Goal: Task Accomplishment & Management: Manage account settings

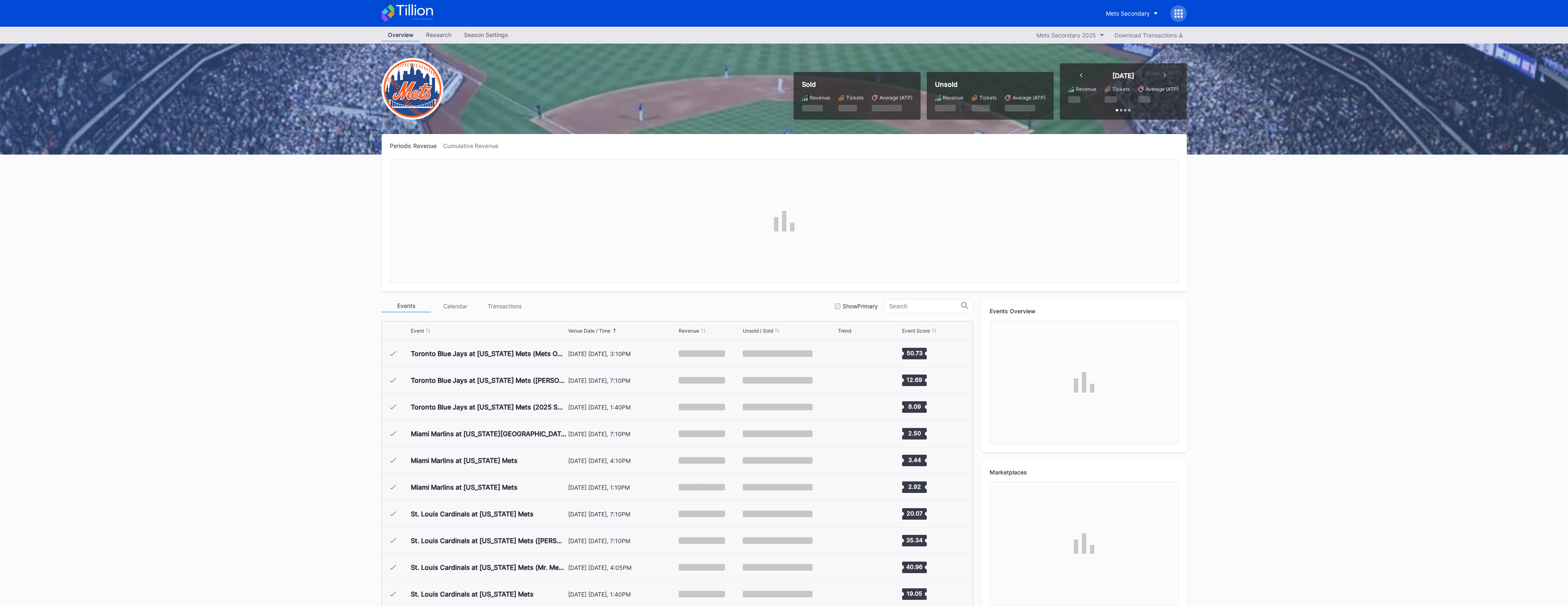
scroll to position [2003, 0]
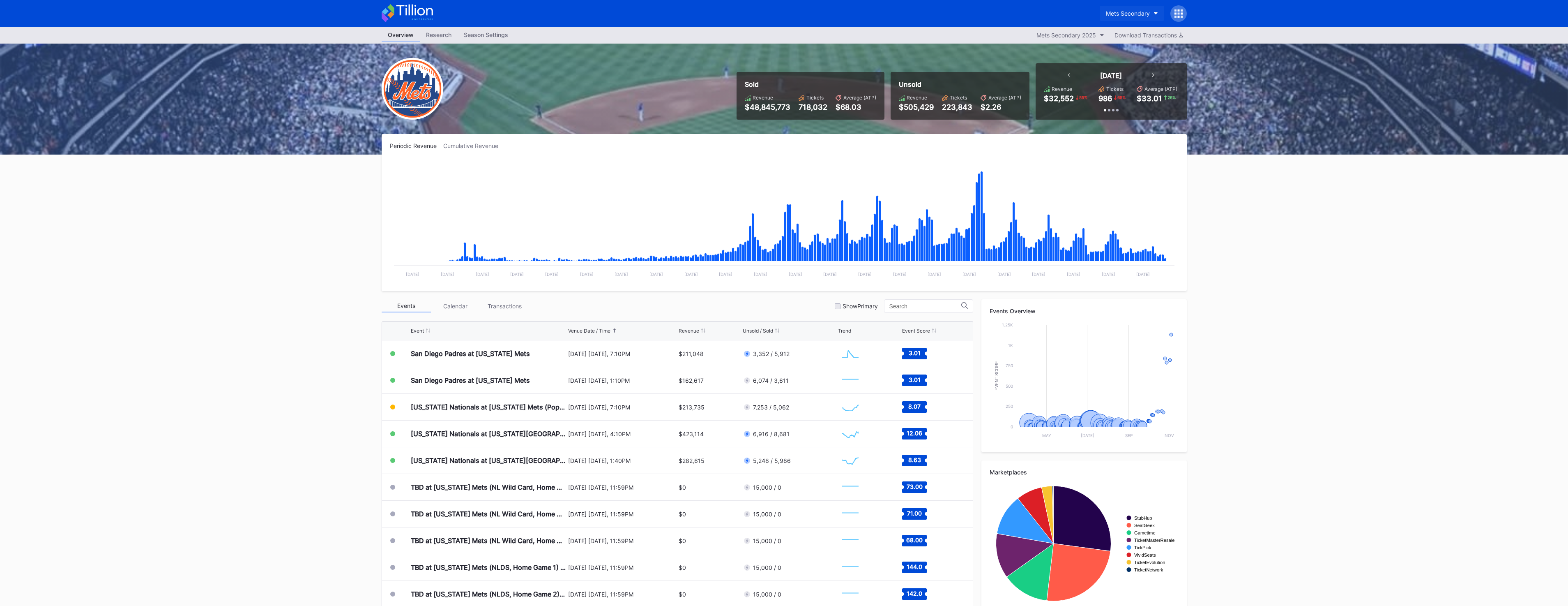
click at [1150, 16] on button "Mets Secondary" at bounding box center [1131, 13] width 65 height 15
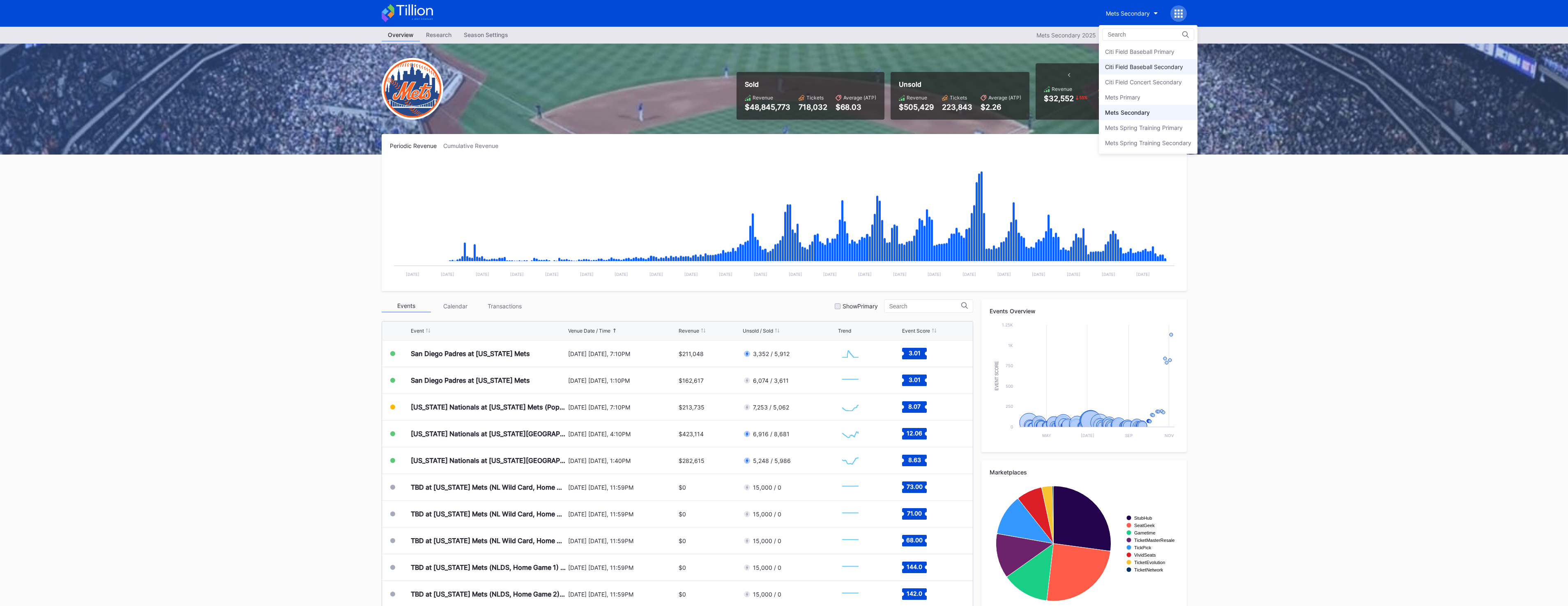
click at [1145, 70] on div "Citi Field Baseball Secondary" at bounding box center [1144, 67] width 78 height 7
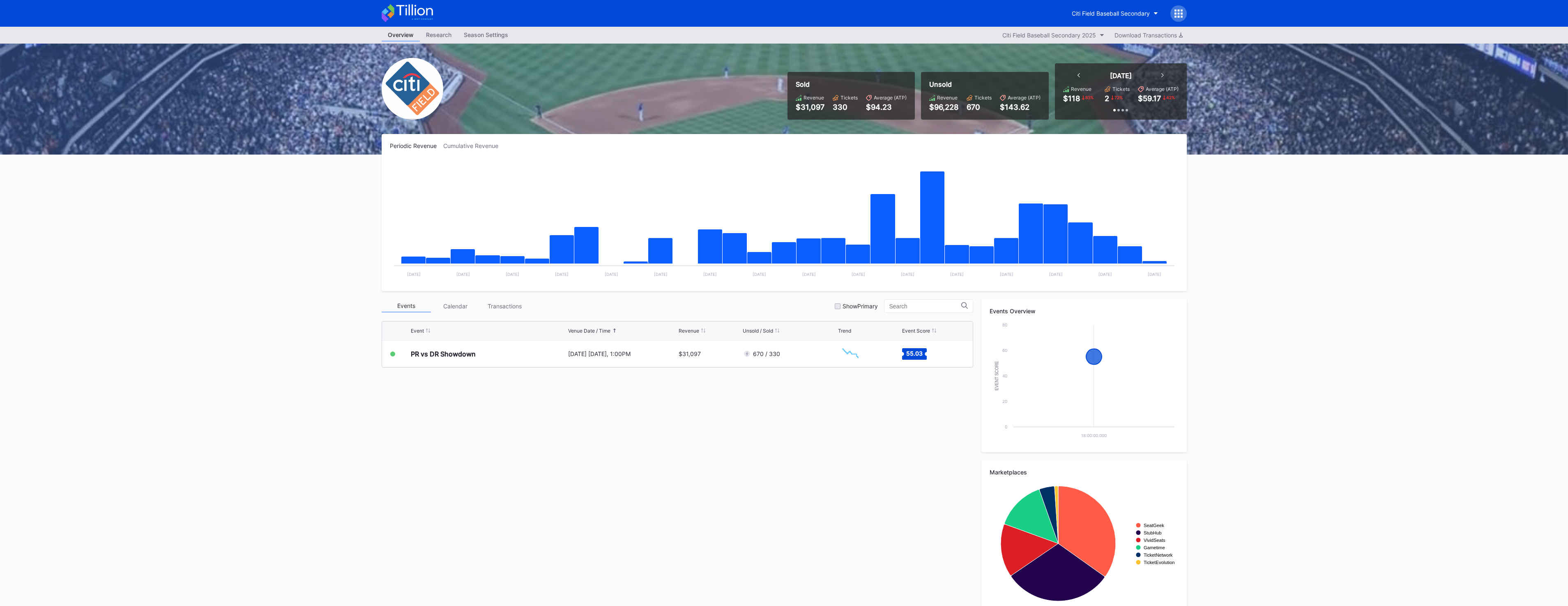
click at [1118, 22] on div "Citi Field Baseball Secondary" at bounding box center [784, 13] width 821 height 27
click at [1118, 13] on div "Citi Field Baseball Secondary" at bounding box center [1111, 13] width 78 height 7
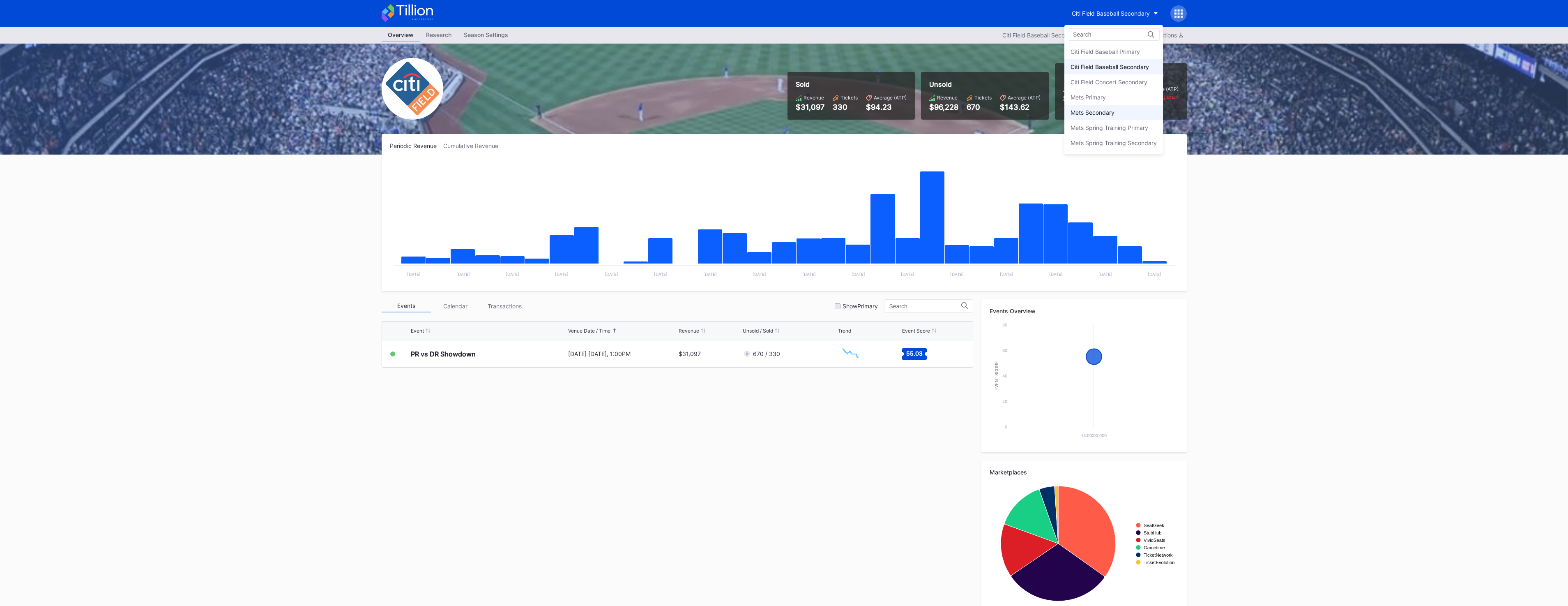
click at [1119, 115] on div "Mets Secondary" at bounding box center [1113, 112] width 99 height 15
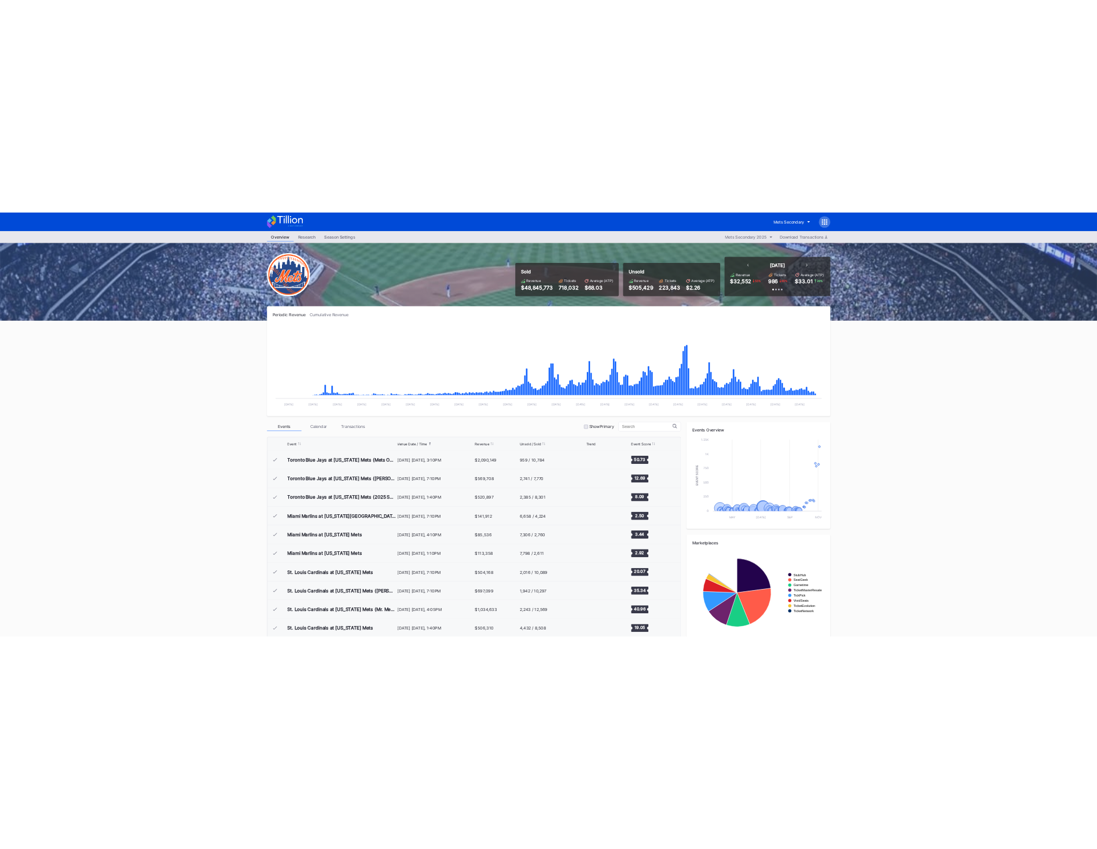
scroll to position [2823, 0]
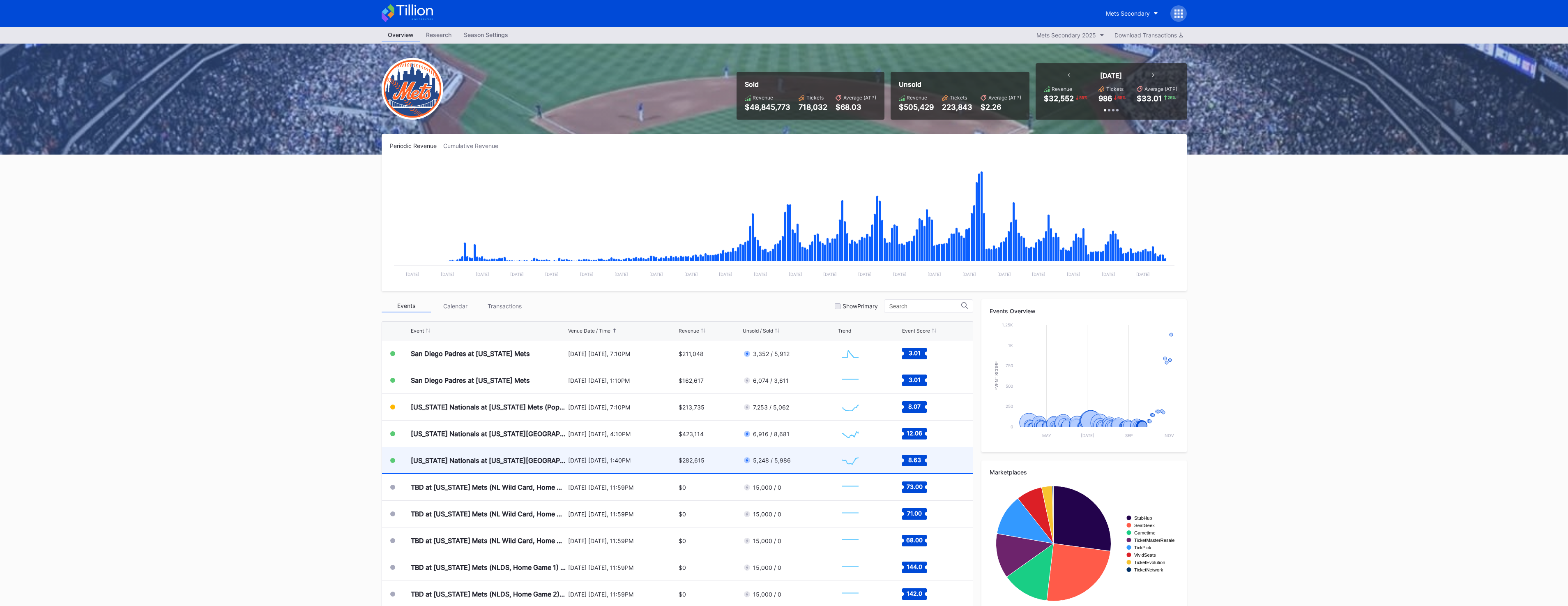
click at [560, 458] on div "[US_STATE] Nationals at [US_STATE][GEOGRAPHIC_DATA]" at bounding box center [488, 460] width 155 height 26
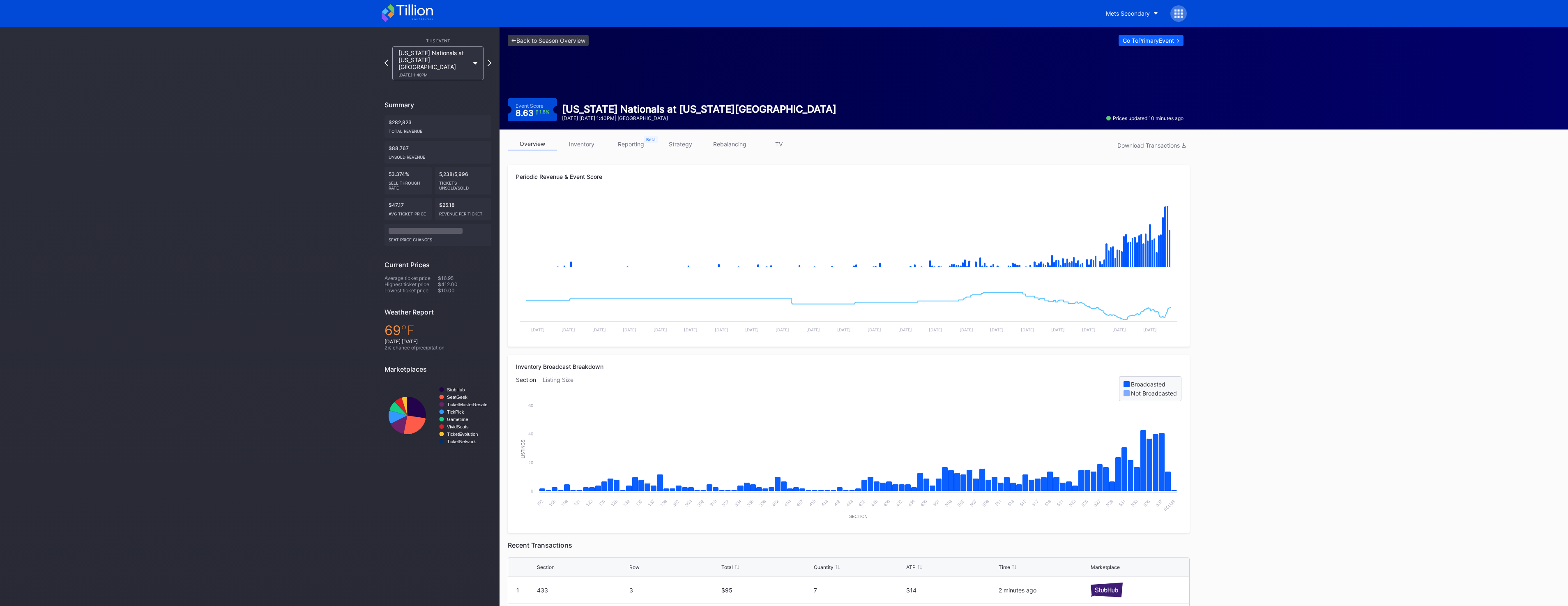
click at [593, 148] on link "inventory" at bounding box center [581, 144] width 49 height 13
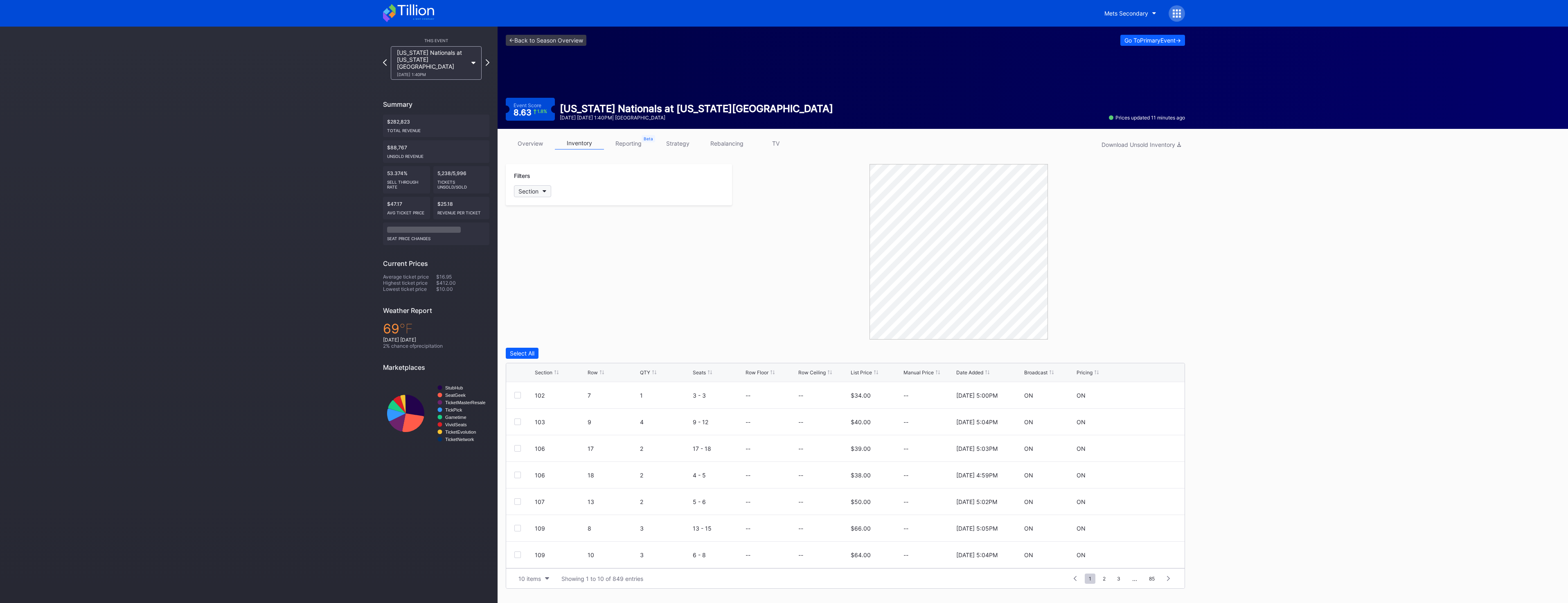
click at [531, 190] on div "Section" at bounding box center [529, 191] width 20 height 7
drag, startPoint x: 1171, startPoint y: 144, endPoint x: 1172, endPoint y: 148, distance: 4.1
click at [1170, 144] on div "Download Unsold Inventory" at bounding box center [1141, 145] width 79 height 7
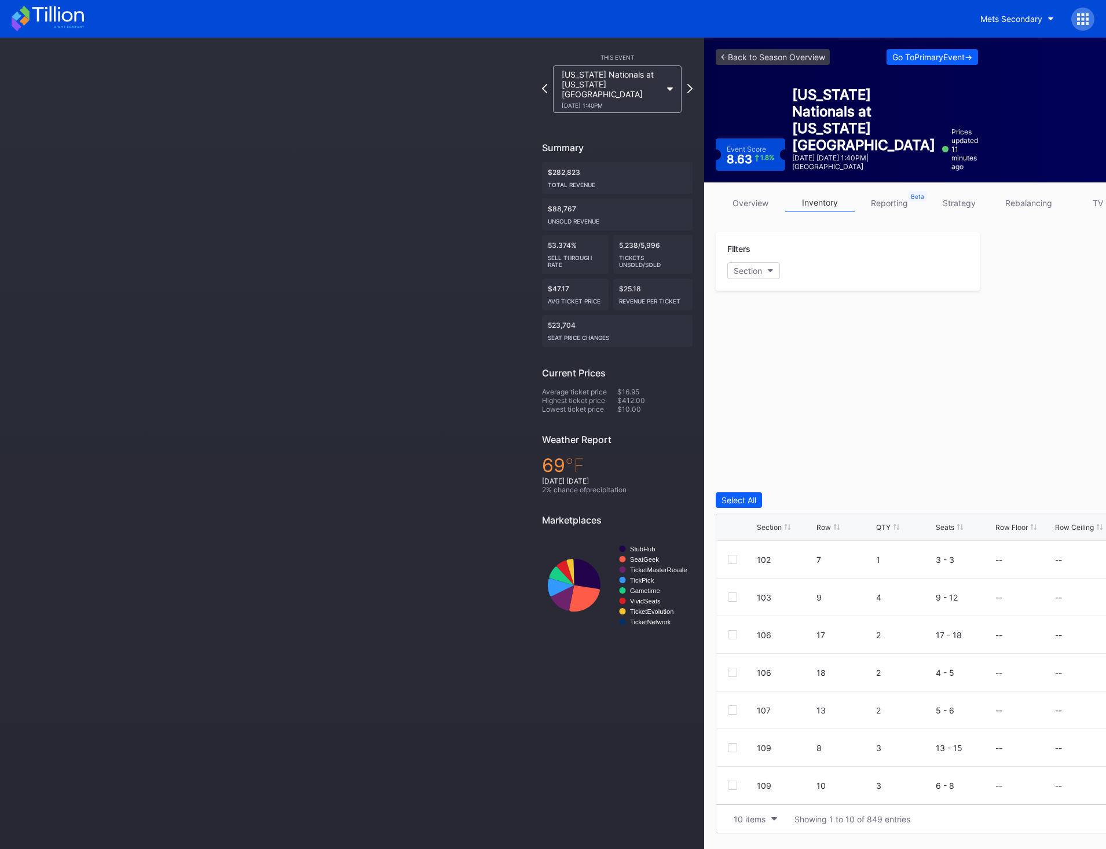
click at [758, 204] on link "overview" at bounding box center [750, 203] width 69 height 18
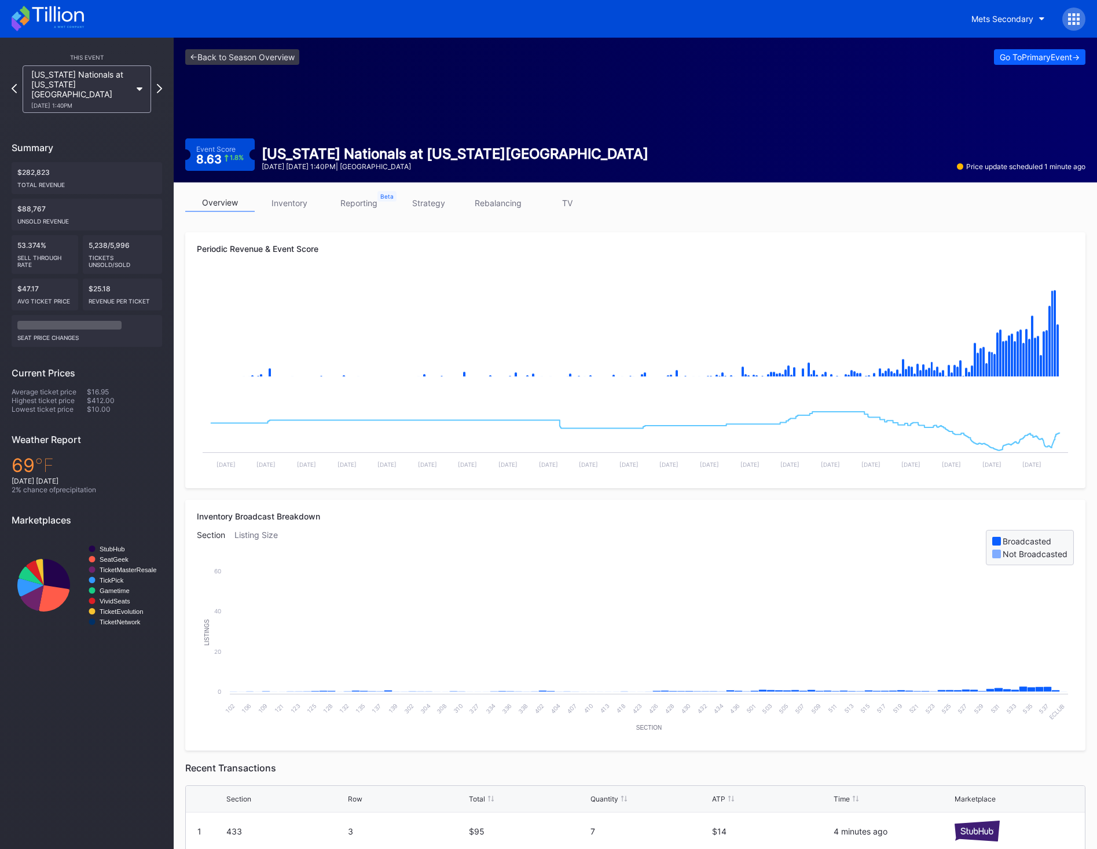
click at [284, 194] on link "inventory" at bounding box center [289, 203] width 69 height 18
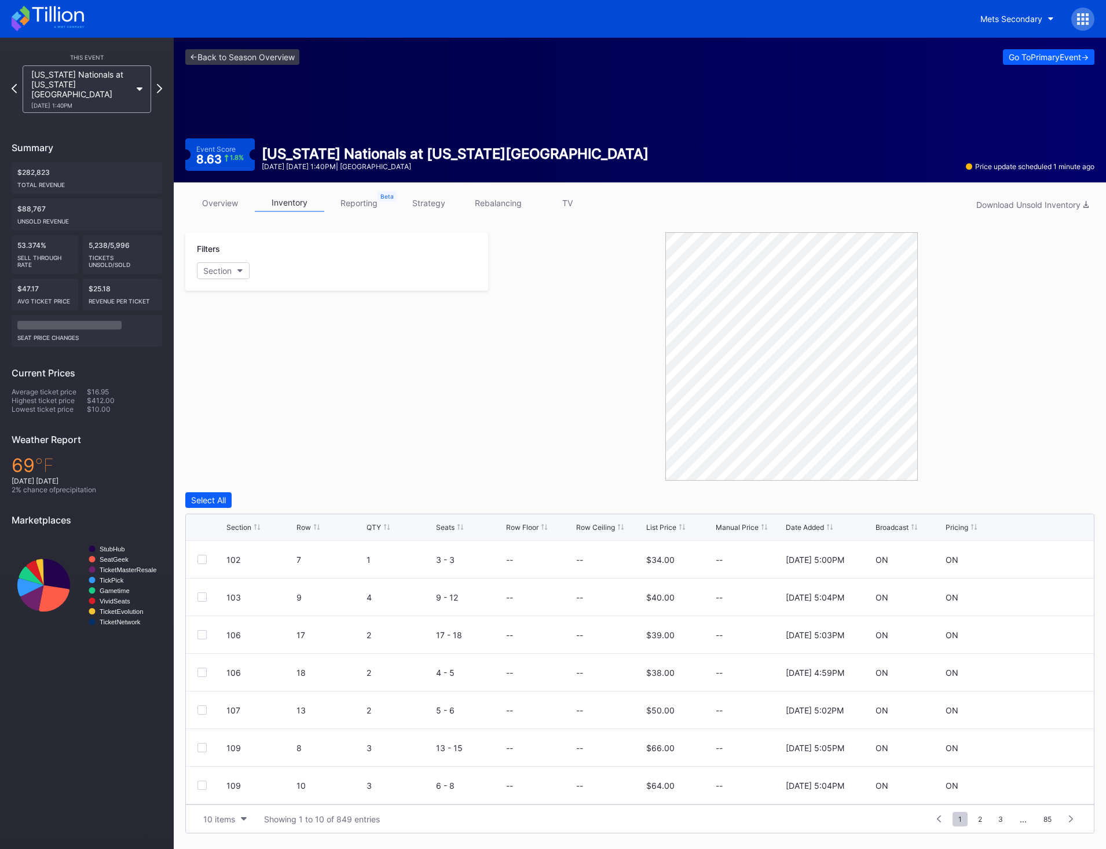
click at [251, 275] on div "Section" at bounding box center [337, 270] width 280 height 17
click at [235, 272] on button "Section" at bounding box center [223, 270] width 53 height 17
click at [281, 439] on div "110" at bounding box center [264, 442] width 135 height 21
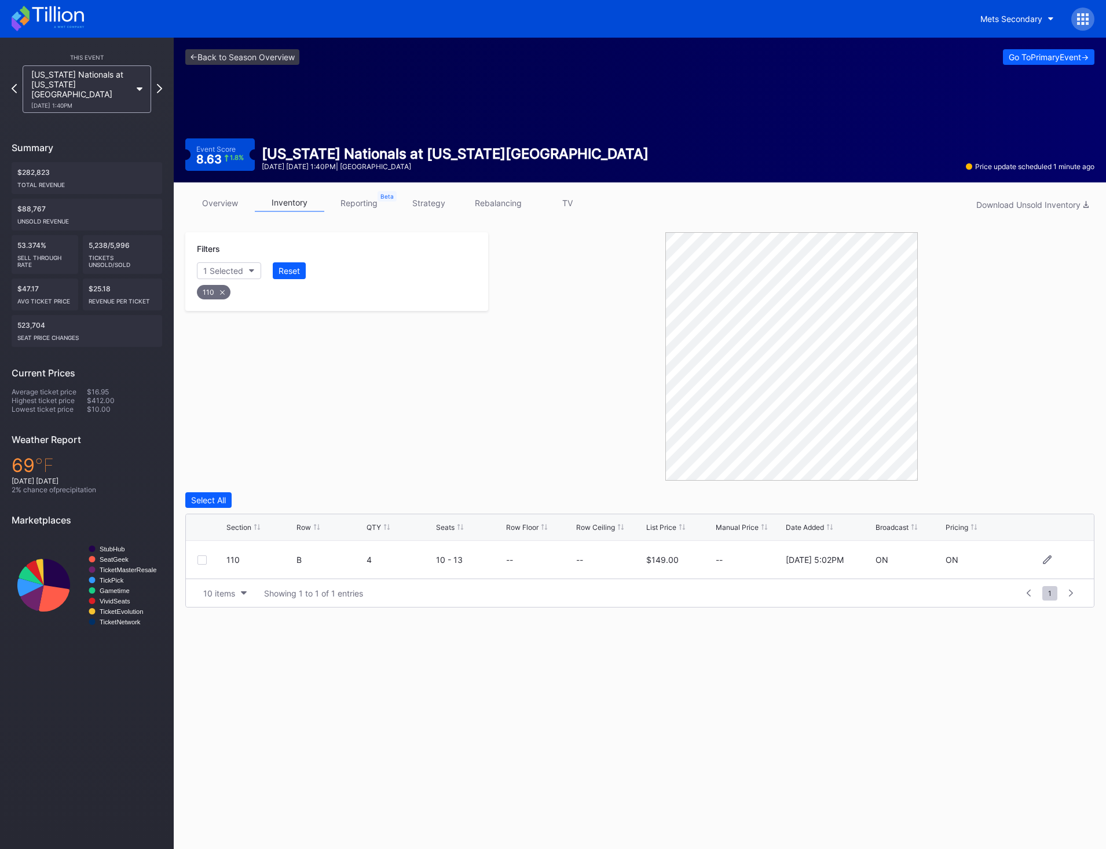
click at [208, 559] on div at bounding box center [211, 559] width 29 height 9
click at [203, 560] on div at bounding box center [201, 559] width 9 height 9
click at [1062, 506] on button "Delete 1 Row" at bounding box center [1065, 500] width 58 height 16
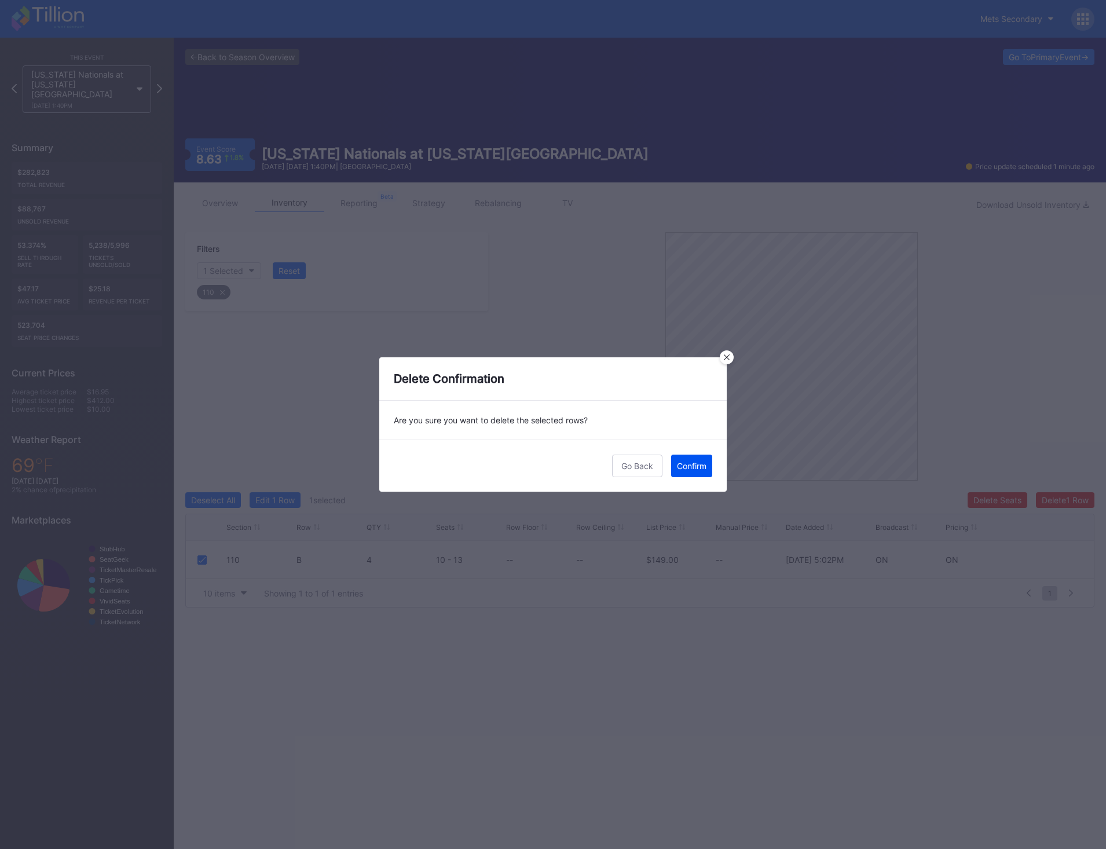
click at [689, 466] on div "Confirm" at bounding box center [692, 466] width 30 height 10
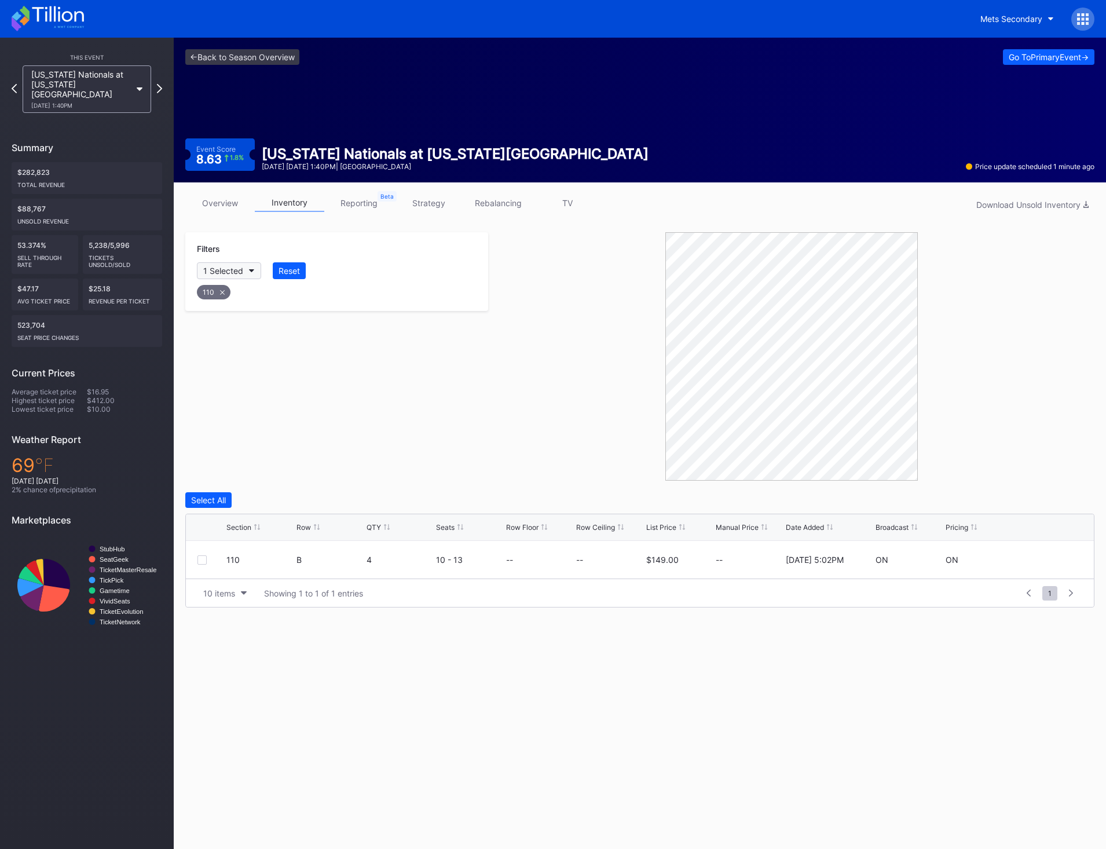
drag, startPoint x: 223, startPoint y: 294, endPoint x: 211, endPoint y: 265, distance: 31.2
click at [223, 293] on icon at bounding box center [222, 292] width 5 height 5
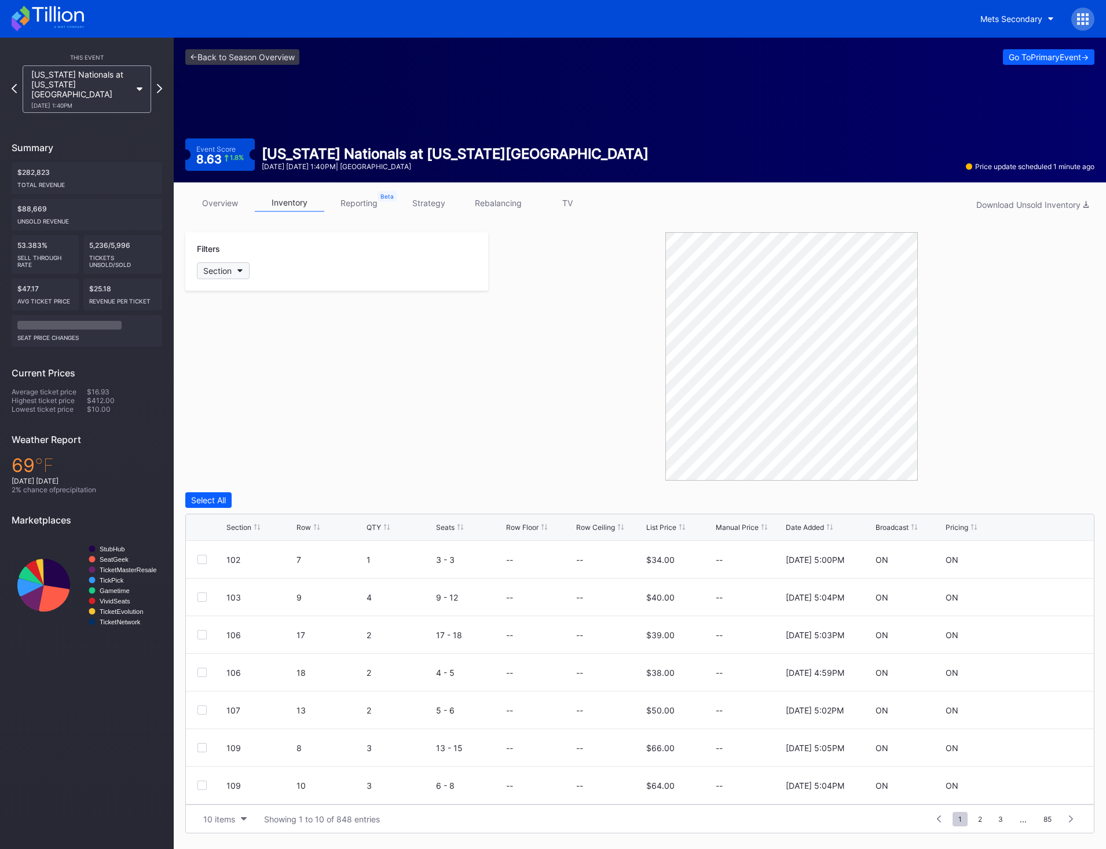
click at [223, 272] on div "Section" at bounding box center [217, 271] width 28 height 10
click at [264, 442] on div "110" at bounding box center [264, 442] width 135 height 21
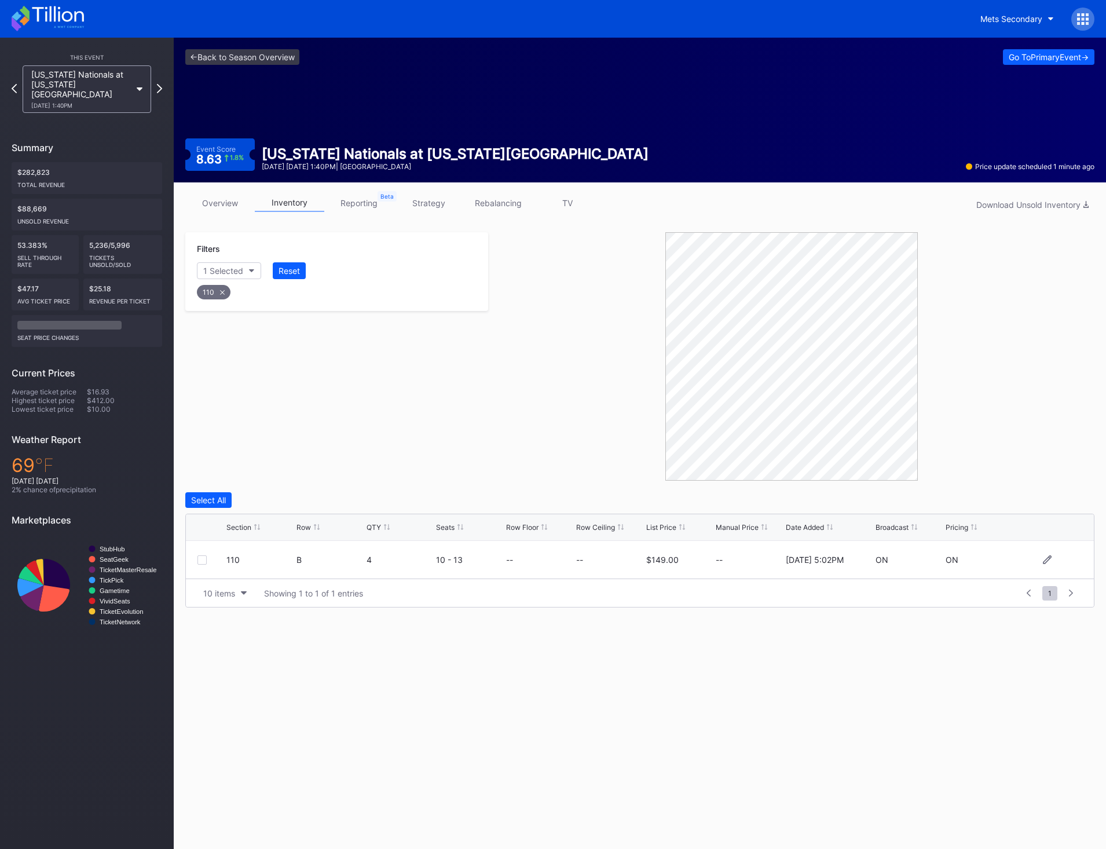
click at [200, 561] on div at bounding box center [201, 559] width 9 height 9
click at [1063, 501] on div "Delete 1 Row" at bounding box center [1065, 500] width 47 height 10
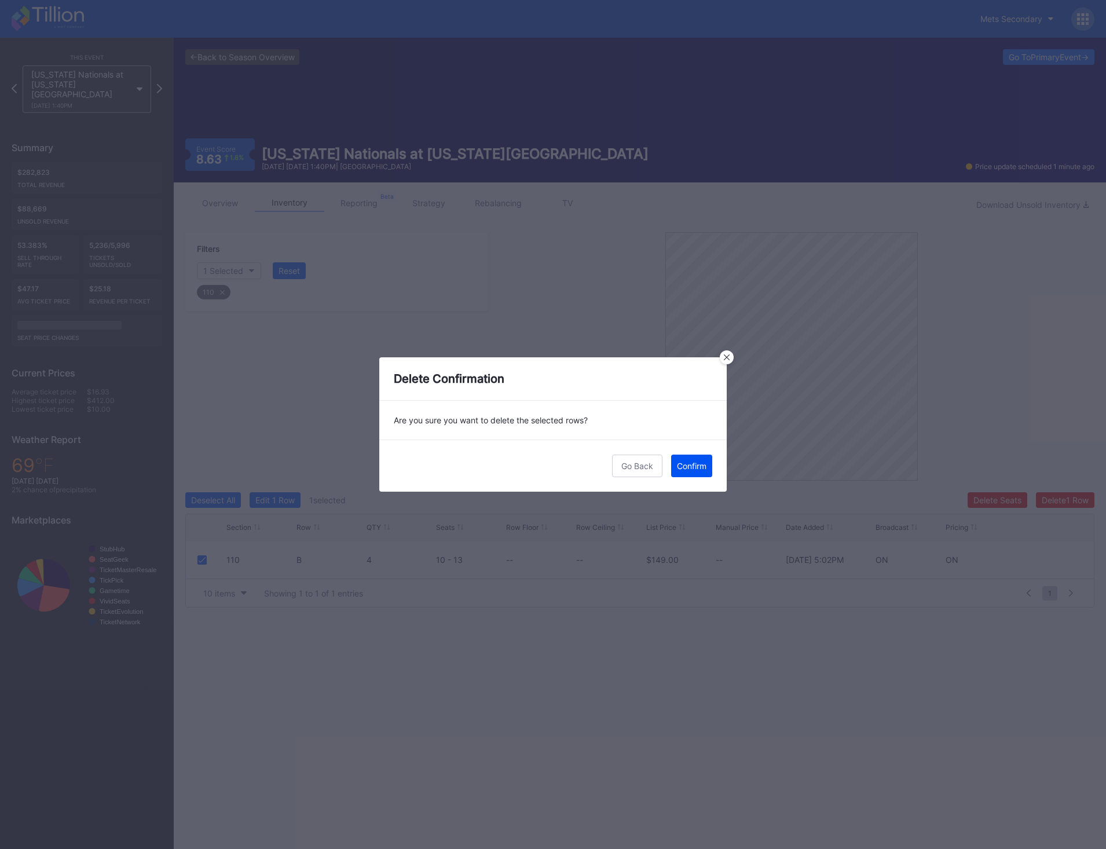
click at [693, 469] on div "Confirm" at bounding box center [692, 466] width 30 height 10
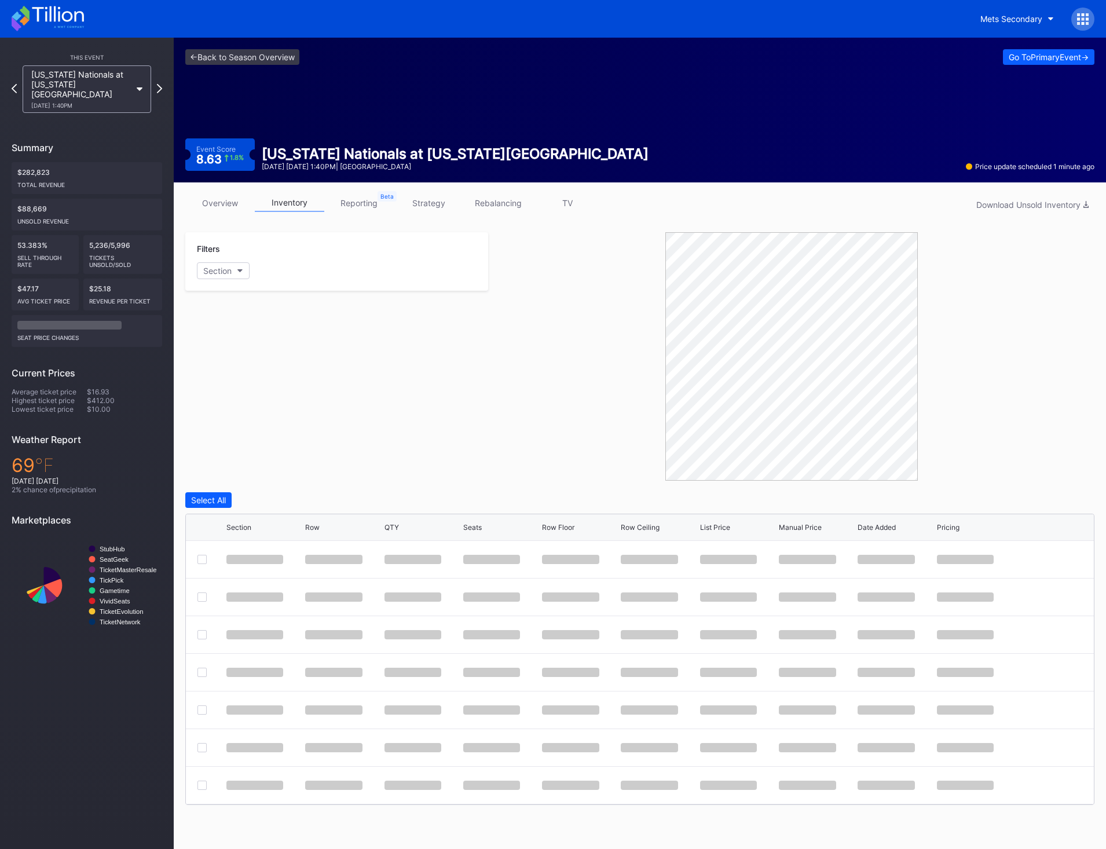
click at [244, 275] on button "Section" at bounding box center [223, 270] width 53 height 17
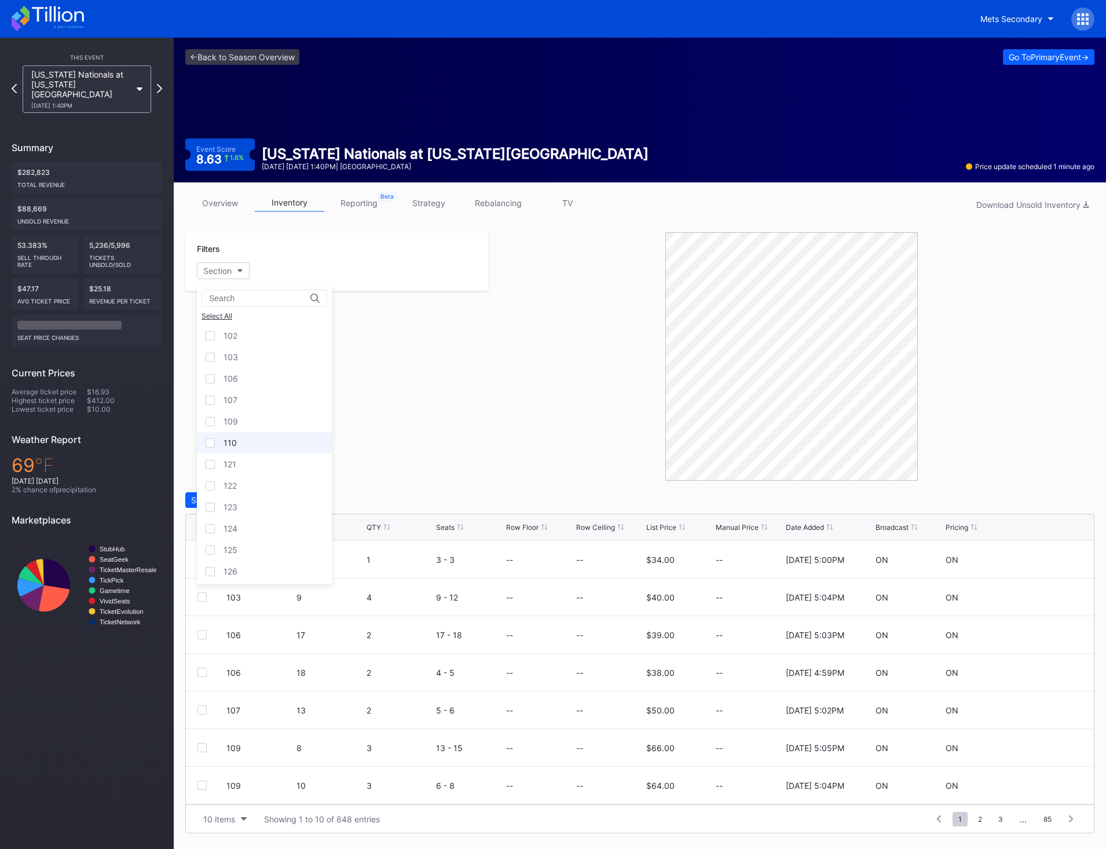
click at [250, 436] on div "110" at bounding box center [264, 442] width 135 height 21
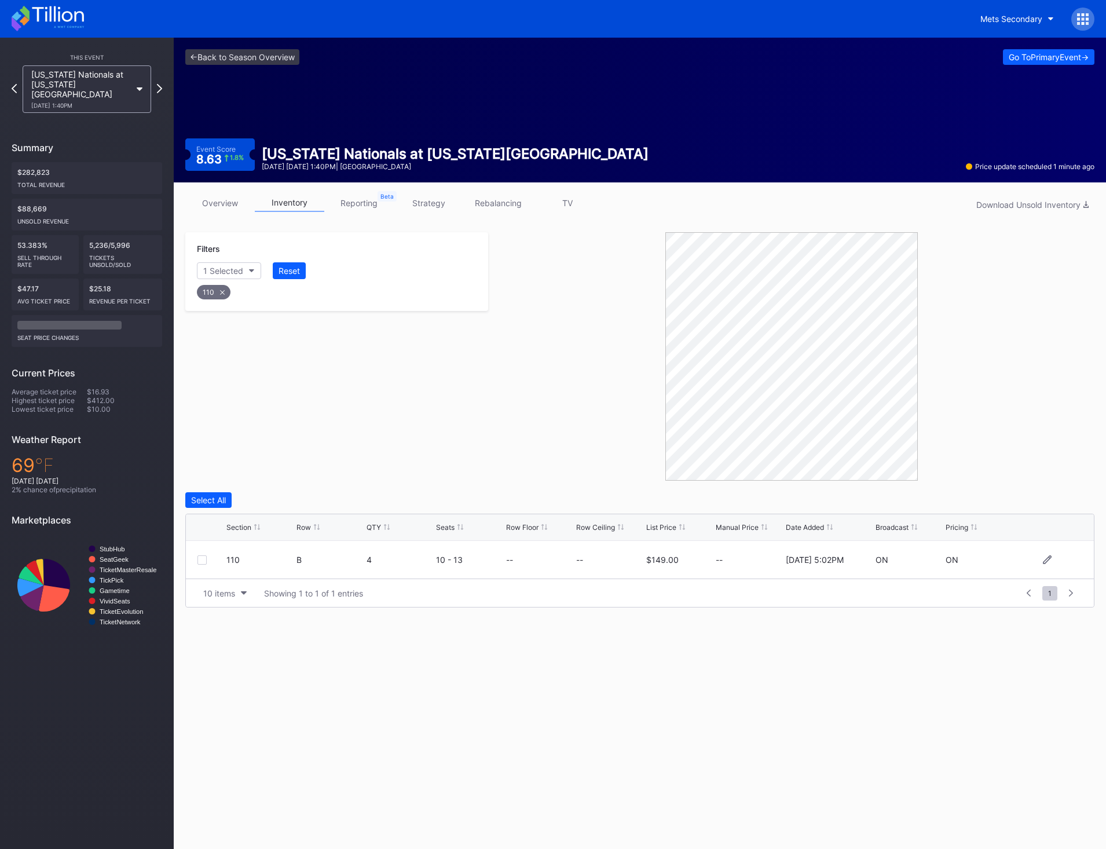
click at [199, 559] on div at bounding box center [201, 559] width 9 height 9
click at [1067, 504] on div "Delete 1 Row" at bounding box center [1065, 500] width 47 height 10
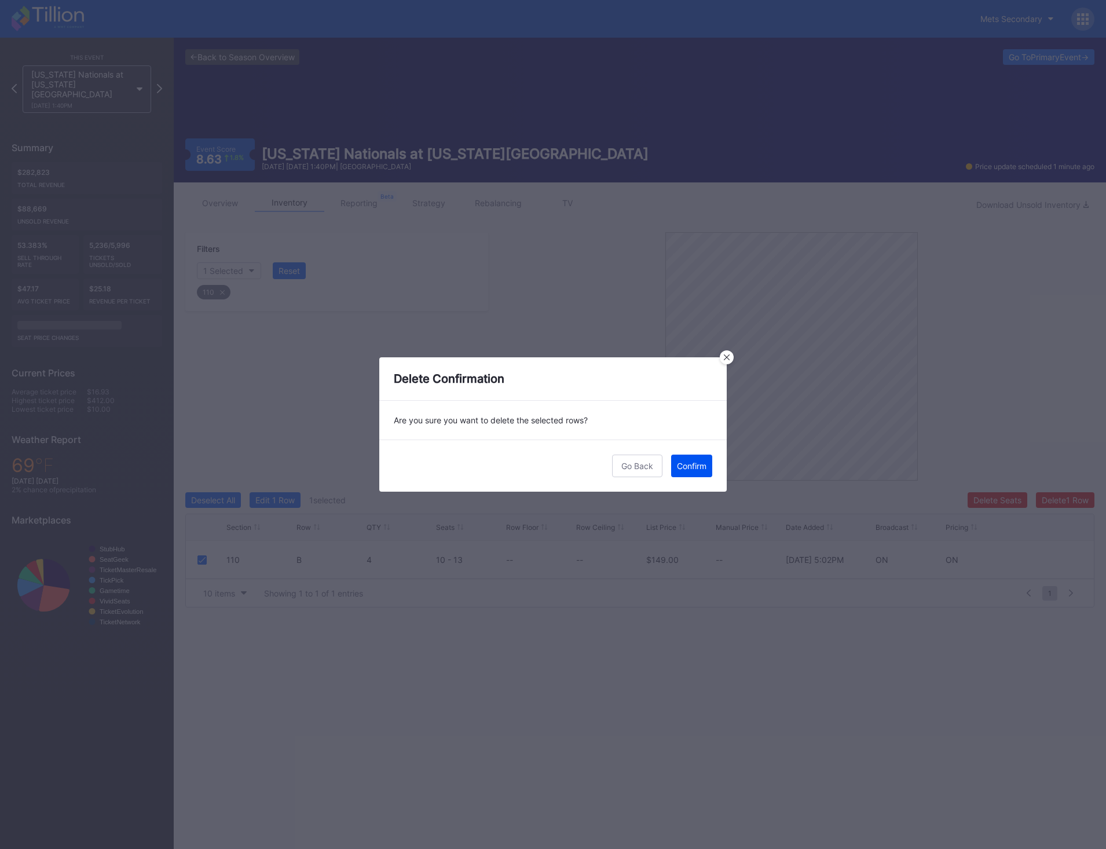
click at [693, 470] on div "Confirm" at bounding box center [692, 466] width 30 height 10
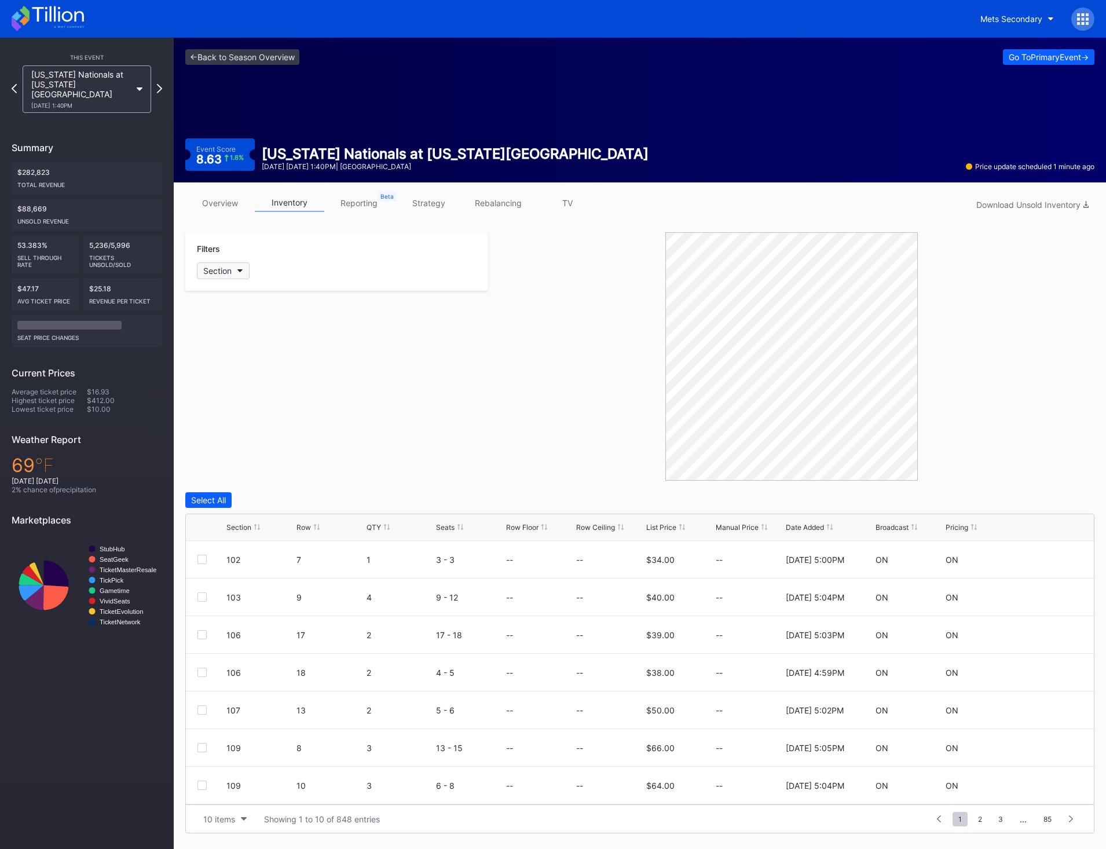
click at [238, 272] on icon "button" at bounding box center [240, 270] width 6 height 3
click at [238, 448] on div "110" at bounding box center [264, 442] width 135 height 21
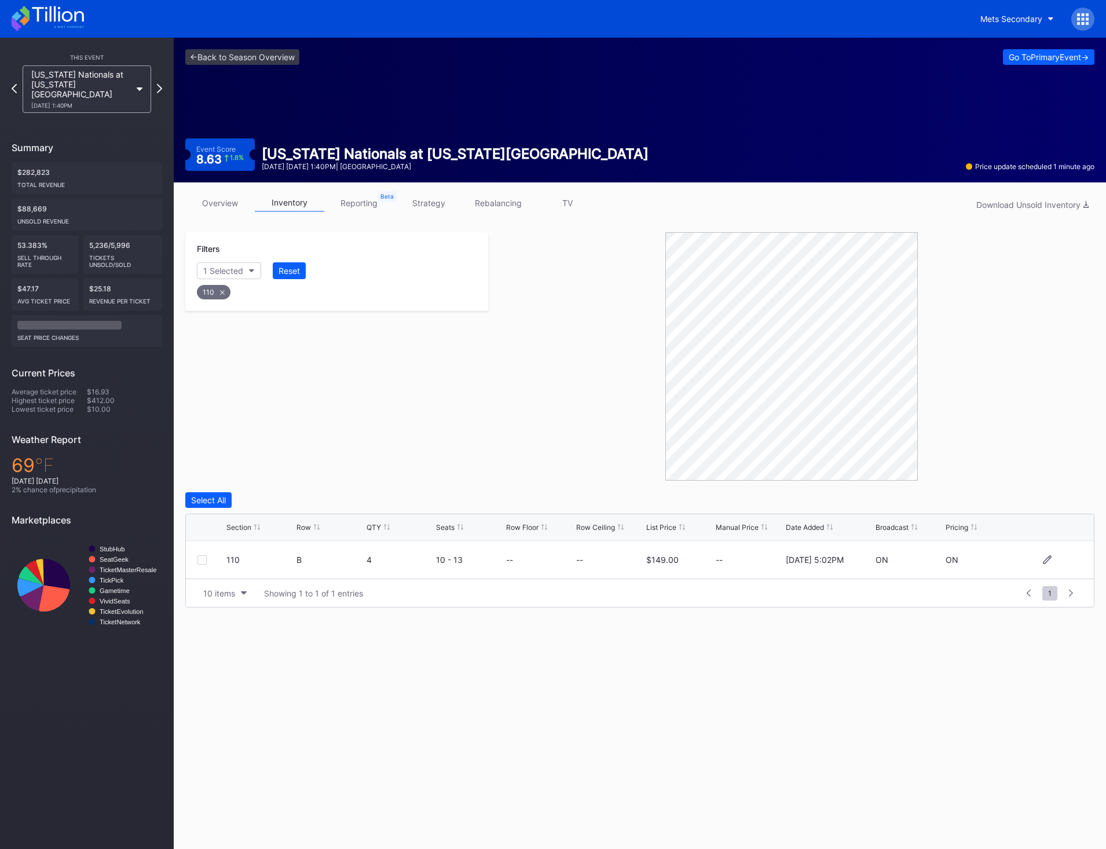
click at [200, 559] on div at bounding box center [201, 559] width 9 height 9
click at [1062, 504] on div "Delete 1 Row" at bounding box center [1065, 500] width 47 height 10
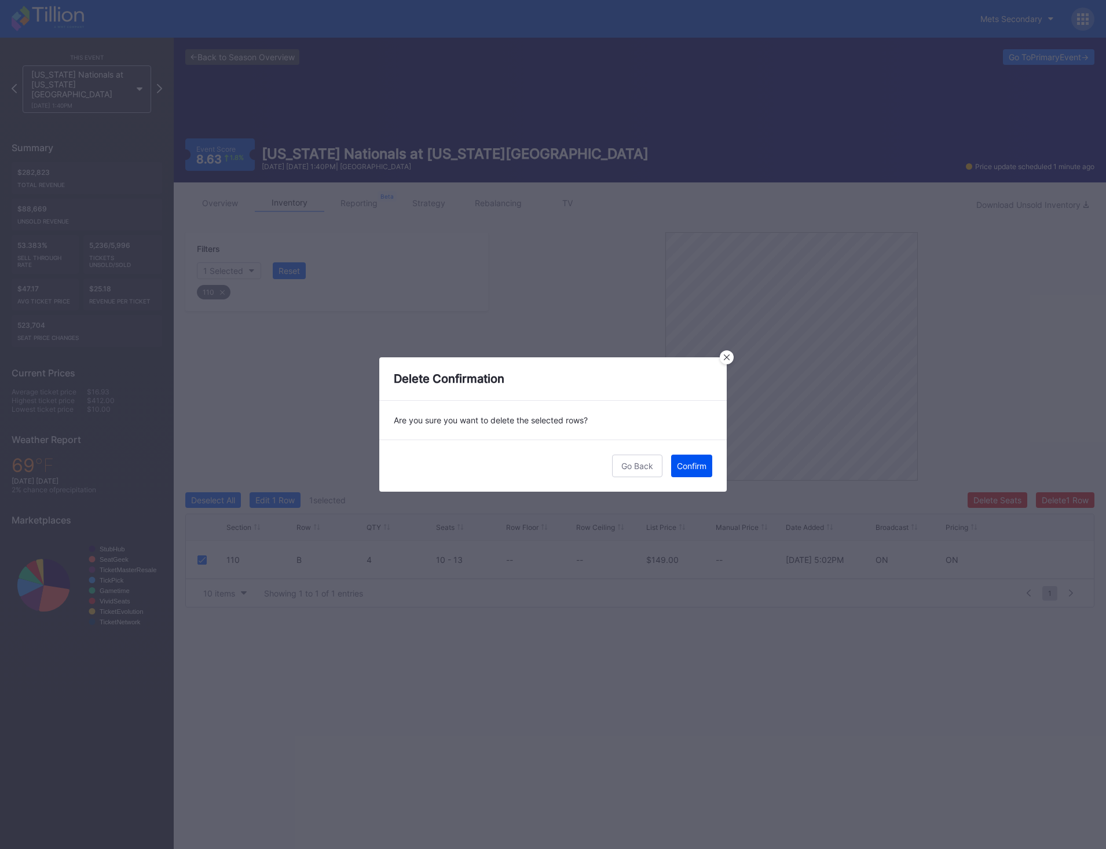
click at [687, 471] on button "Confirm" at bounding box center [691, 466] width 41 height 23
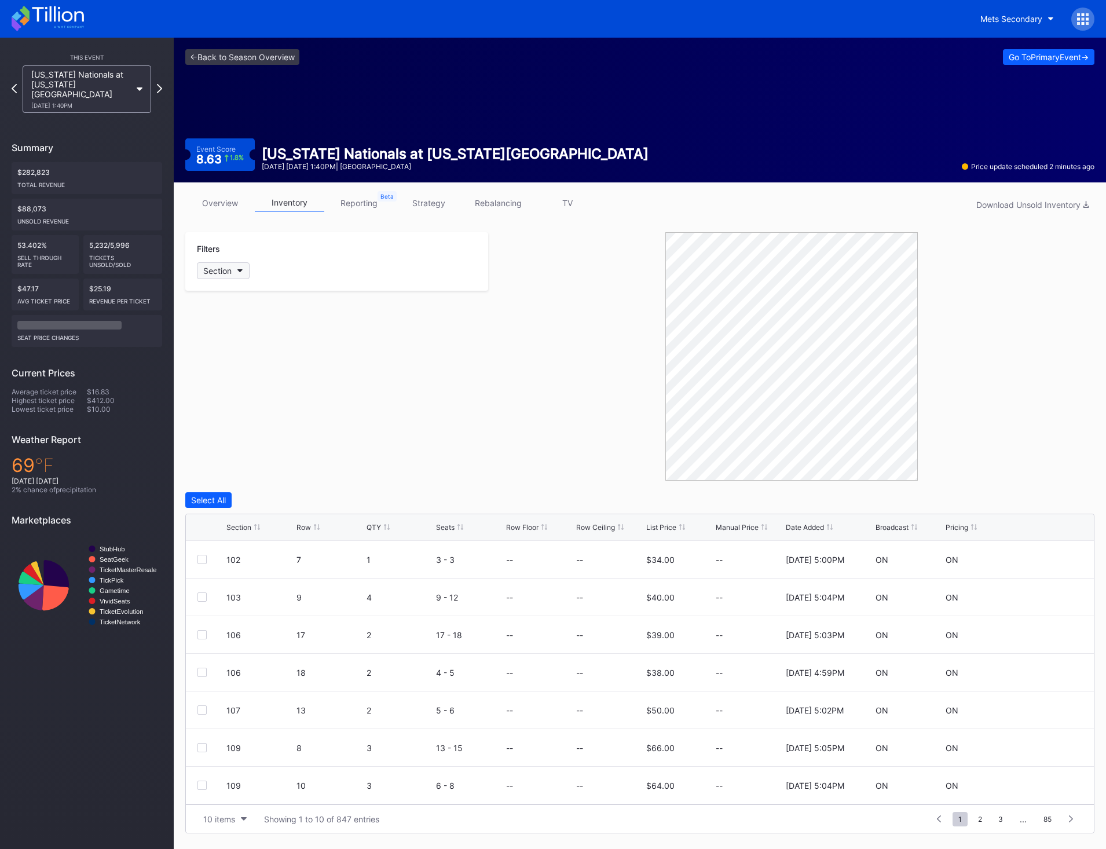
click at [239, 273] on button "Section" at bounding box center [223, 270] width 53 height 17
click at [245, 273] on button "Section" at bounding box center [223, 270] width 53 height 17
click at [258, 465] on div "122" at bounding box center [264, 463] width 135 height 21
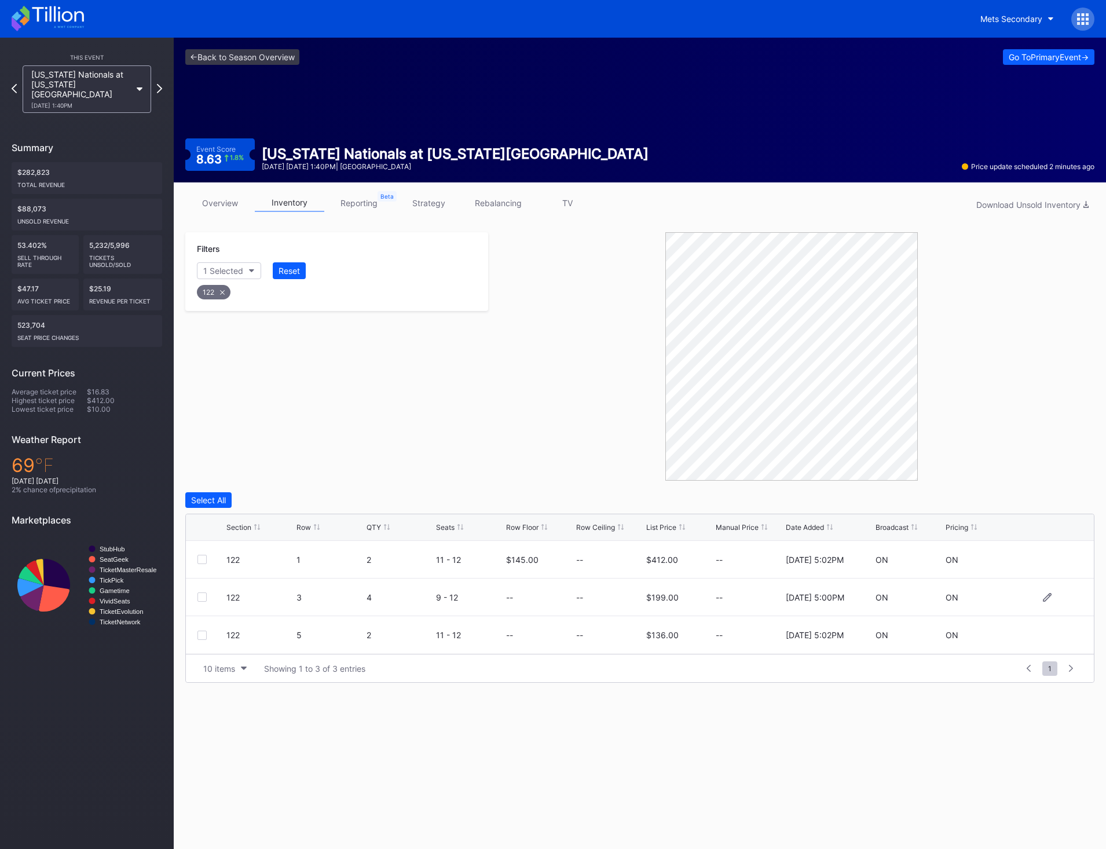
click at [203, 598] on div at bounding box center [201, 596] width 9 height 9
click at [1070, 504] on div "Delete 1 Row" at bounding box center [1065, 500] width 47 height 10
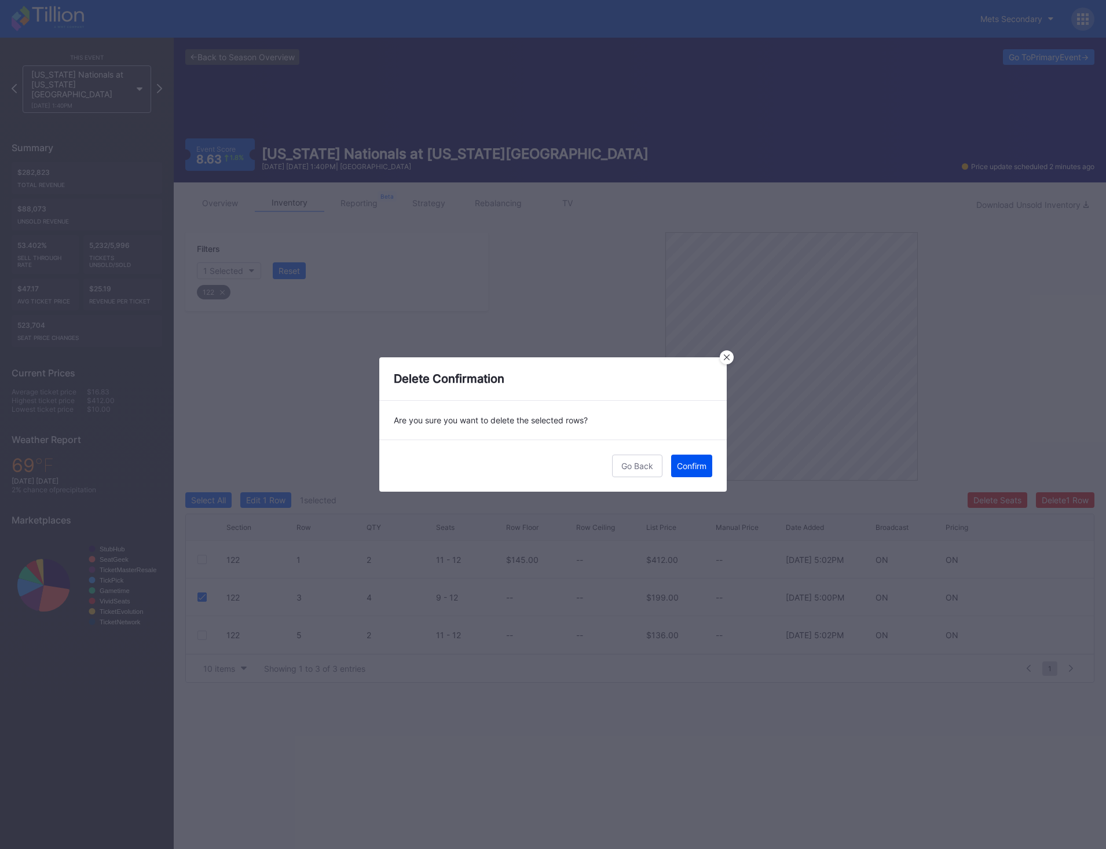
click at [686, 466] on div "Confirm" at bounding box center [692, 466] width 30 height 10
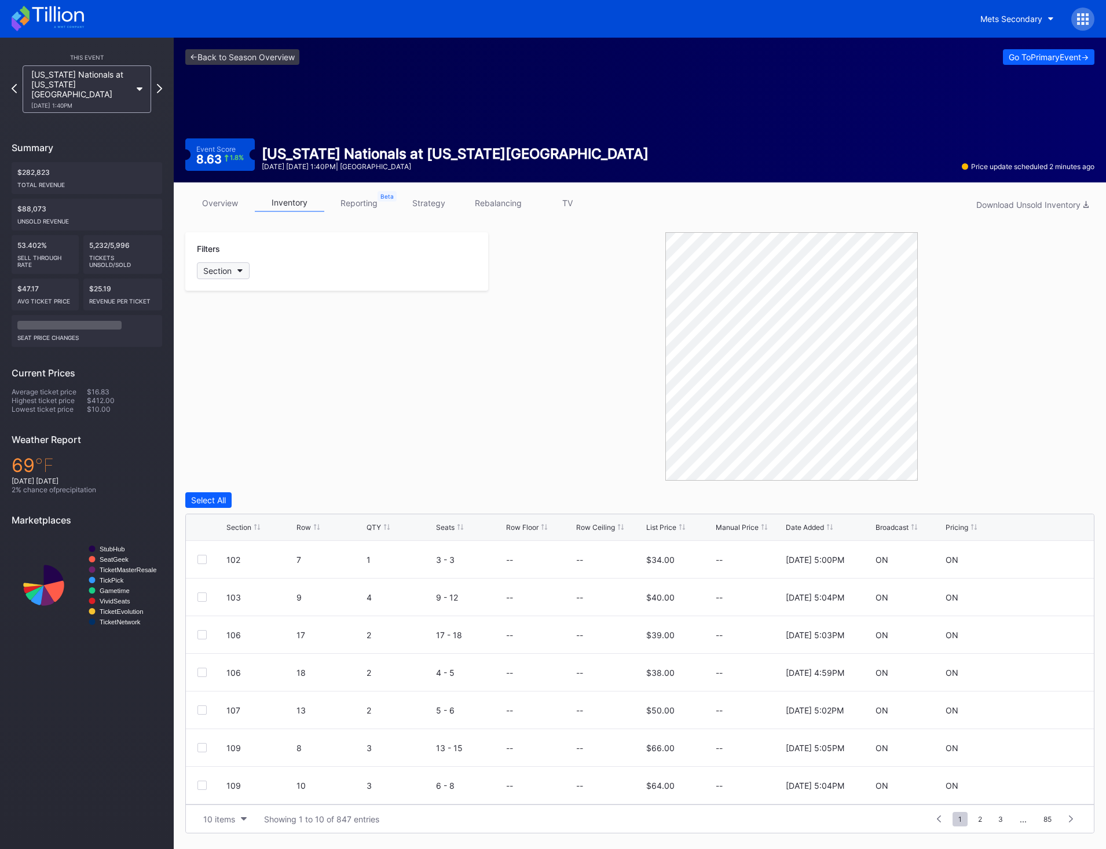
click at [233, 272] on button "Section" at bounding box center [223, 270] width 53 height 17
click at [256, 470] on div "122" at bounding box center [264, 463] width 135 height 21
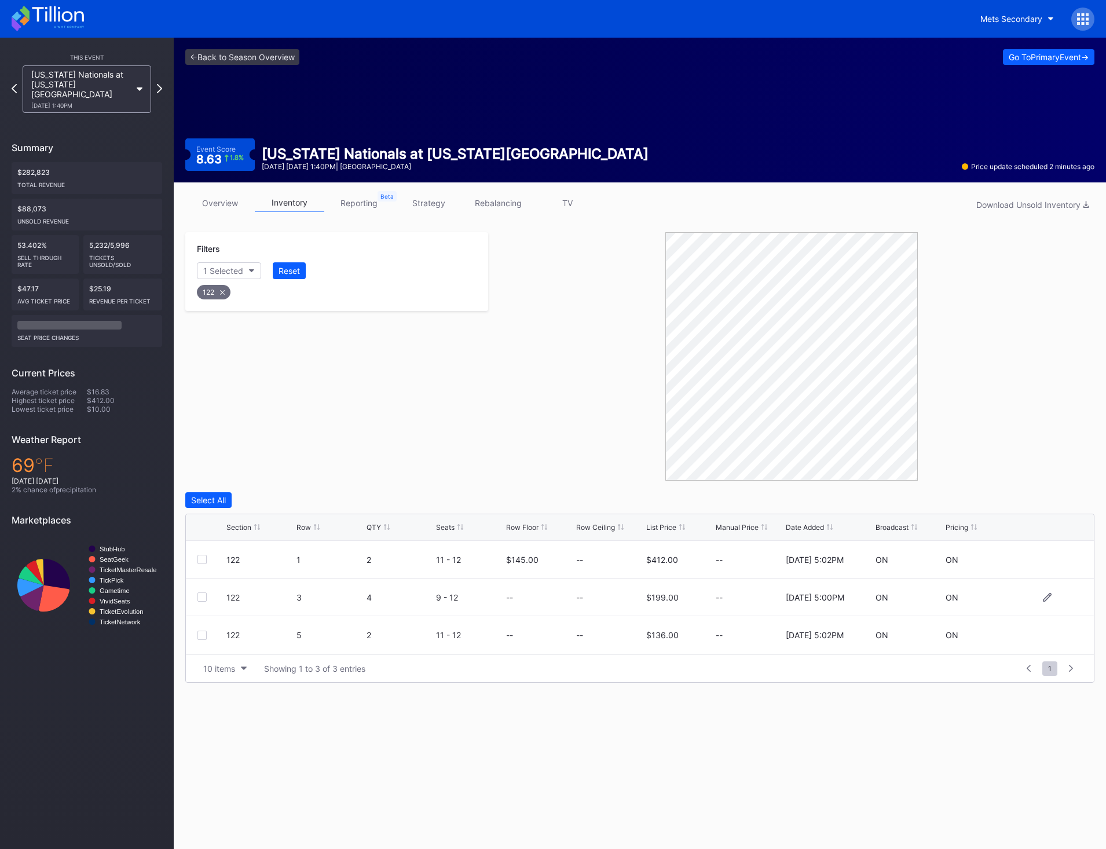
click at [204, 598] on div at bounding box center [201, 596] width 9 height 9
click at [1056, 499] on div "Delete 1 Row" at bounding box center [1065, 500] width 47 height 10
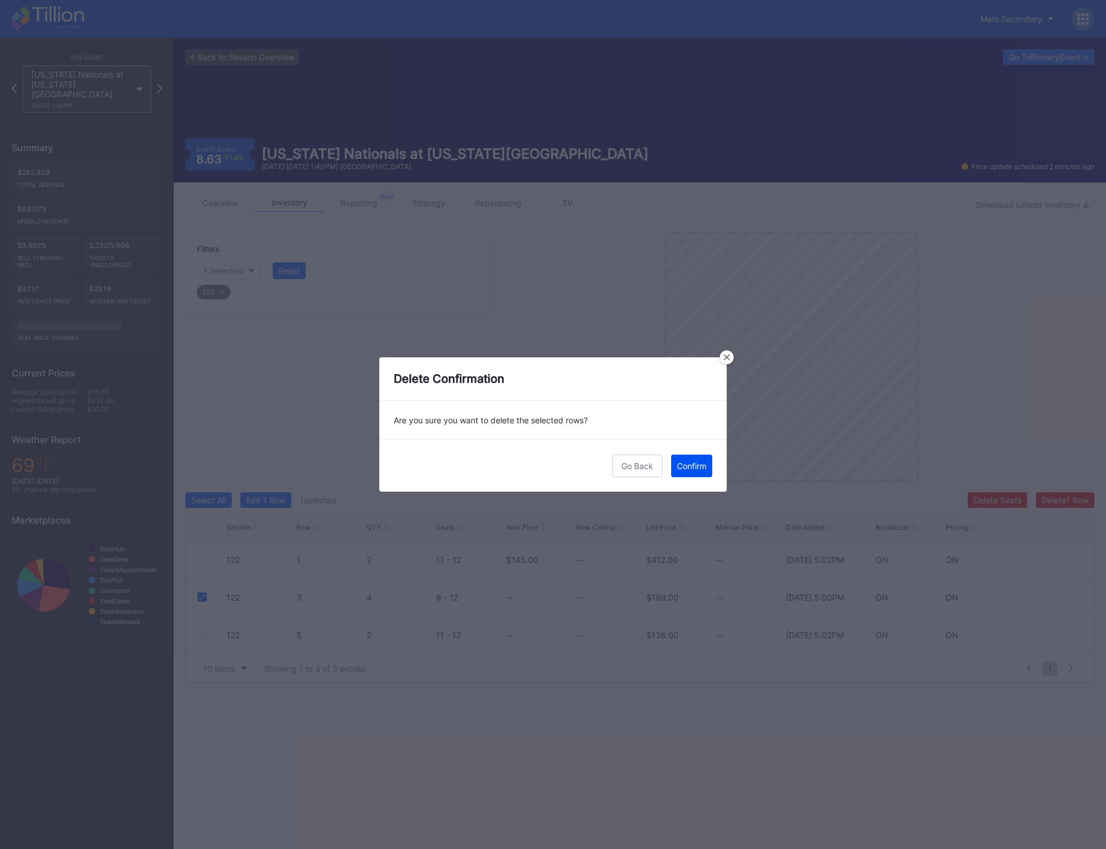
click at [694, 465] on div "Confirm" at bounding box center [692, 466] width 30 height 10
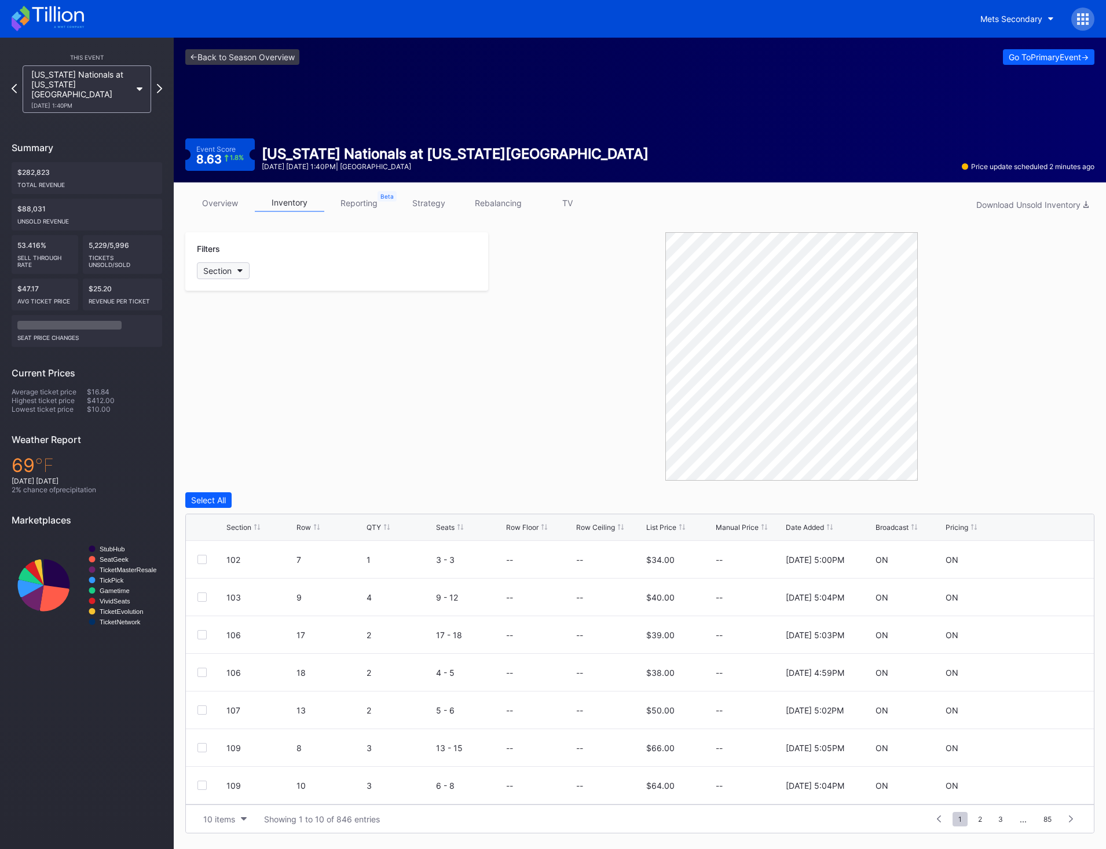
click at [237, 269] on icon "button" at bounding box center [240, 270] width 6 height 3
click at [265, 468] on div "122" at bounding box center [264, 463] width 135 height 21
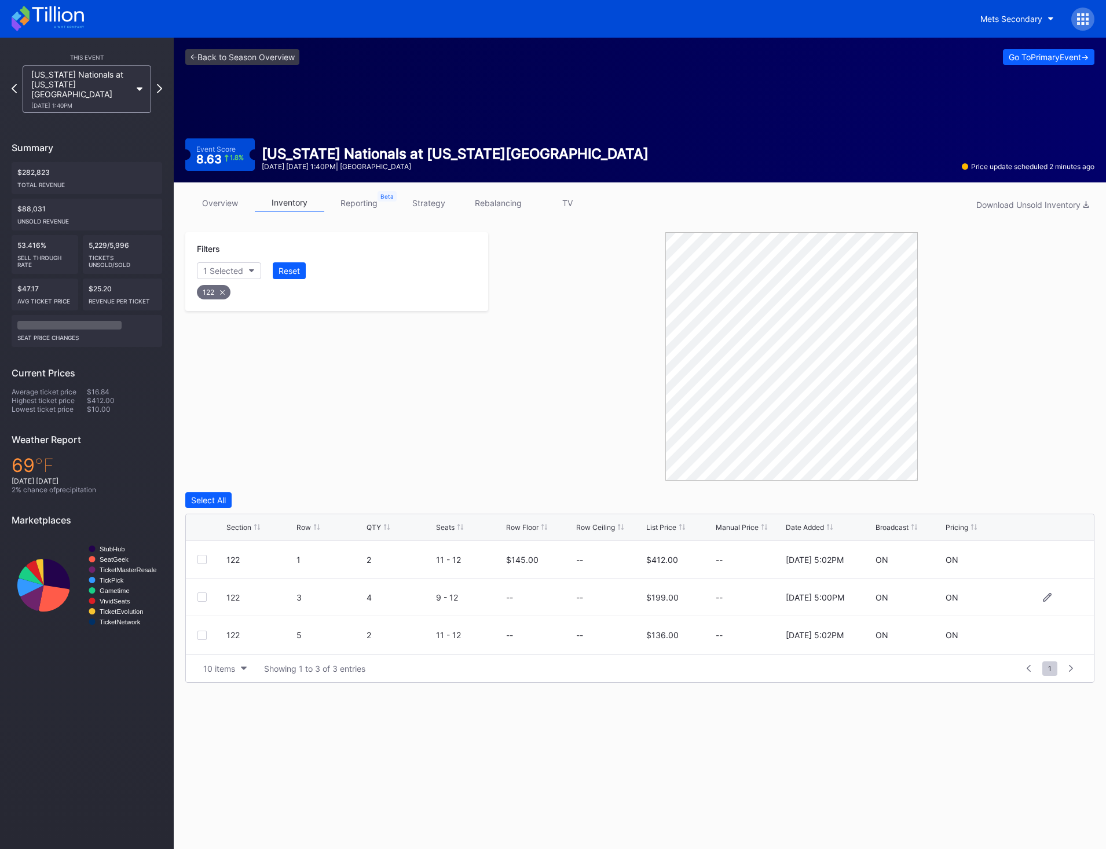
click at [200, 599] on div at bounding box center [201, 596] width 9 height 9
click at [1057, 493] on button "Delete 1 Row" at bounding box center [1065, 500] width 58 height 16
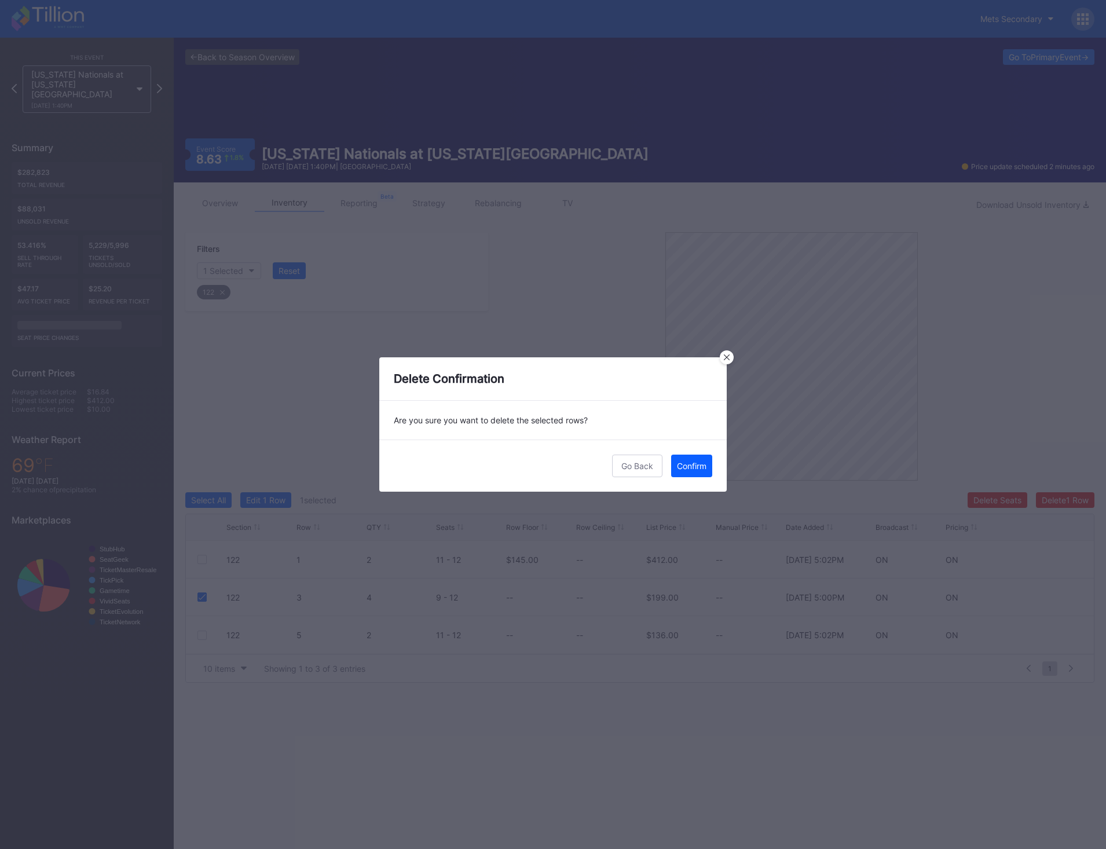
click at [718, 471] on div "Go Back Confirm" at bounding box center [552, 466] width 347 height 52
click at [712, 471] on div "Go Back Confirm" at bounding box center [552, 466] width 347 height 52
click at [707, 465] on button "Confirm" at bounding box center [691, 466] width 41 height 23
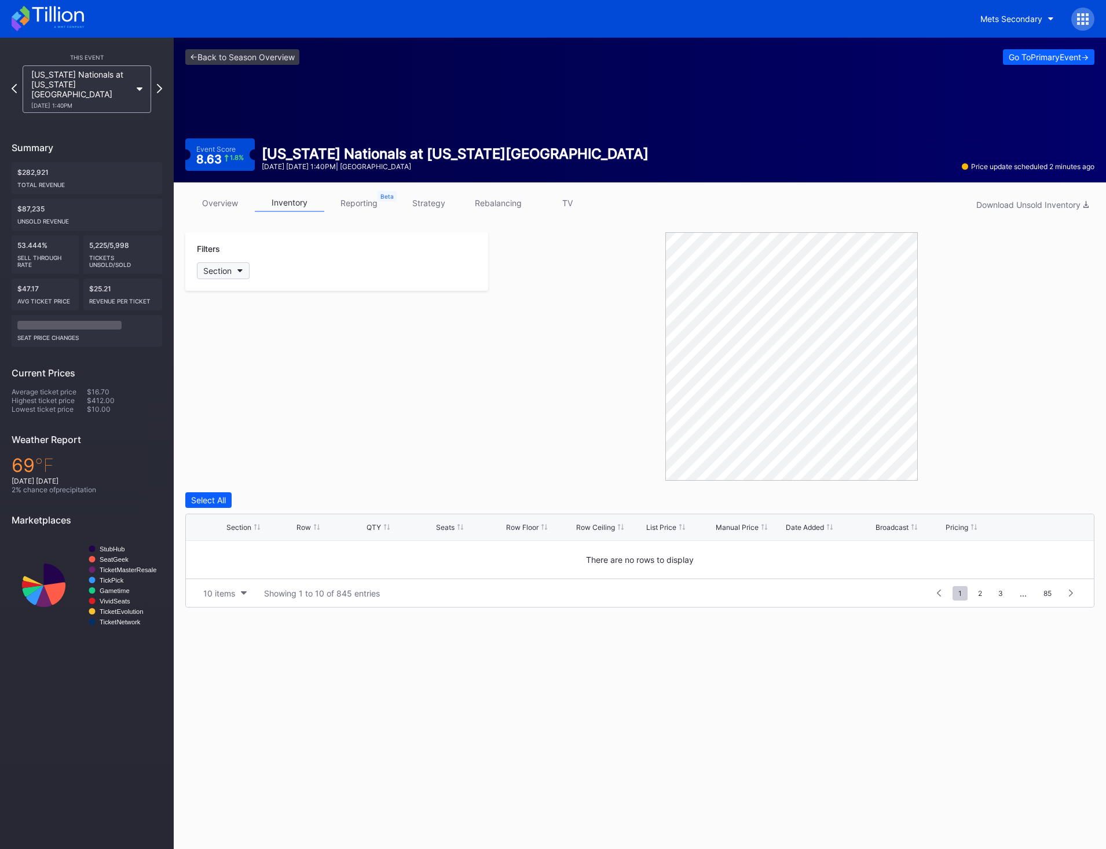
click at [226, 275] on div "Section" at bounding box center [217, 271] width 28 height 10
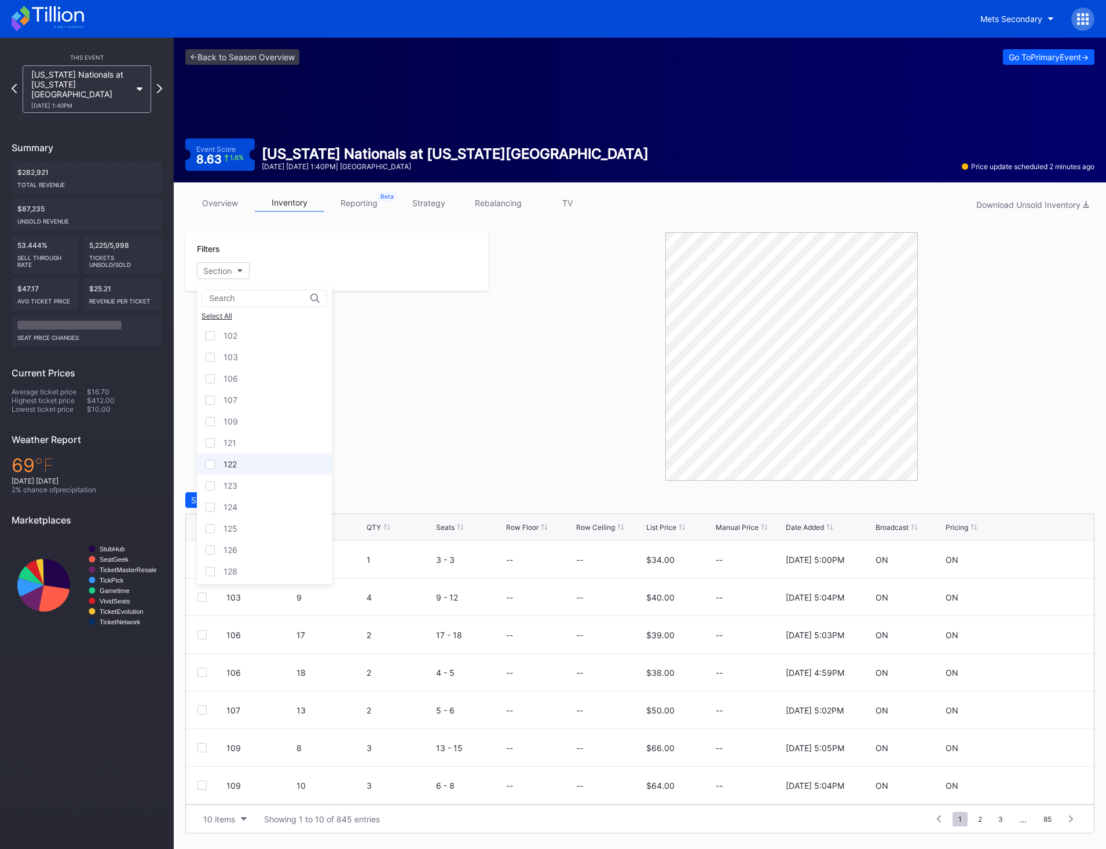
click at [288, 471] on div "122" at bounding box center [264, 463] width 135 height 21
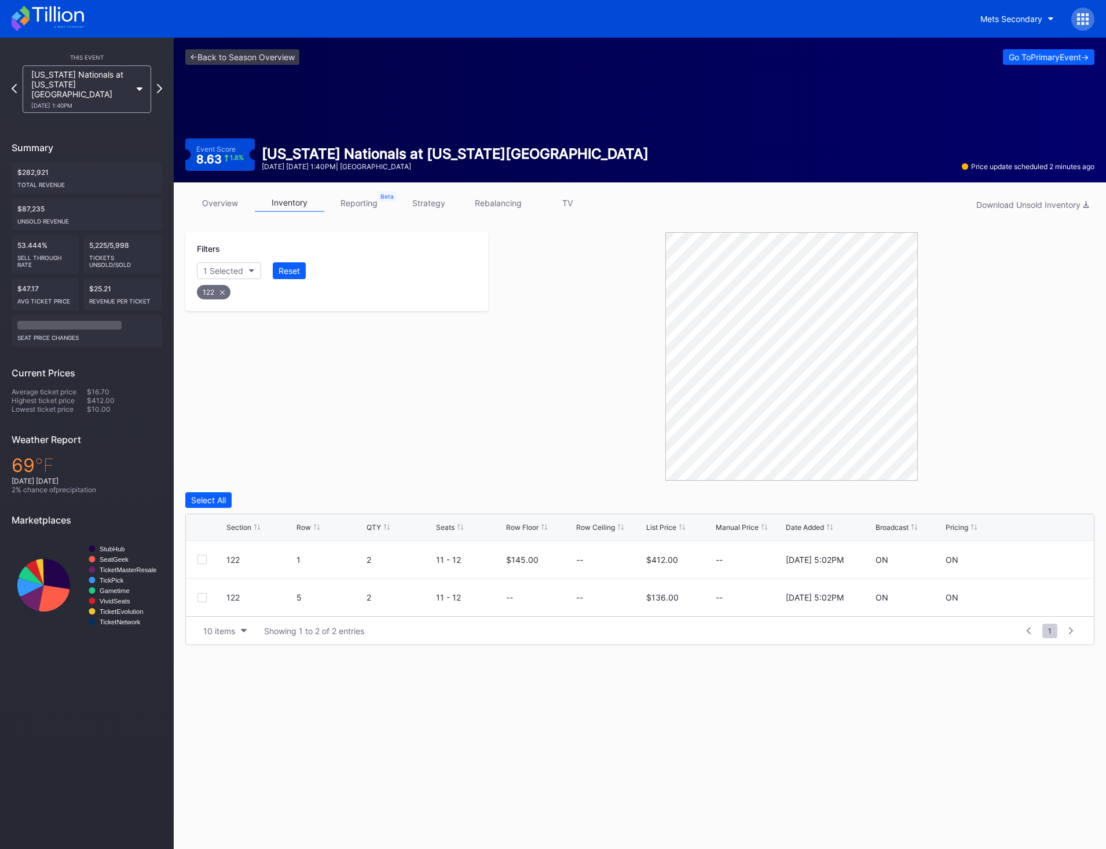
click at [68, 25] on icon at bounding box center [48, 18] width 72 height 25
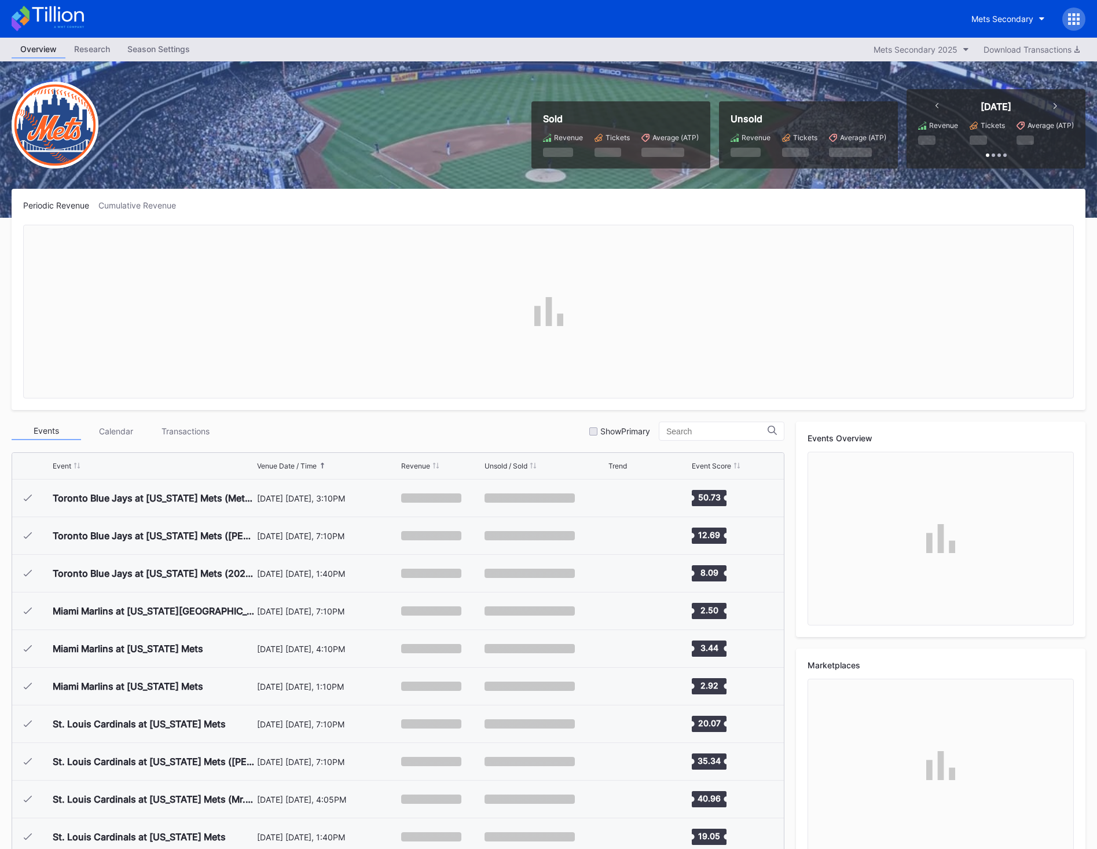
scroll to position [2823, 0]
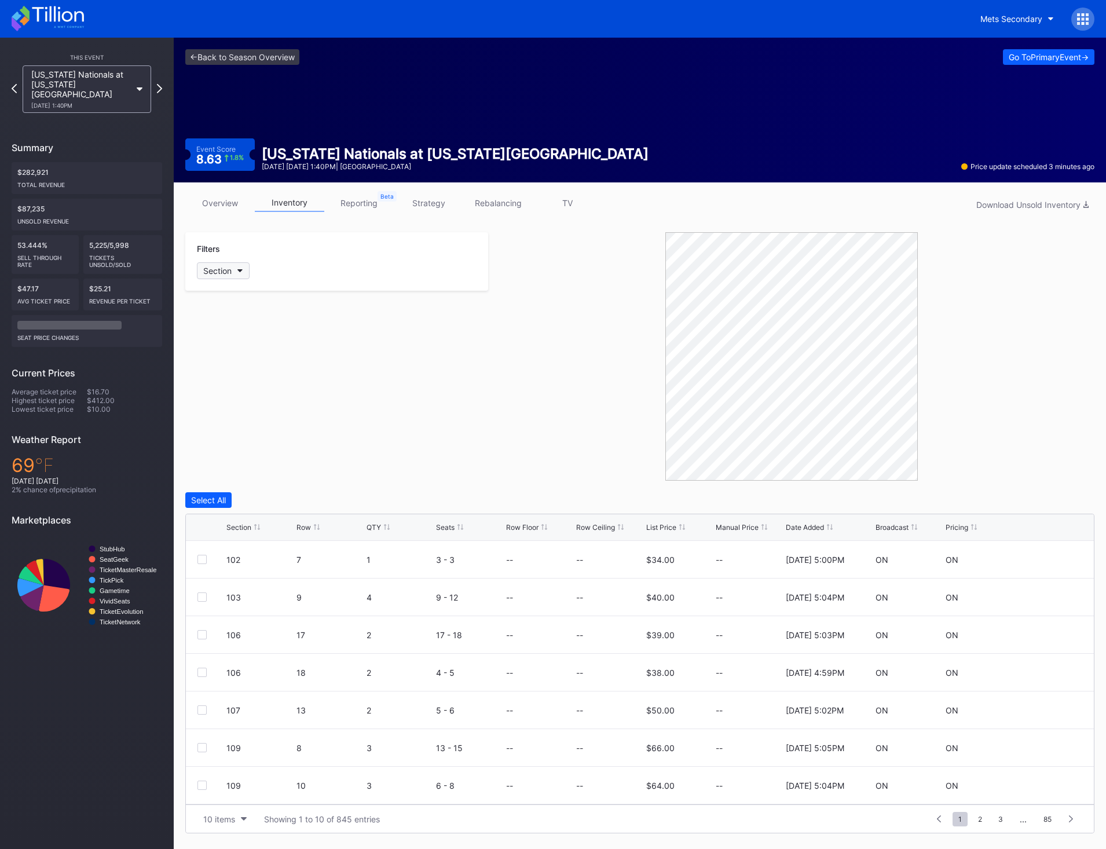
click at [232, 274] on div "Section" at bounding box center [217, 271] width 28 height 10
click at [250, 483] on div "123" at bounding box center [264, 485] width 135 height 21
click at [202, 561] on div at bounding box center [201, 559] width 9 height 9
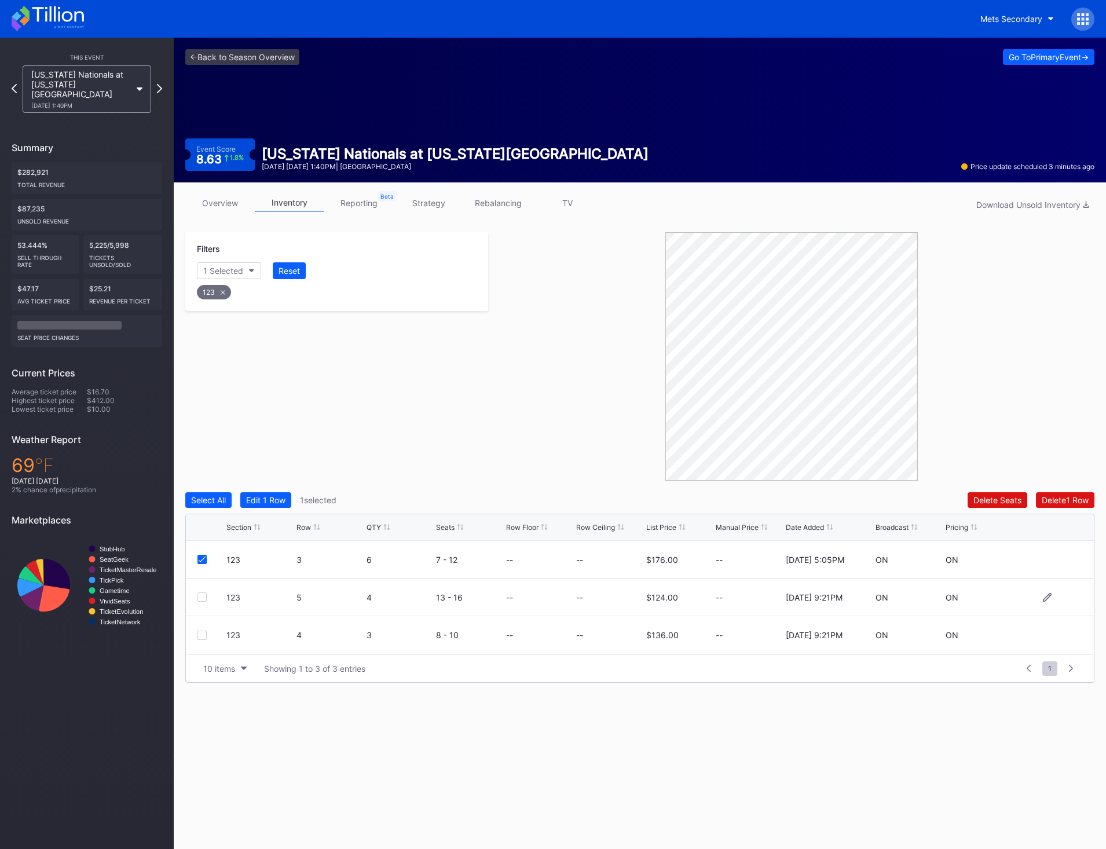
click at [201, 598] on div at bounding box center [201, 596] width 9 height 9
click at [1052, 504] on div "Delete 2 Rows" at bounding box center [1063, 500] width 52 height 10
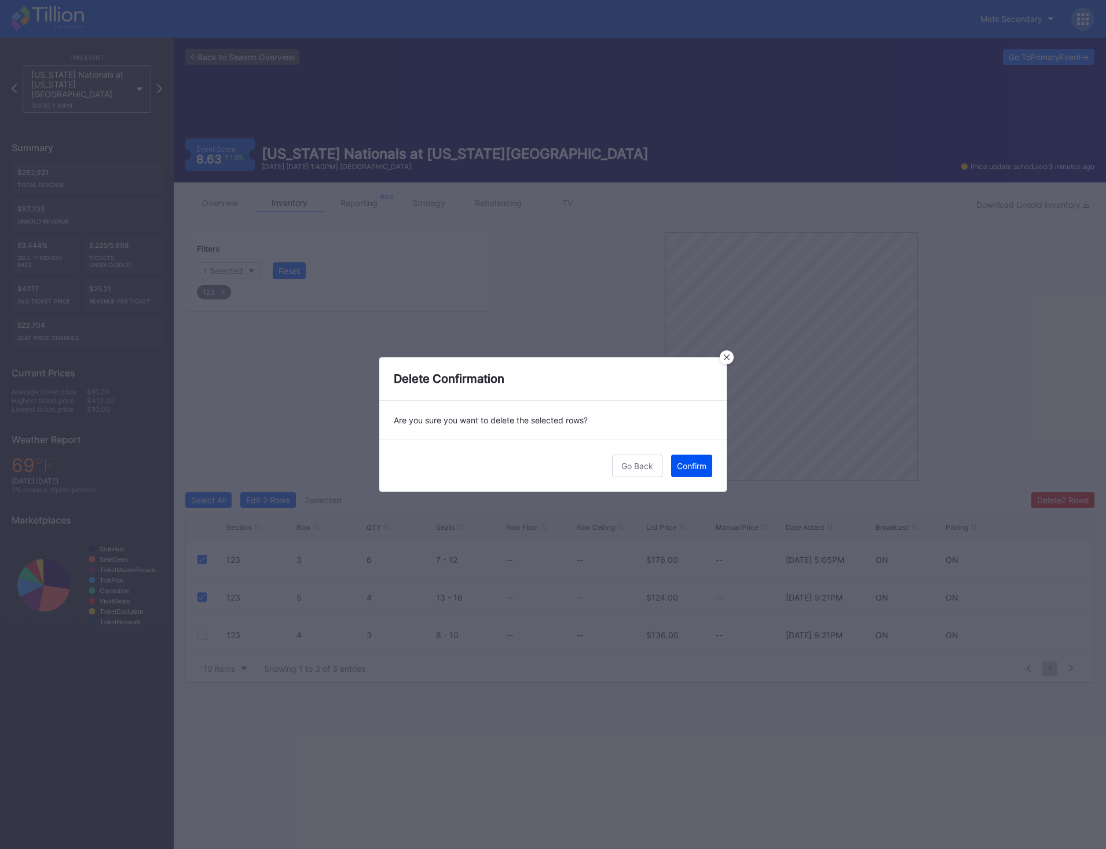
click at [692, 460] on button "Confirm" at bounding box center [691, 466] width 41 height 23
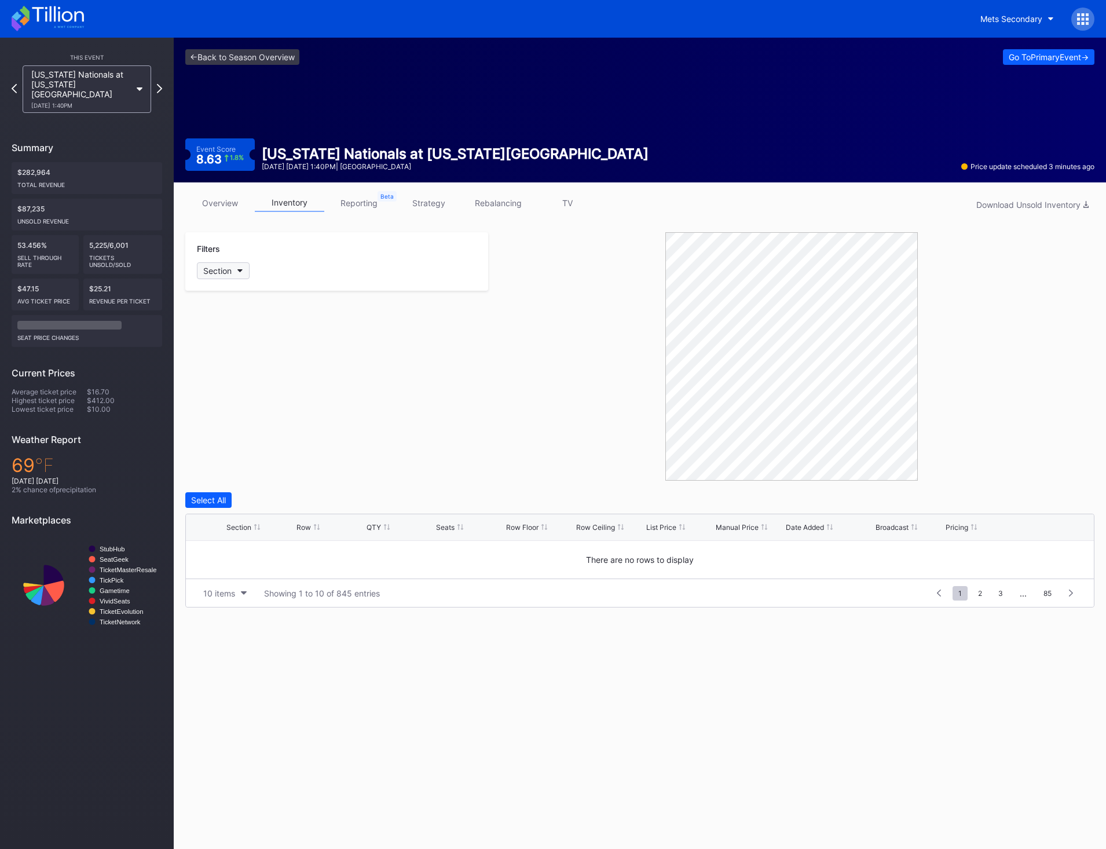
click at [224, 272] on div "Section" at bounding box center [217, 271] width 28 height 10
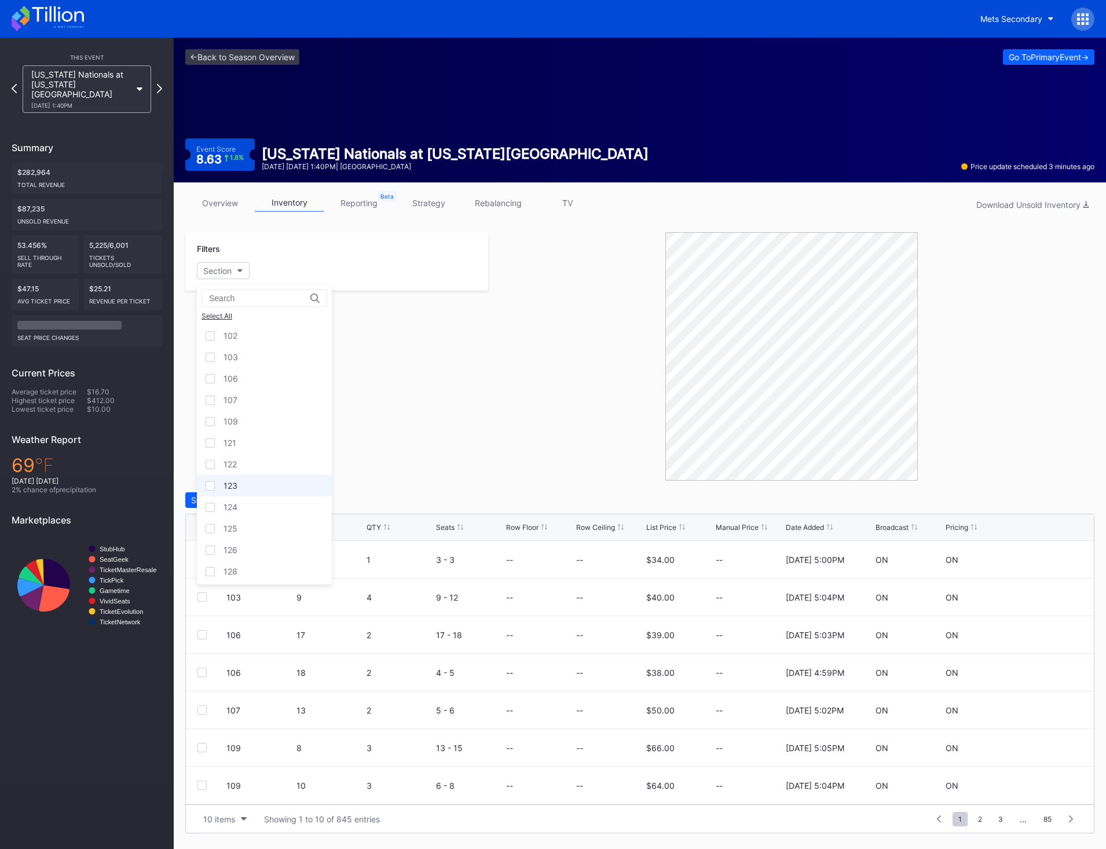
click at [252, 482] on div "123" at bounding box center [264, 485] width 135 height 21
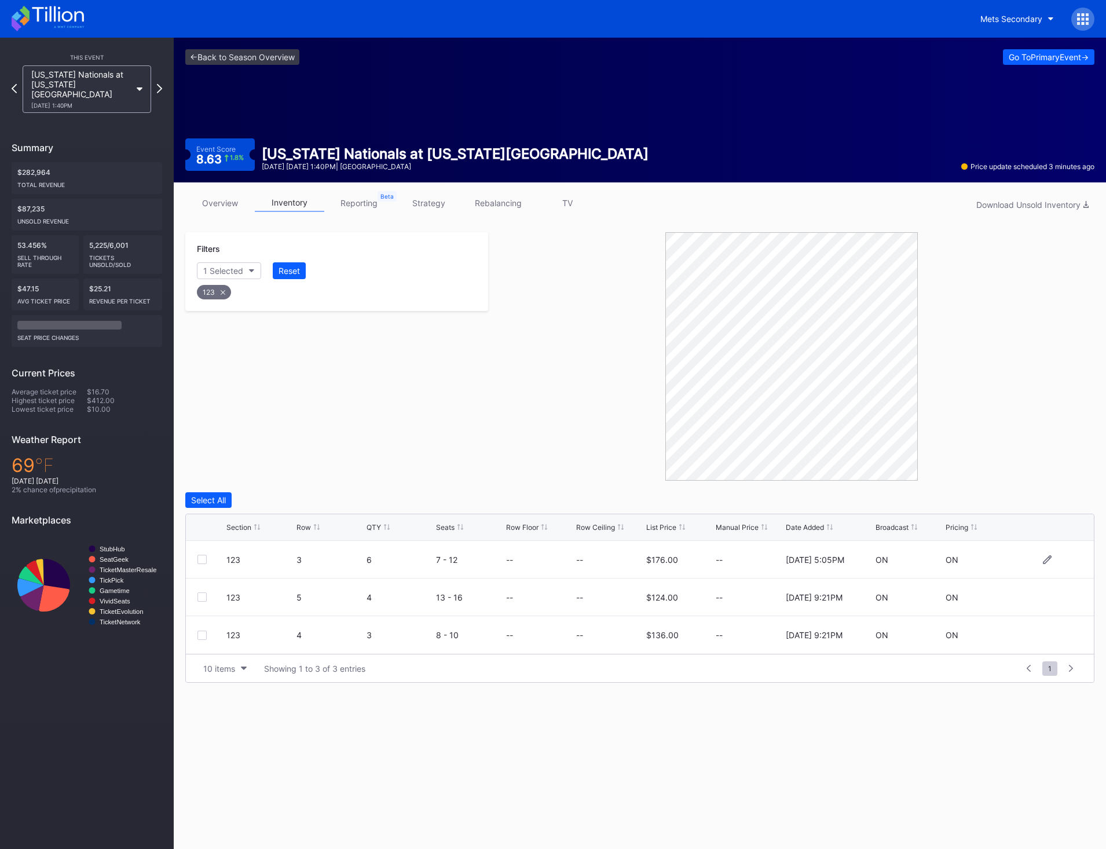
click at [191, 552] on div "123 3 6 7 - 12 -- -- $176.00 -- 11/25/2024 5:05PM ON ON" at bounding box center [640, 560] width 908 height 38
click at [197, 556] on div "123 3 6 7 - 12 -- -- $176.00 -- 11/25/2024 5:05PM ON ON" at bounding box center [640, 560] width 908 height 38
click at [206, 591] on div "123 5 4 13 - 16 -- -- $124.00 -- 5/15/2025 9:21PM ON ON" at bounding box center [640, 598] width 908 height 38
click at [206, 593] on div at bounding box center [201, 596] width 9 height 9
click at [203, 564] on div "123 3 6 7 - 12 -- -- $176.00 -- 11/25/2024 5:05PM ON ON" at bounding box center [640, 560] width 908 height 38
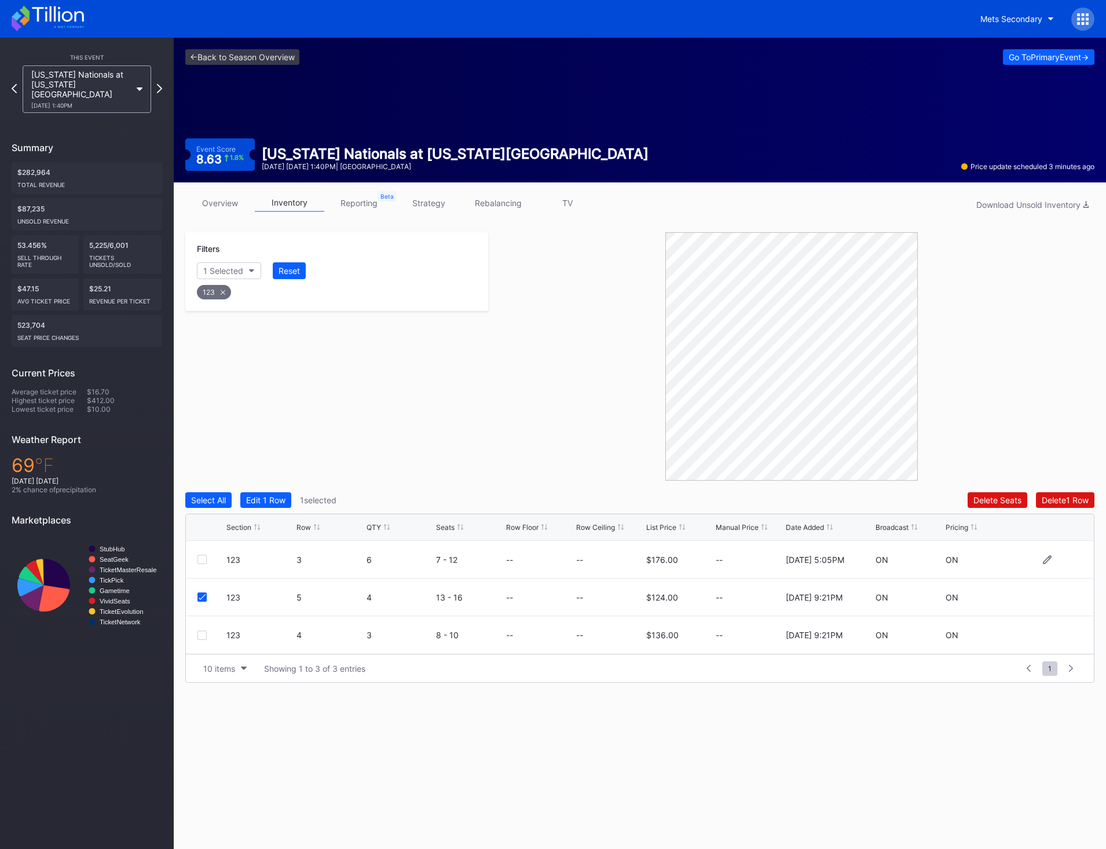
click at [202, 561] on div at bounding box center [201, 559] width 9 height 9
click at [1048, 504] on div "Delete 2 Rows" at bounding box center [1063, 500] width 52 height 10
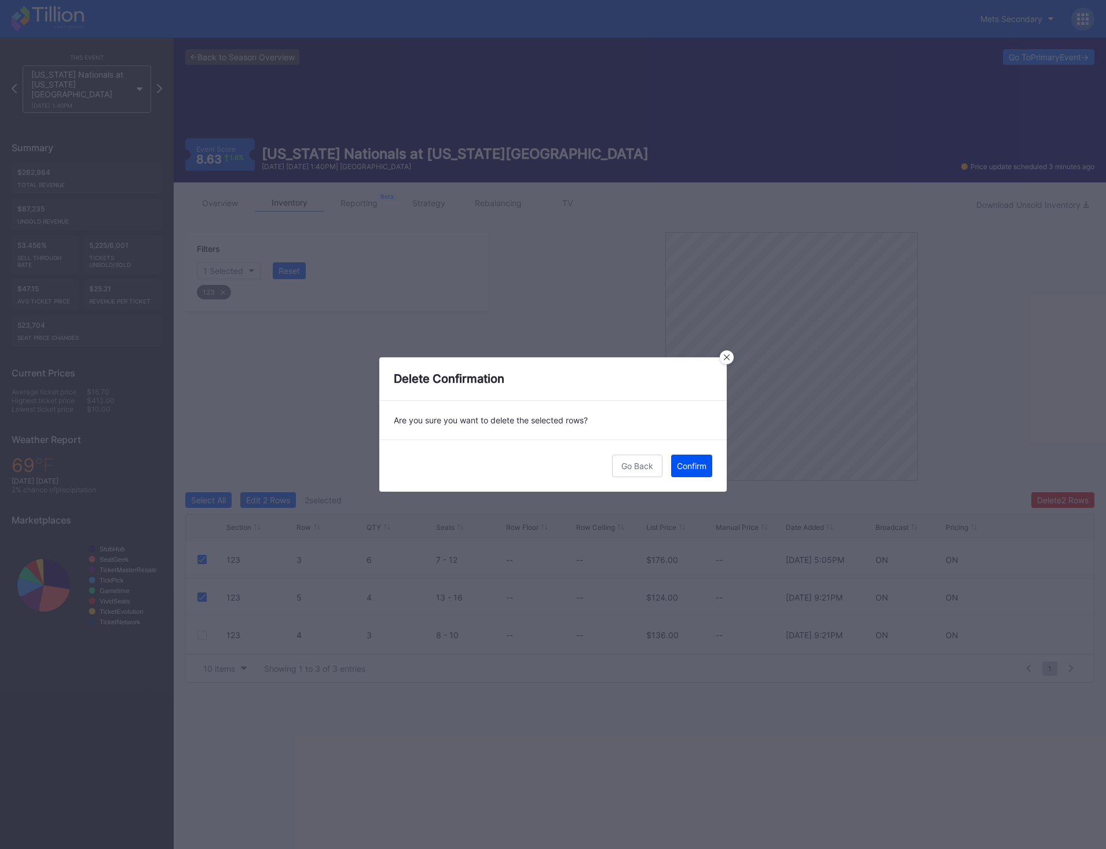
click at [709, 467] on button "Confirm" at bounding box center [691, 466] width 41 height 23
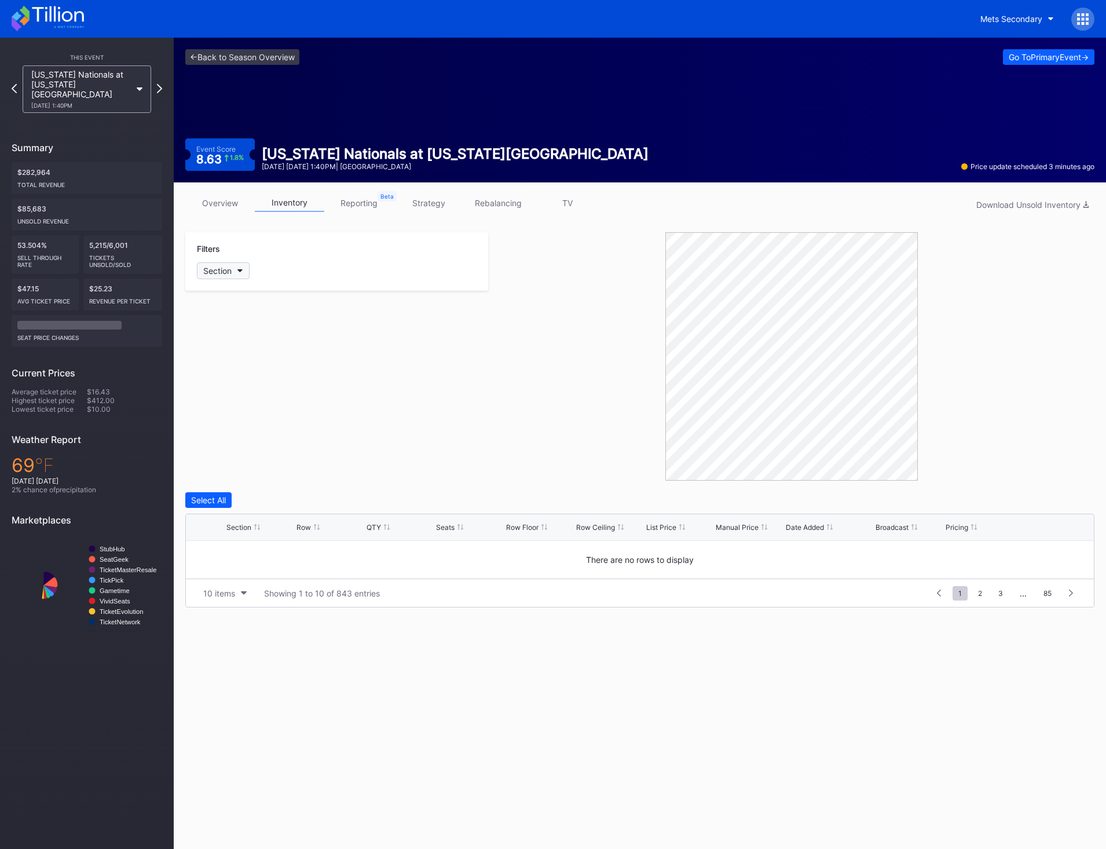
click at [232, 275] on button "Section" at bounding box center [223, 270] width 53 height 17
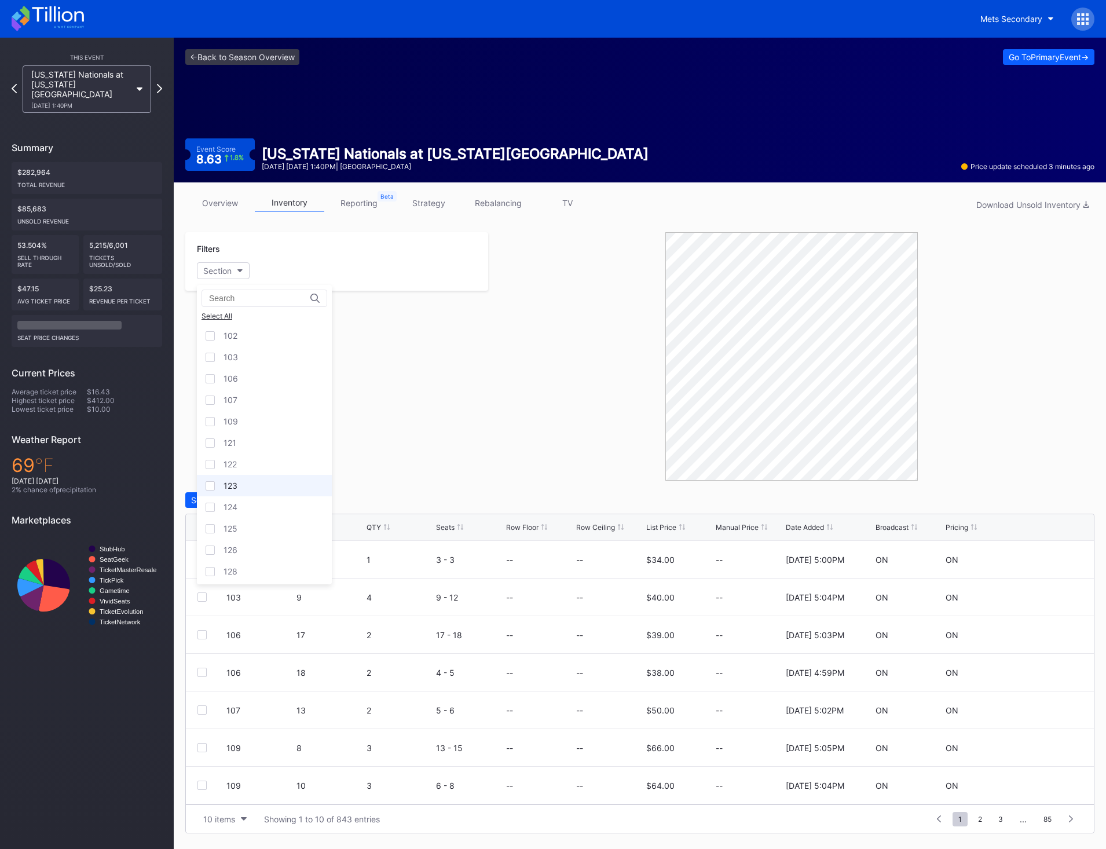
click at [242, 489] on div "123" at bounding box center [264, 485] width 135 height 21
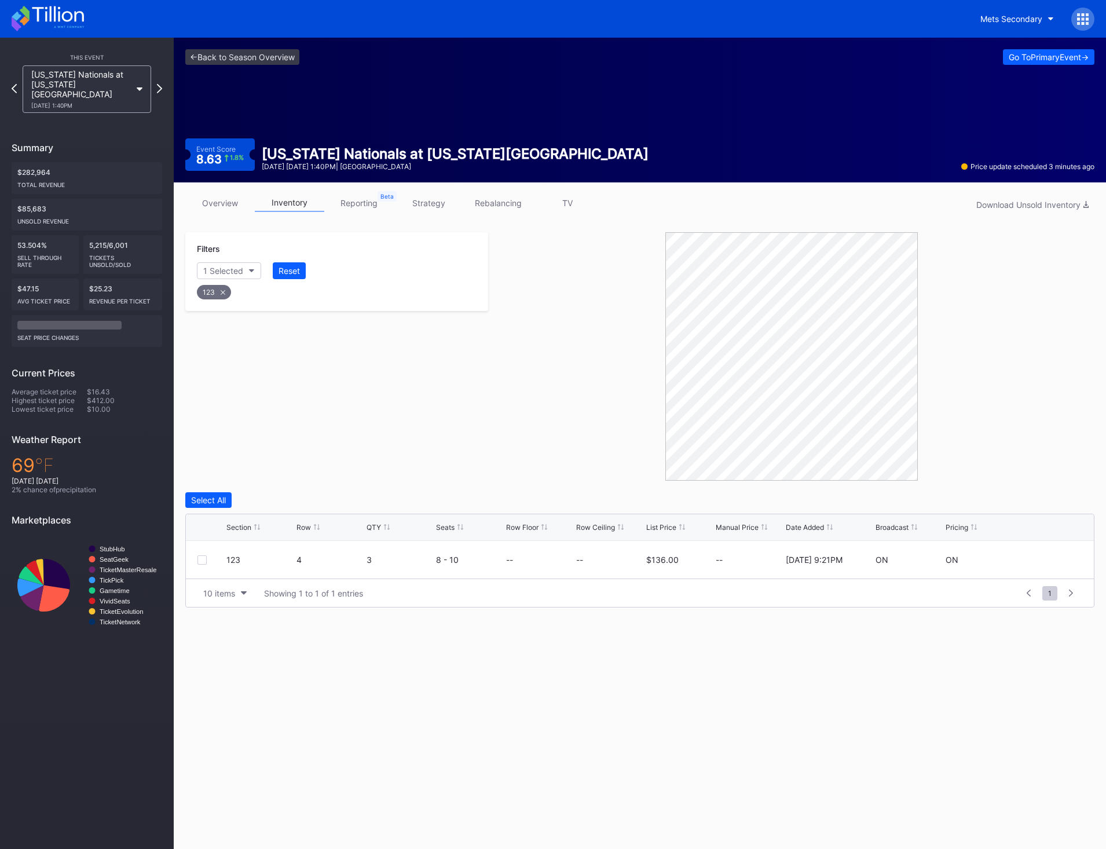
click at [226, 291] on div "123" at bounding box center [214, 292] width 34 height 14
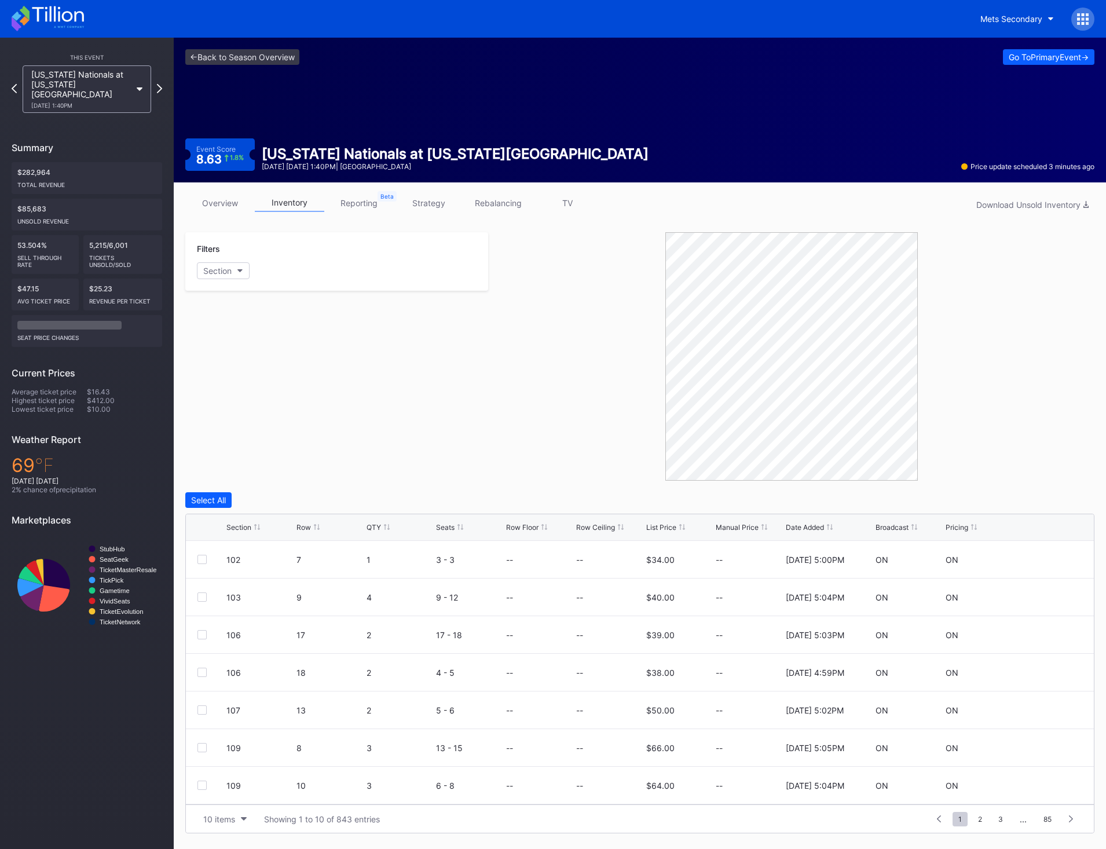
click at [230, 261] on div "Filters Section" at bounding box center [336, 261] width 303 height 58
click at [218, 261] on div "Filters Section" at bounding box center [336, 261] width 303 height 58
click at [220, 268] on div "Section" at bounding box center [217, 271] width 28 height 10
click at [244, 514] on div "124" at bounding box center [264, 506] width 135 height 21
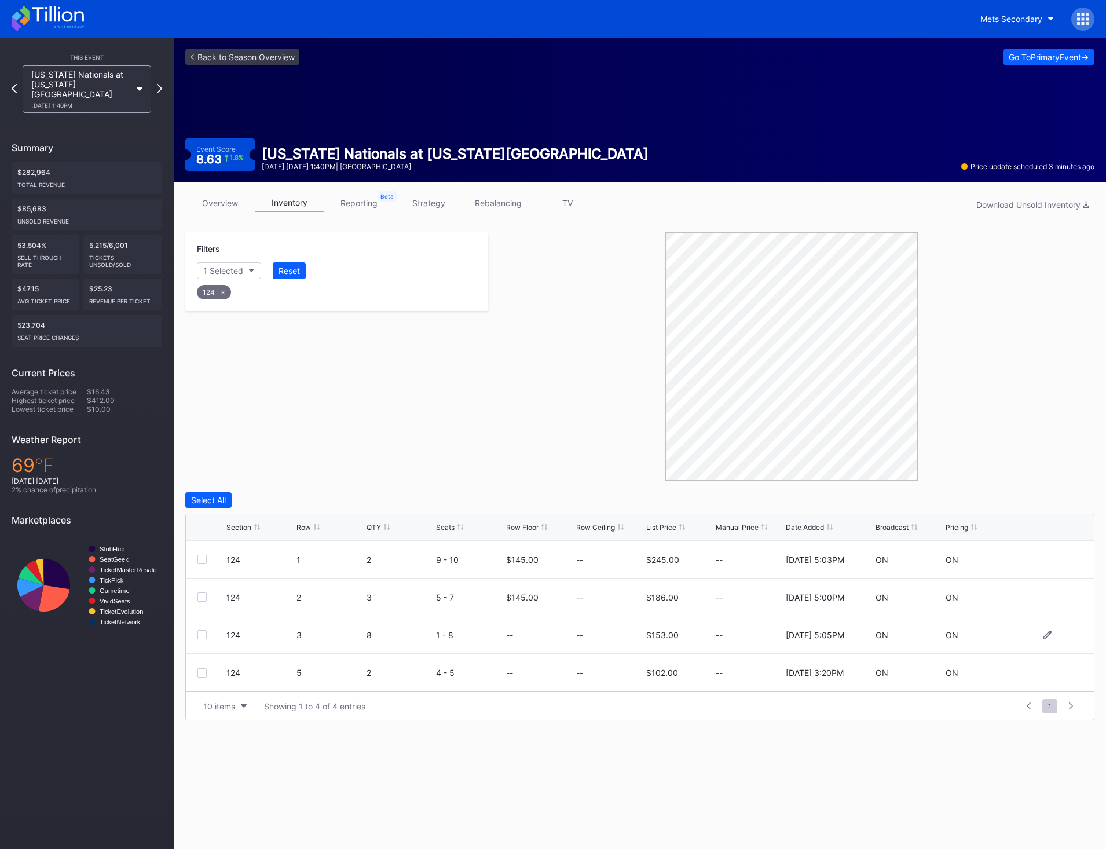
click at [204, 636] on div at bounding box center [201, 634] width 9 height 9
click at [1078, 502] on div "Delete 1 Row" at bounding box center [1065, 500] width 47 height 10
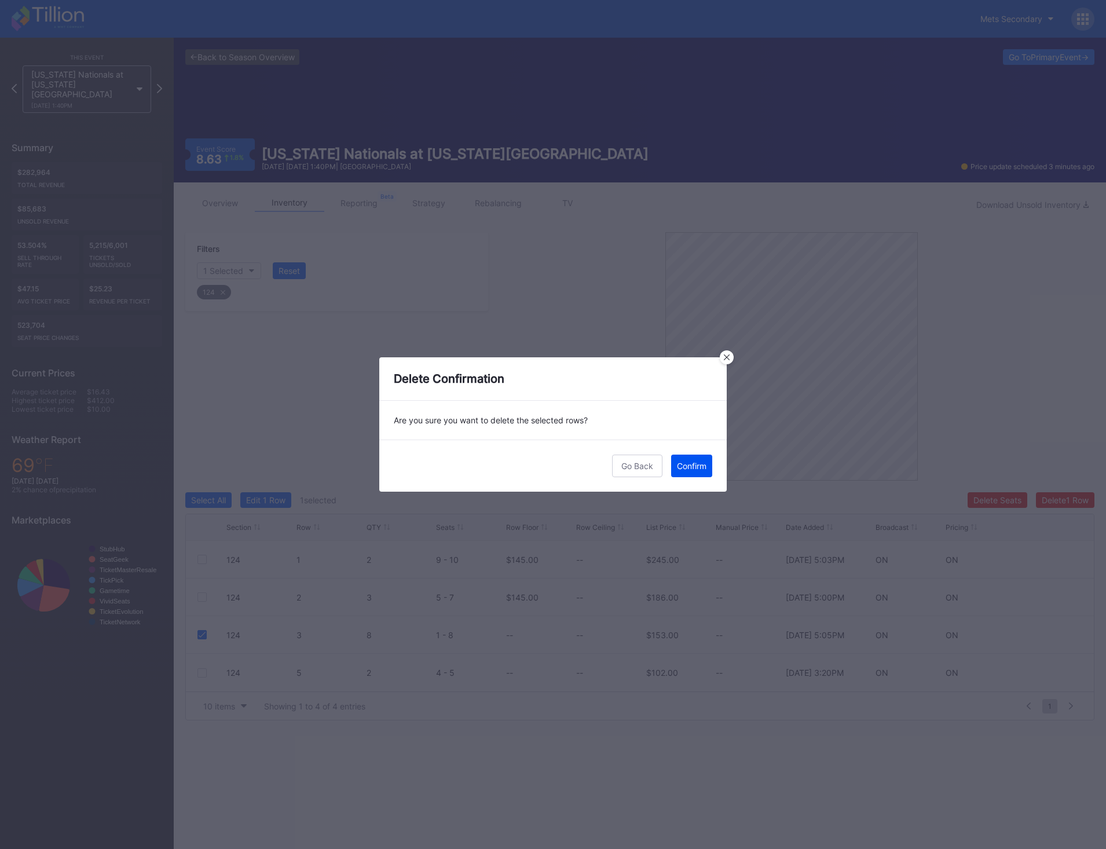
click at [696, 470] on div "Confirm" at bounding box center [692, 466] width 30 height 10
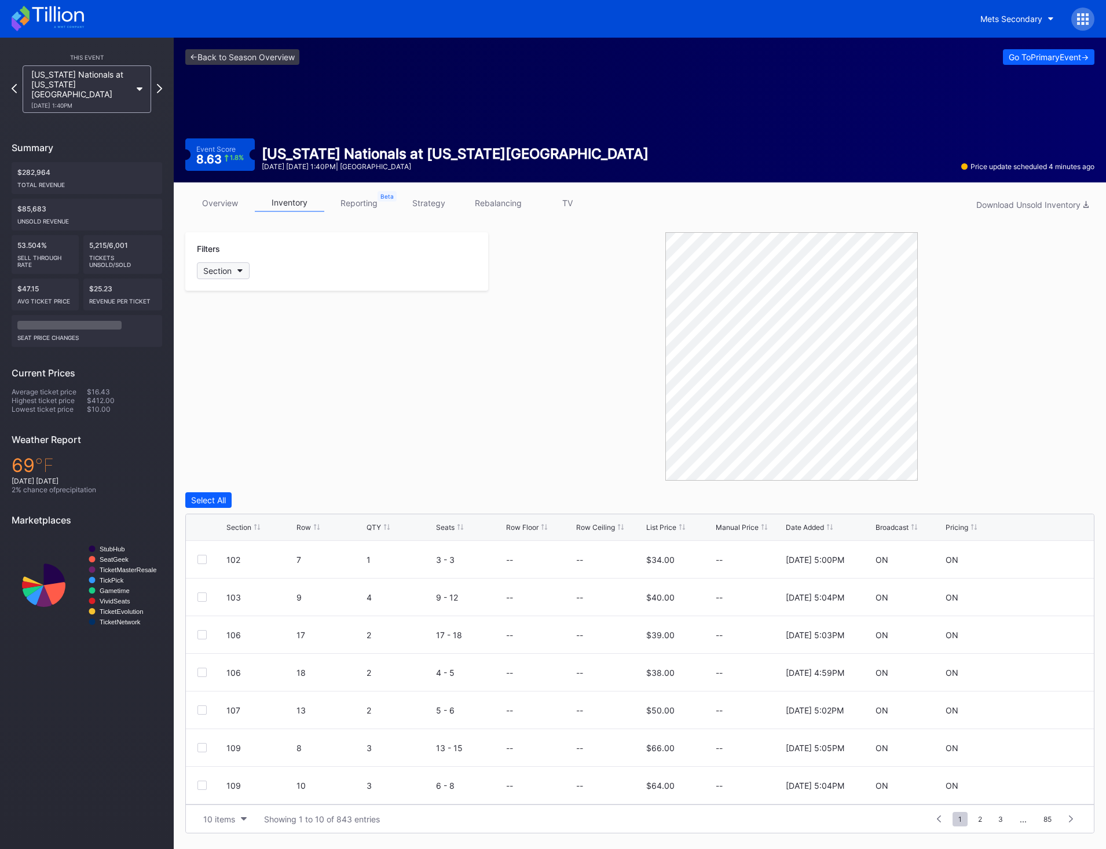
click at [232, 275] on button "Section" at bounding box center [223, 270] width 53 height 17
click at [247, 504] on div "124" at bounding box center [264, 506] width 135 height 21
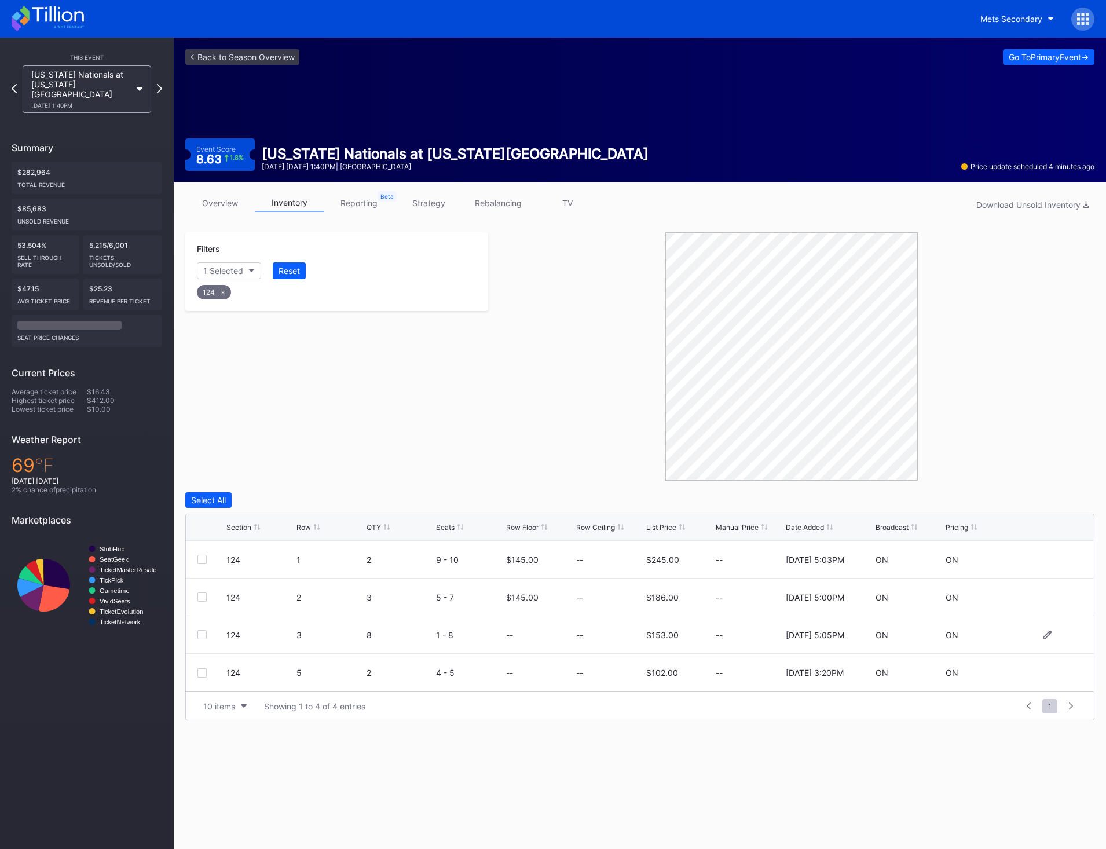
click at [205, 637] on div at bounding box center [201, 634] width 9 height 9
click at [1061, 504] on button "Delete 1 Row" at bounding box center [1065, 500] width 58 height 16
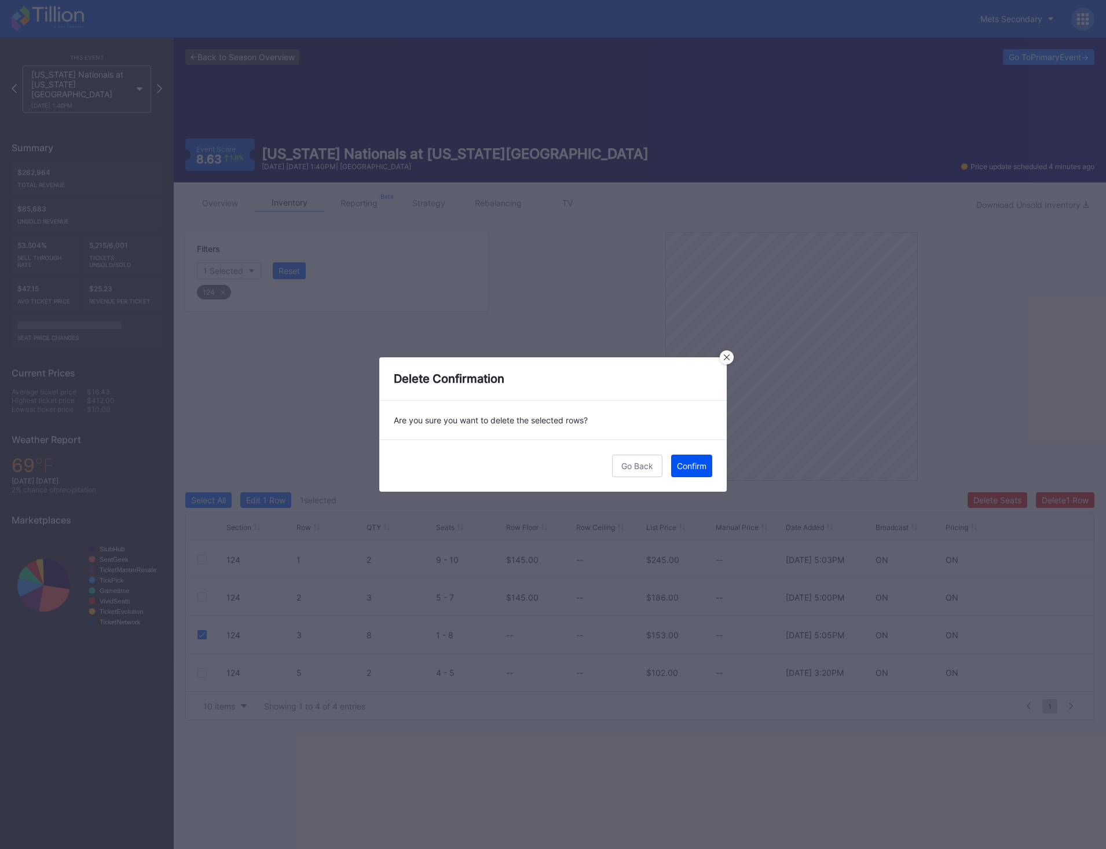
click at [700, 466] on div "Confirm" at bounding box center [692, 466] width 30 height 10
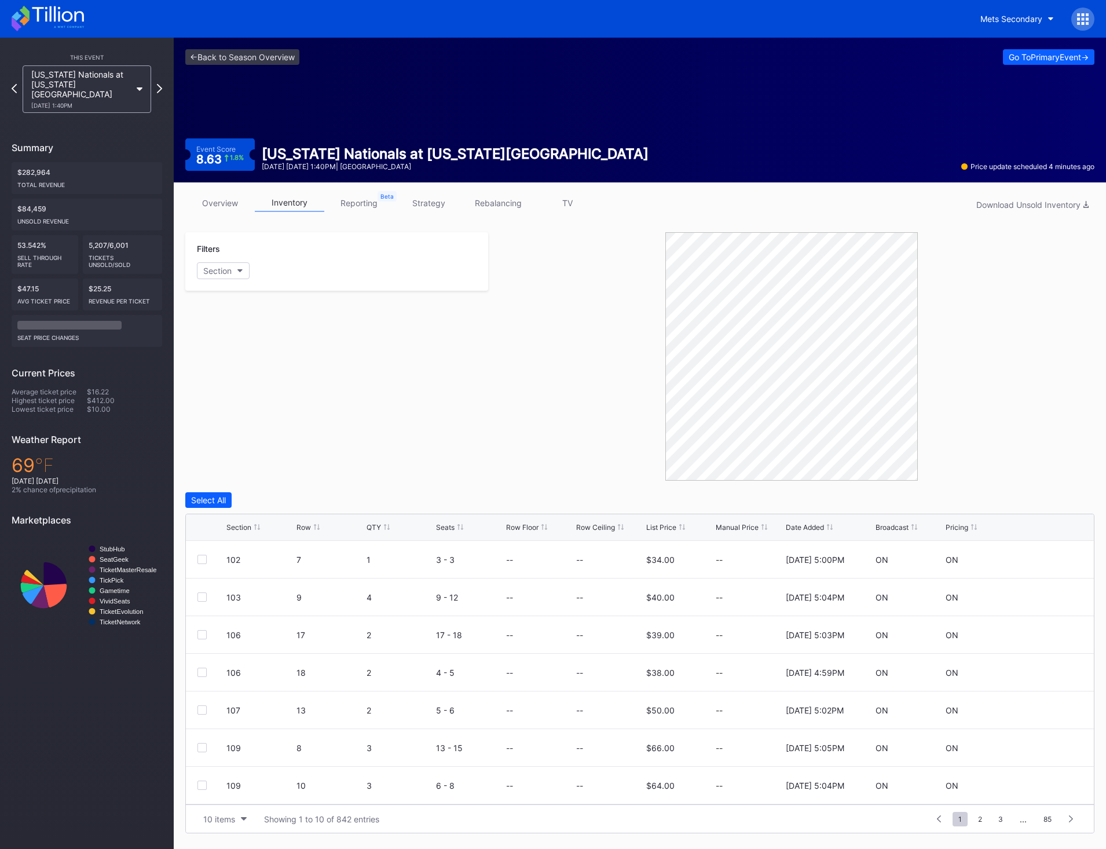
click at [233, 280] on div "Filters Section" at bounding box center [336, 261] width 303 height 58
click at [232, 269] on button "Section" at bounding box center [223, 270] width 53 height 17
click at [258, 511] on div "124" at bounding box center [264, 506] width 135 height 21
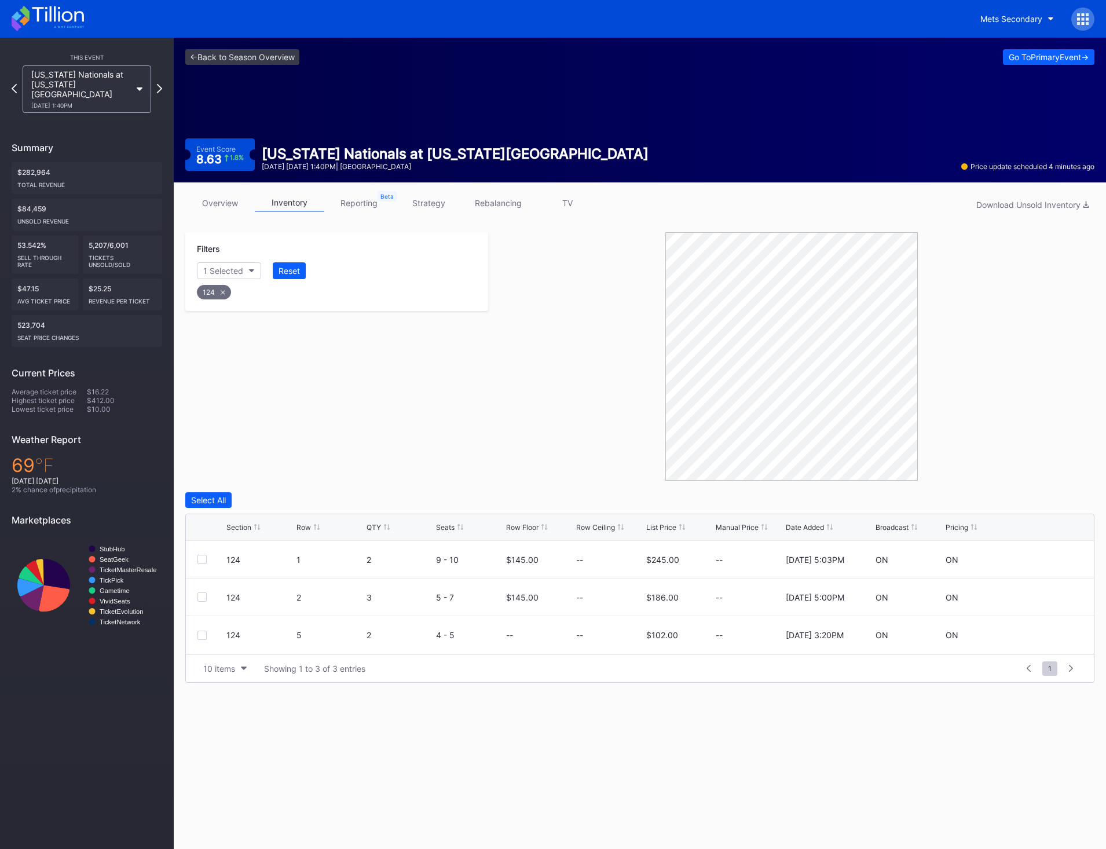
click at [224, 296] on div "124" at bounding box center [214, 292] width 34 height 14
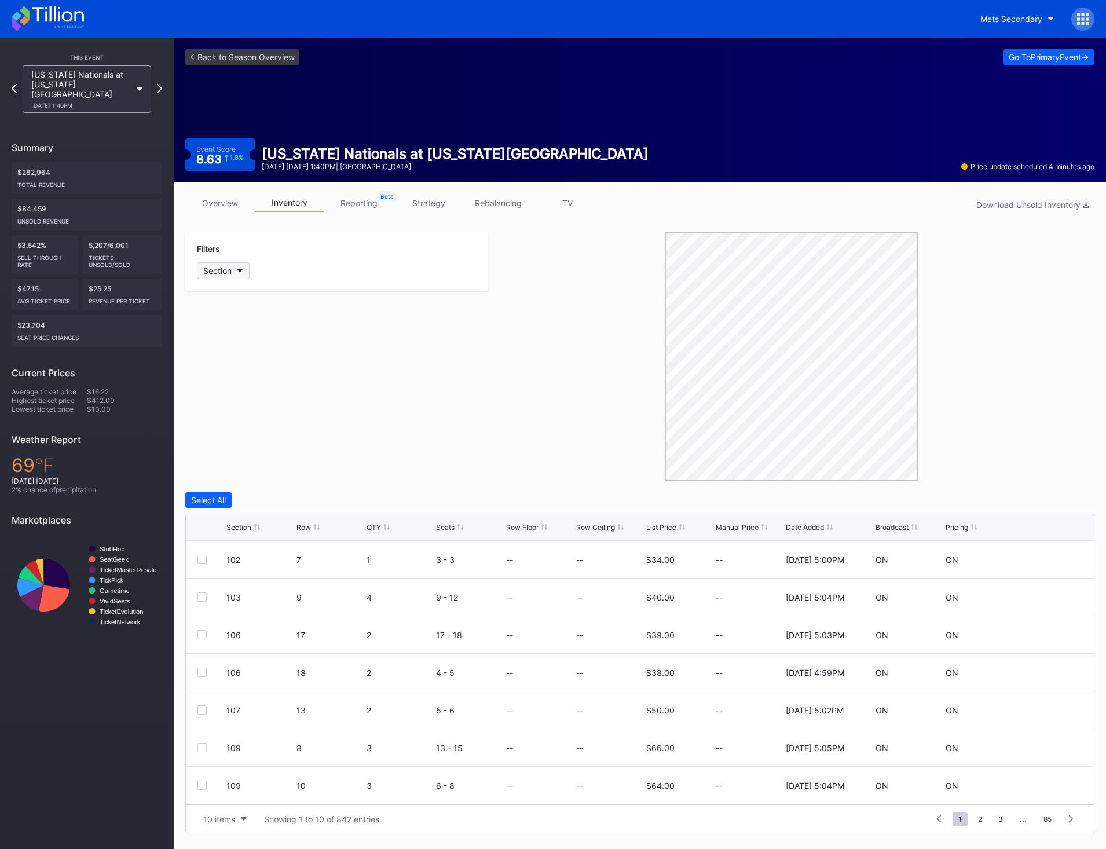
click at [222, 272] on div "Section" at bounding box center [217, 271] width 28 height 10
click at [265, 526] on div "125" at bounding box center [264, 528] width 135 height 21
click at [197, 788] on div at bounding box center [201, 785] width 9 height 9
click at [1062, 506] on button "Delete 1 Row" at bounding box center [1065, 500] width 58 height 16
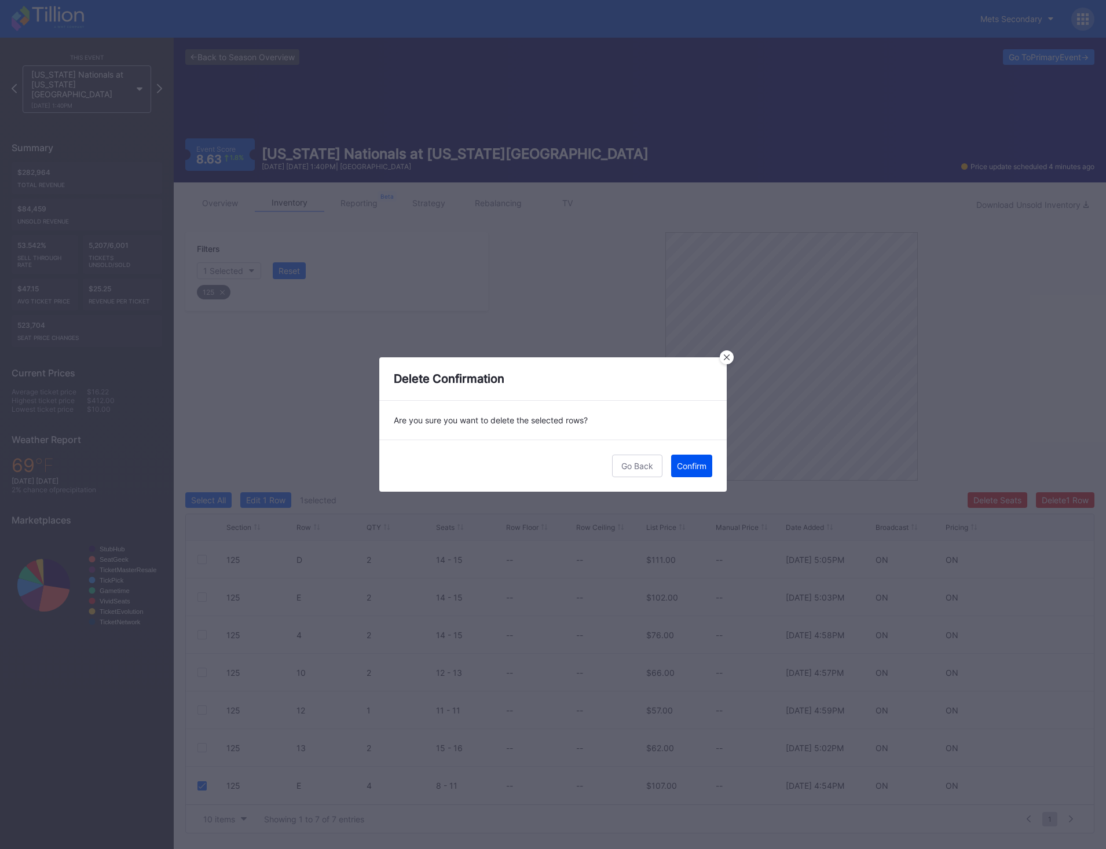
click at [704, 475] on button "Confirm" at bounding box center [691, 466] width 41 height 23
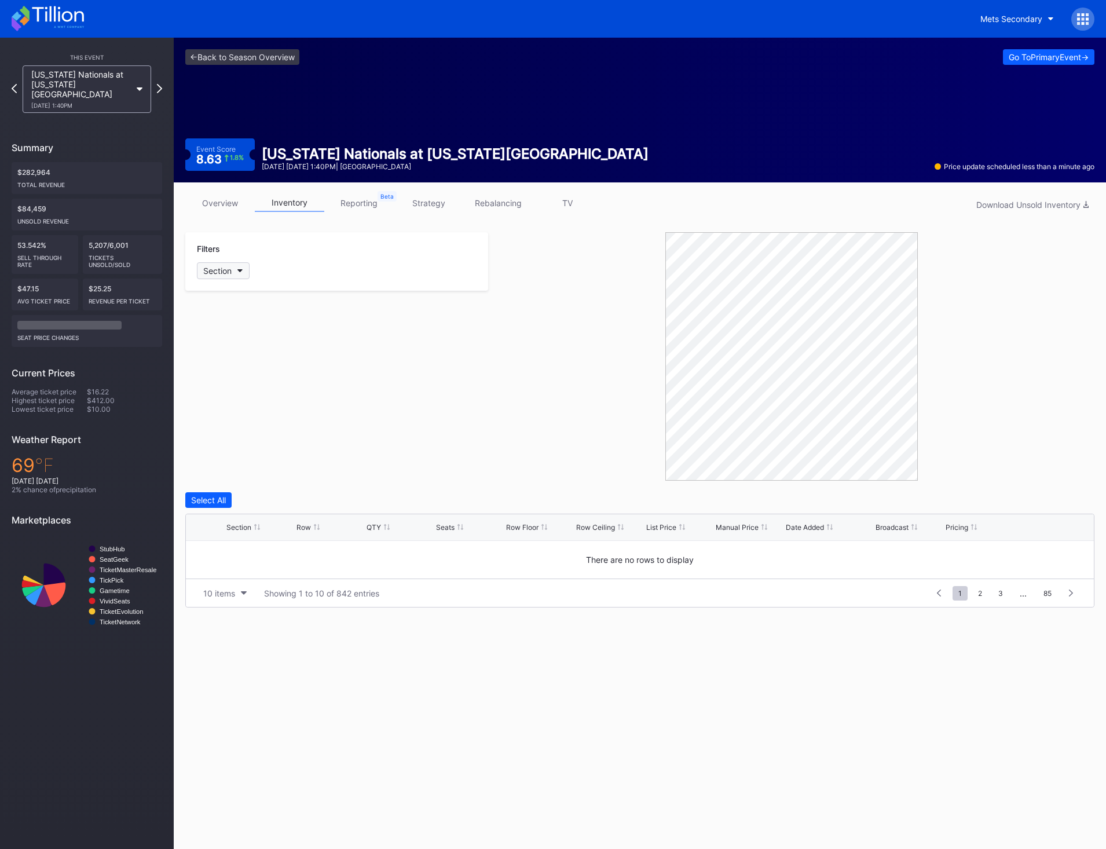
click at [235, 276] on button "Section" at bounding box center [223, 270] width 53 height 17
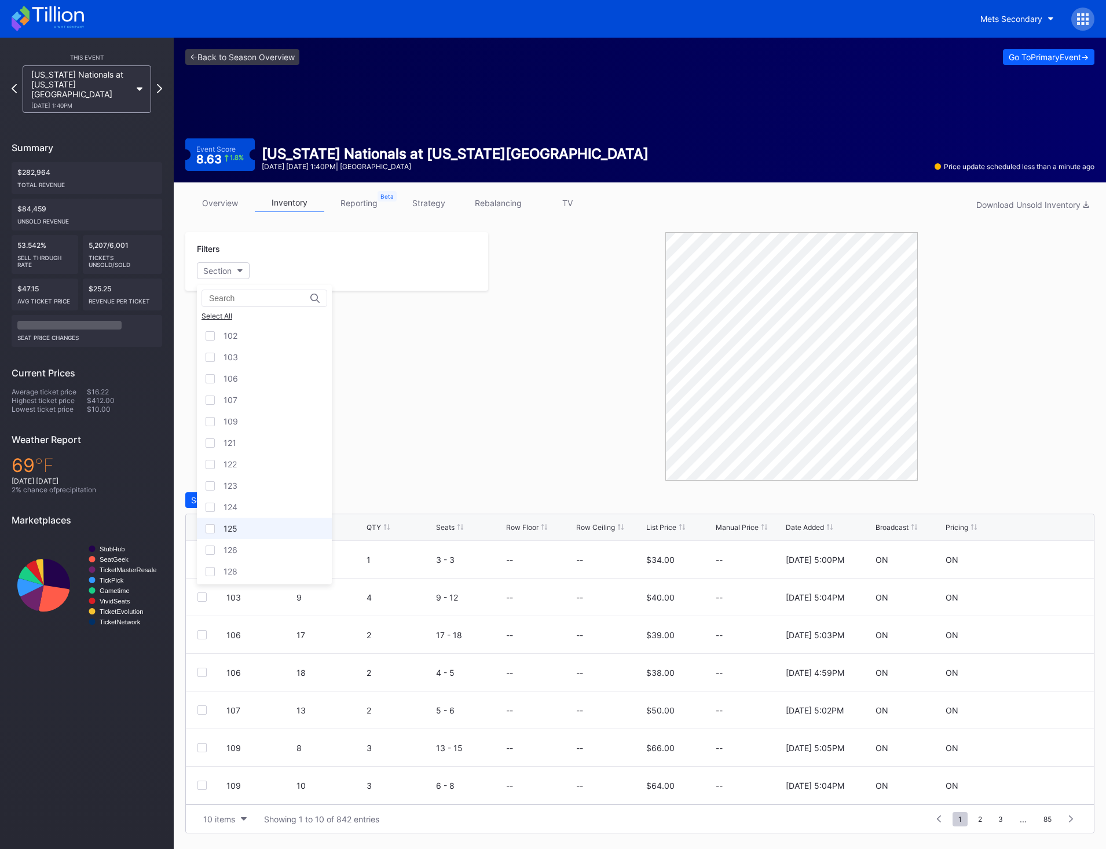
click at [252, 528] on div "125" at bounding box center [264, 528] width 135 height 21
click at [198, 785] on div at bounding box center [201, 785] width 9 height 9
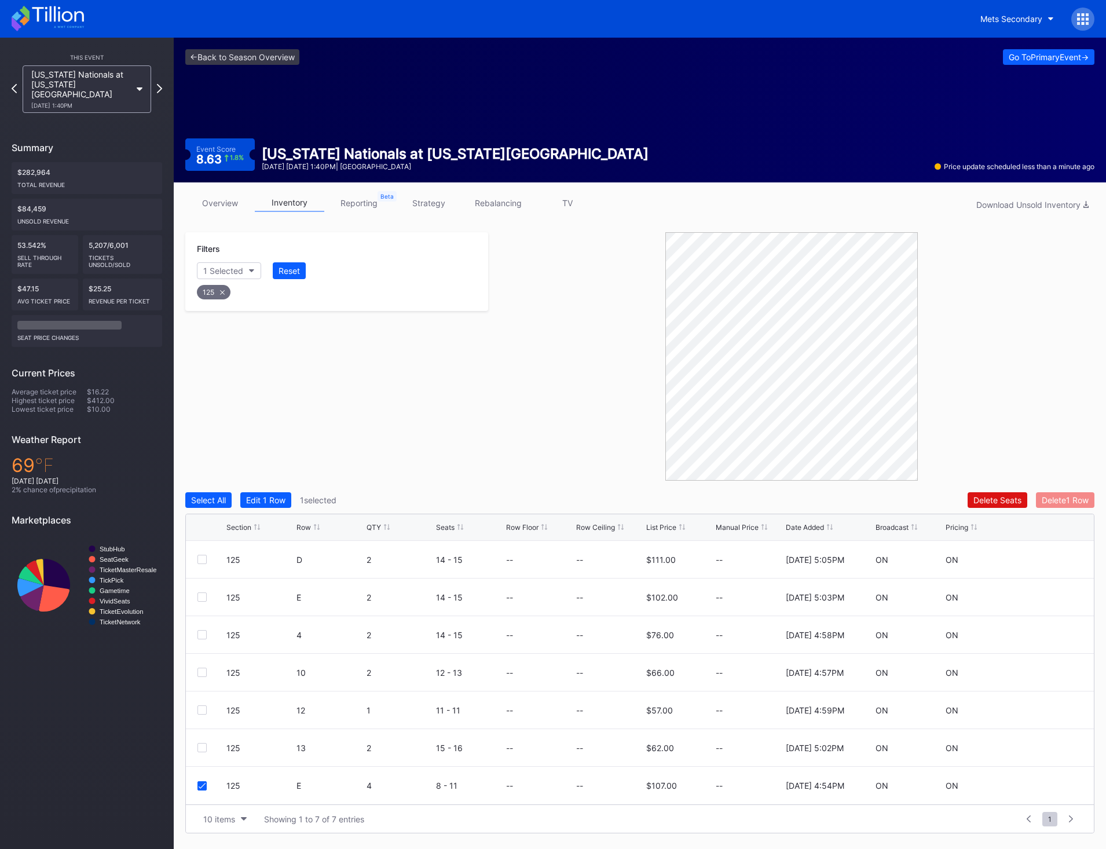
click at [1060, 493] on button "Delete 1 Row" at bounding box center [1065, 500] width 58 height 16
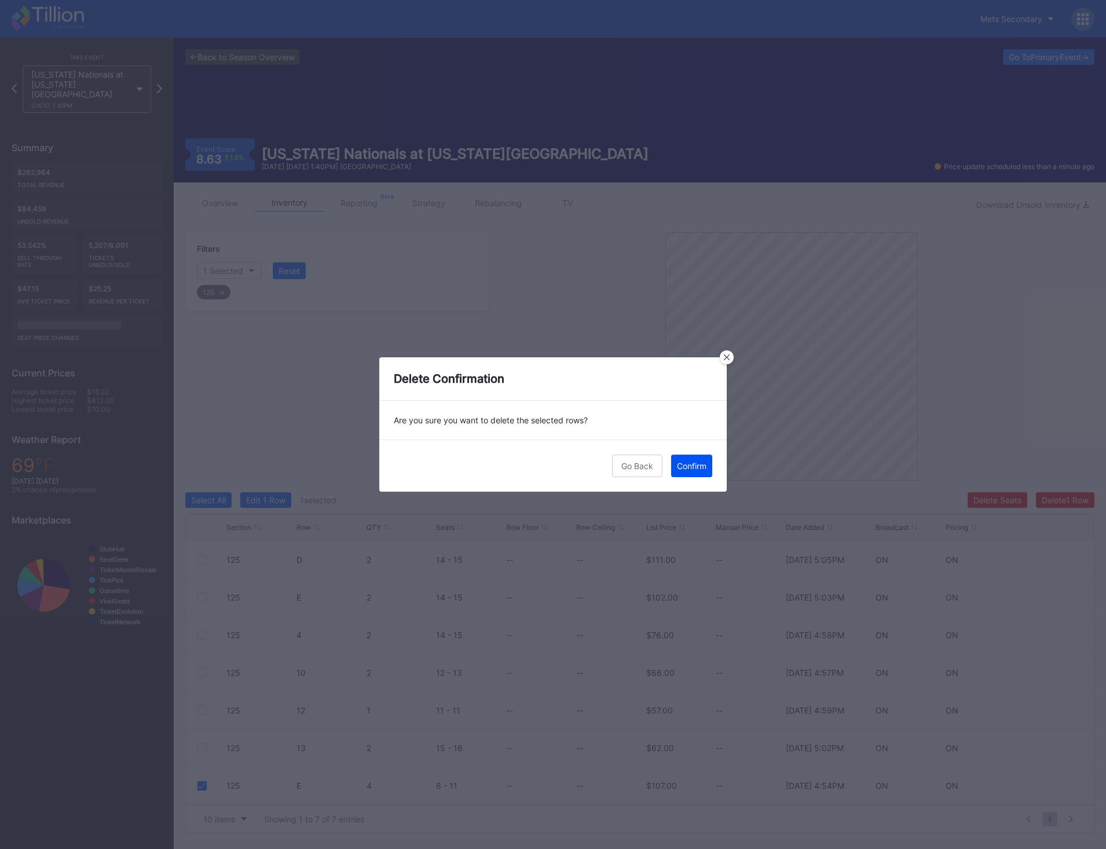
click at [686, 474] on button "Confirm" at bounding box center [691, 466] width 41 height 23
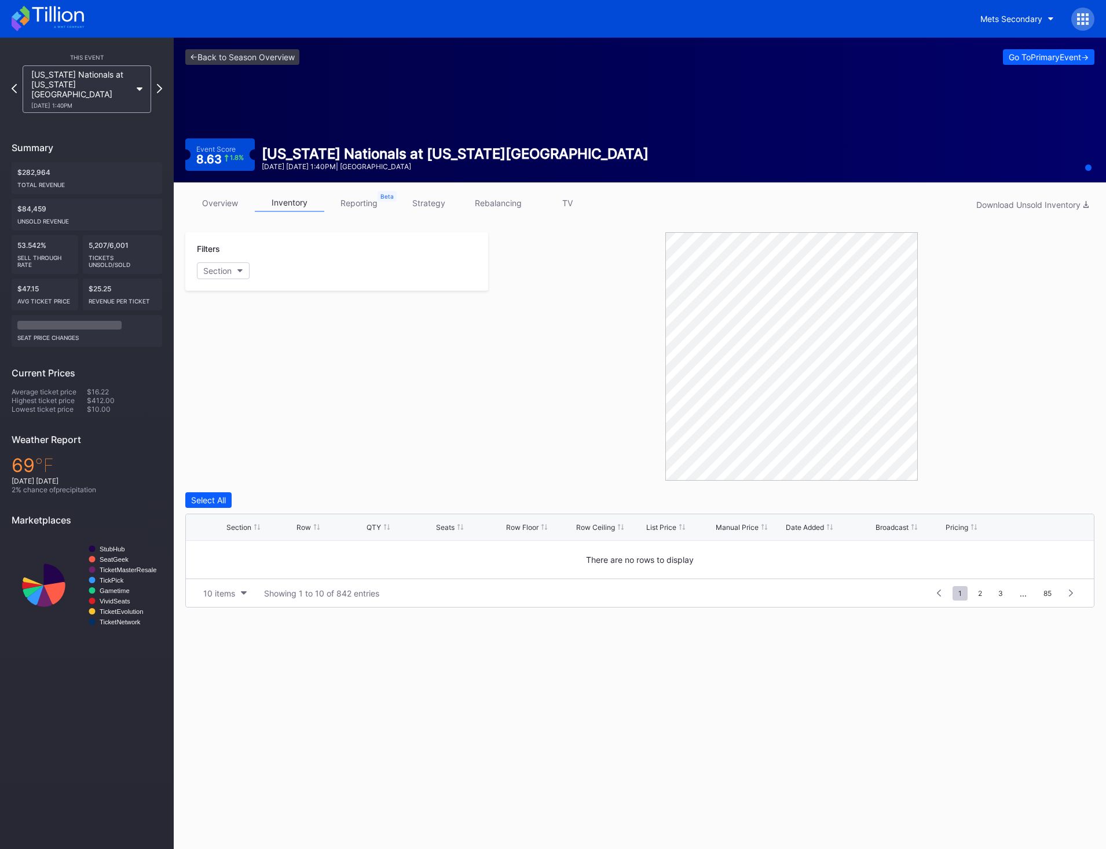
click at [239, 271] on icon "button" at bounding box center [240, 270] width 6 height 3
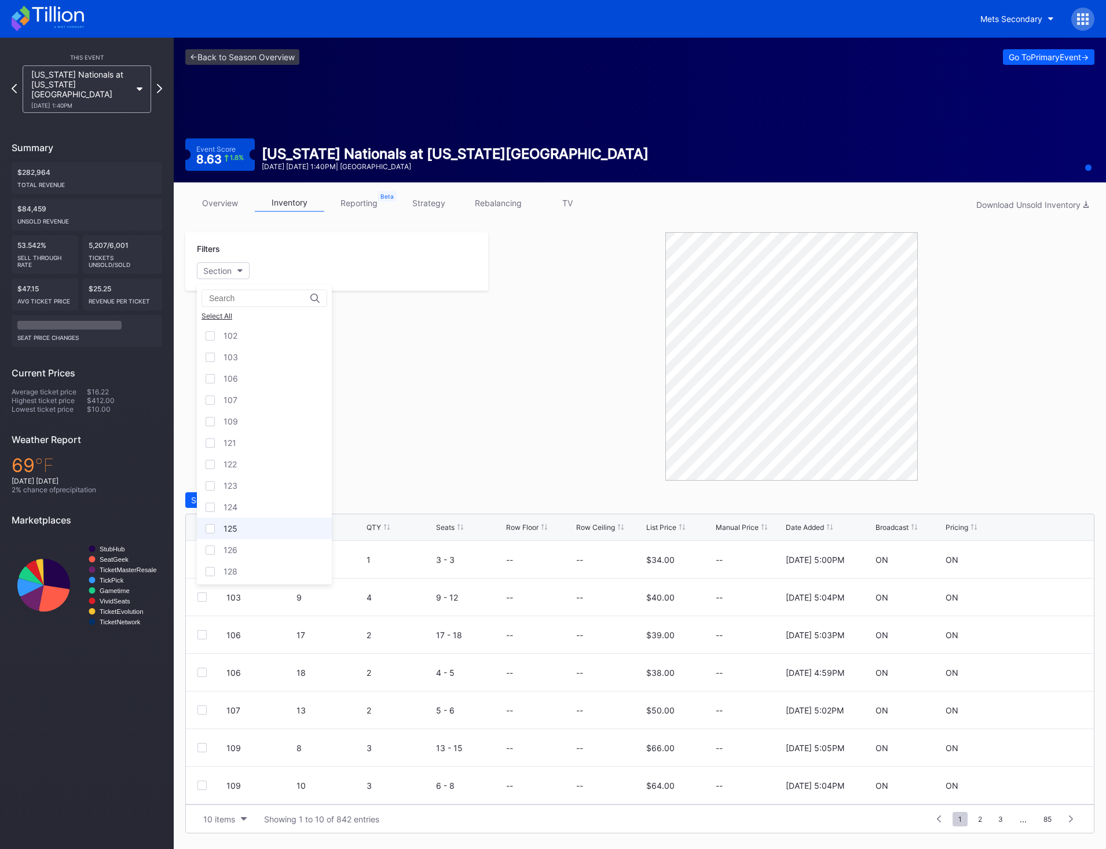
click at [245, 522] on div "125" at bounding box center [264, 528] width 135 height 21
click at [206, 784] on div at bounding box center [201, 785] width 9 height 9
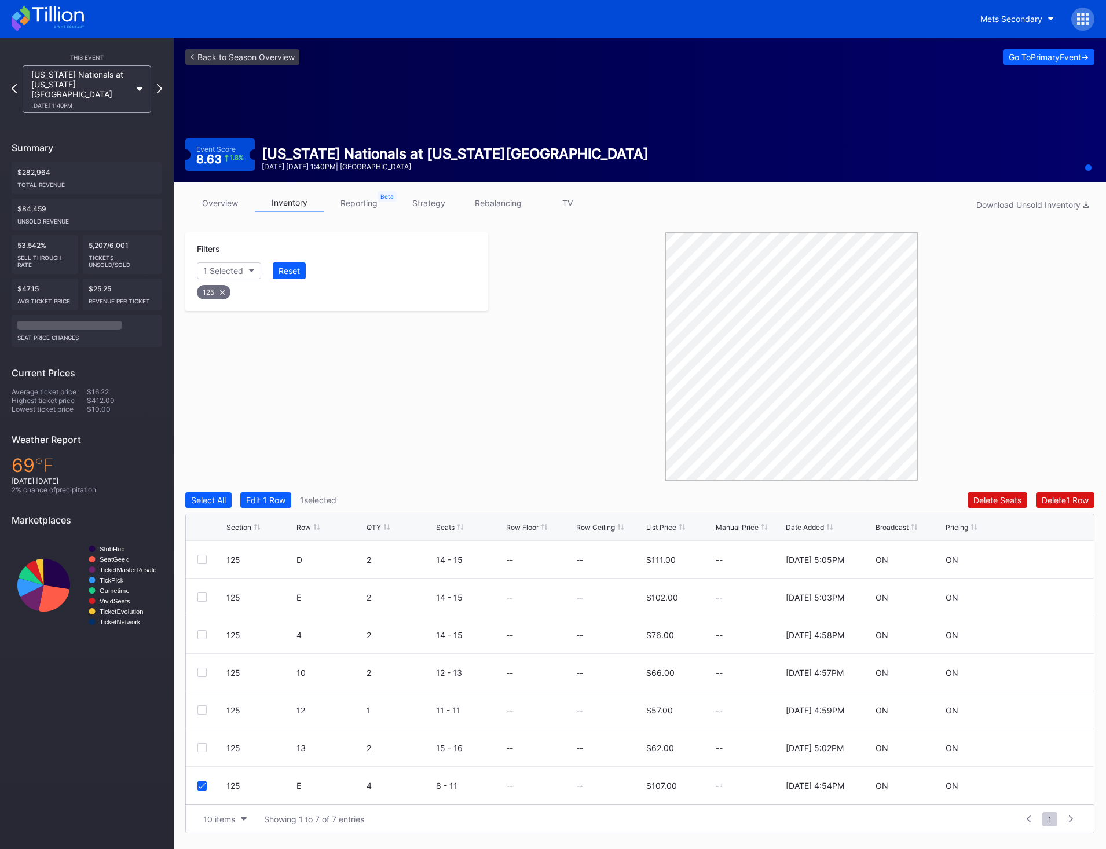
click at [1079, 513] on div "Select All Edit 1 Row 1 selected Delete Seats Delete 1 Row Section Row QTY Seat…" at bounding box center [639, 662] width 909 height 341
click at [1077, 505] on button "Delete 1 Row" at bounding box center [1065, 500] width 58 height 16
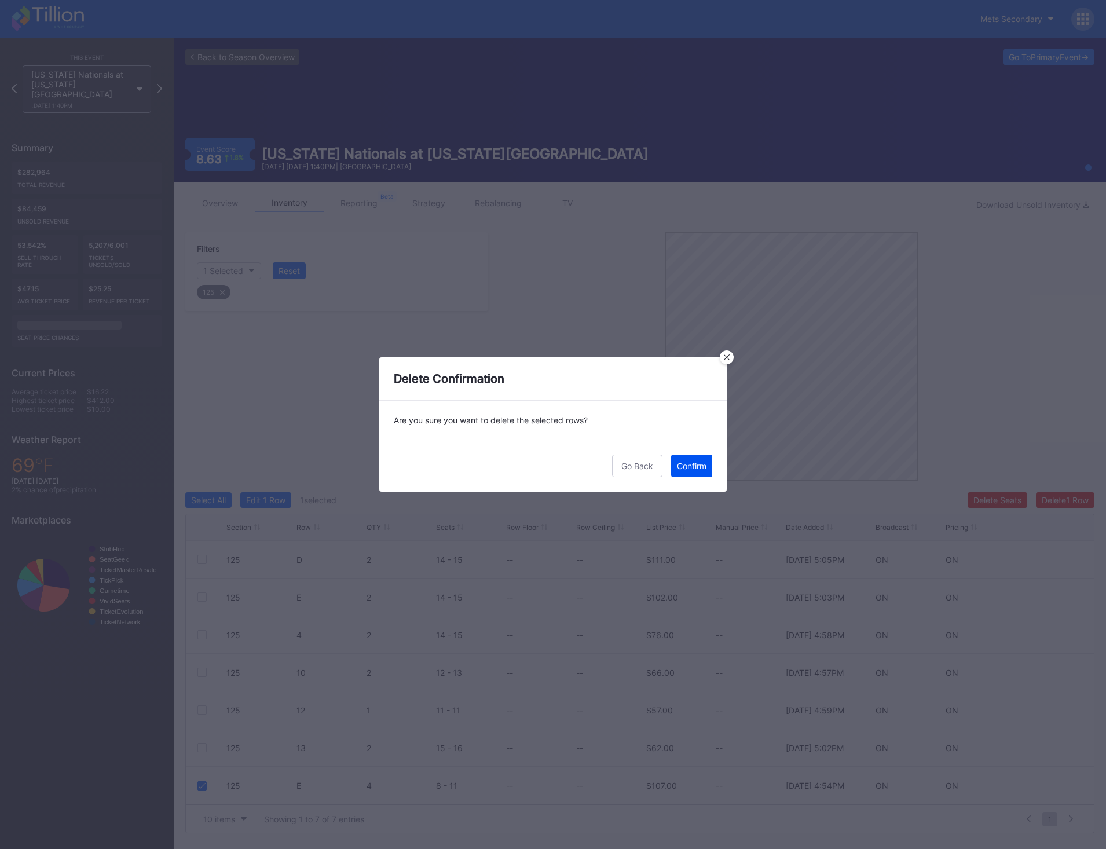
click at [696, 466] on div "Confirm" at bounding box center [692, 466] width 30 height 10
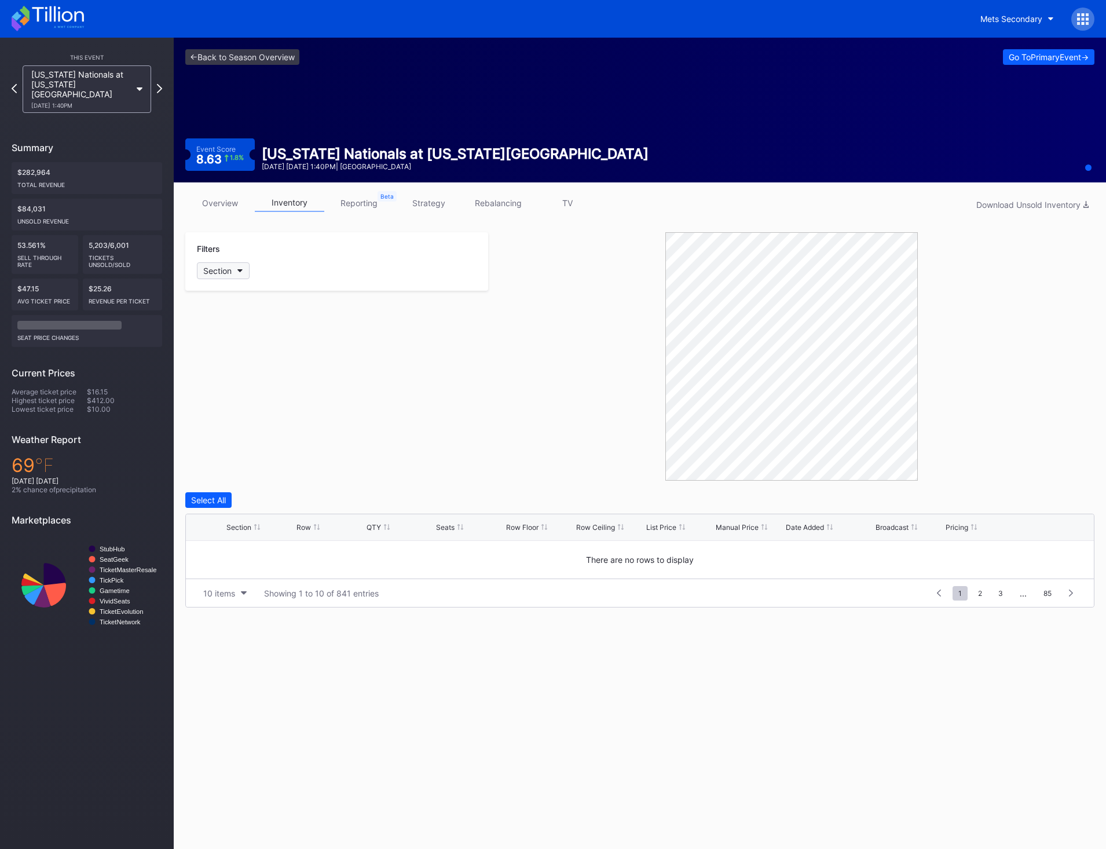
click at [241, 276] on button "Section" at bounding box center [223, 270] width 53 height 17
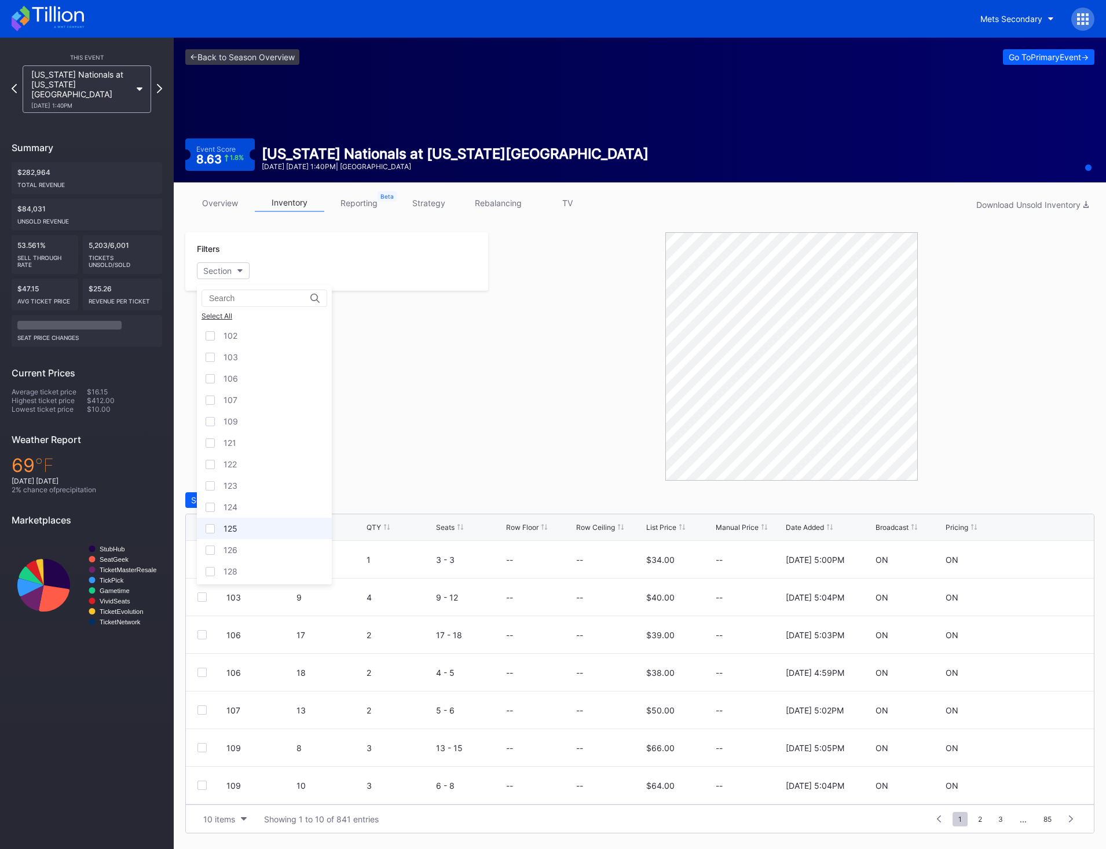
click at [243, 519] on div "125" at bounding box center [264, 528] width 135 height 21
click at [226, 293] on div "125" at bounding box center [214, 292] width 34 height 14
click at [239, 274] on button "Section" at bounding box center [223, 270] width 53 height 17
click at [252, 554] on div "126" at bounding box center [264, 549] width 135 height 21
click at [206, 562] on div at bounding box center [201, 559] width 9 height 9
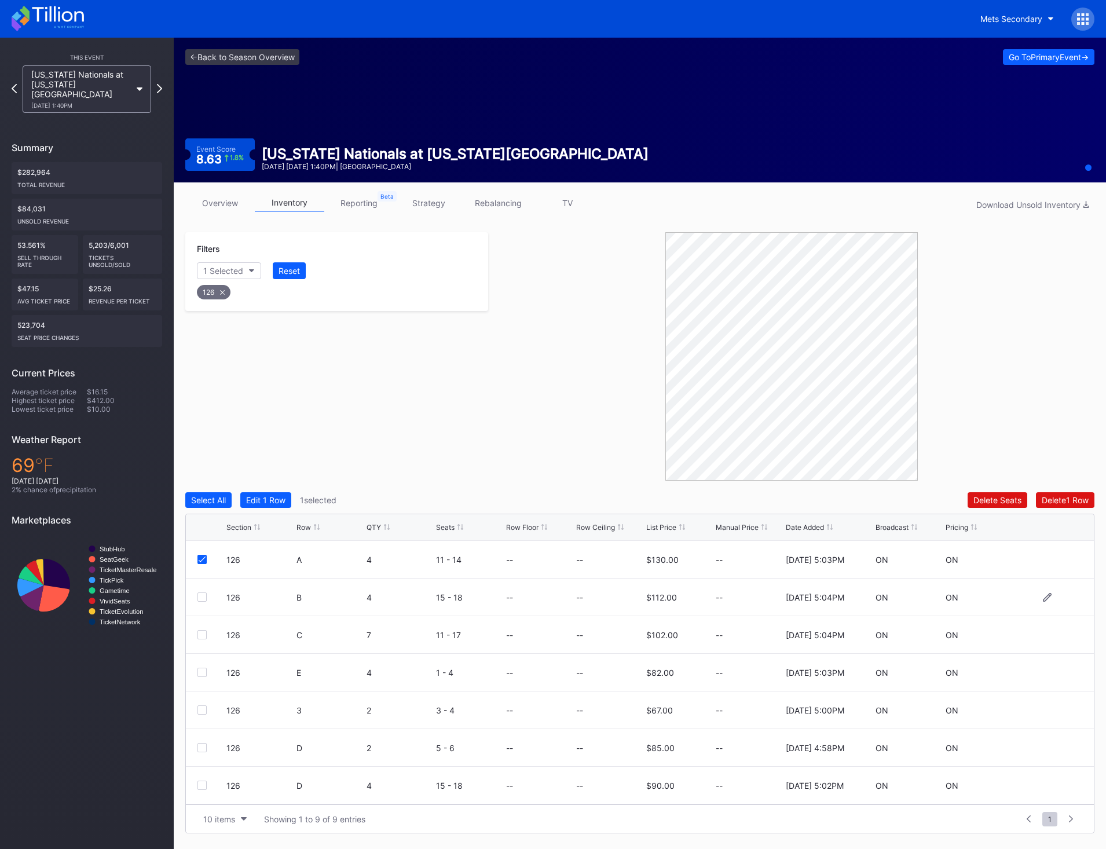
click at [204, 601] on div at bounding box center [201, 596] width 9 height 9
click at [200, 639] on div at bounding box center [201, 634] width 9 height 9
click at [203, 682] on div "126 E 4 1 - 4 -- -- $82.00 -- 11/25/2024 5:03PM ON ON" at bounding box center [640, 673] width 908 height 38
click at [200, 674] on div at bounding box center [201, 672] width 9 height 9
click at [202, 786] on div at bounding box center [201, 785] width 9 height 9
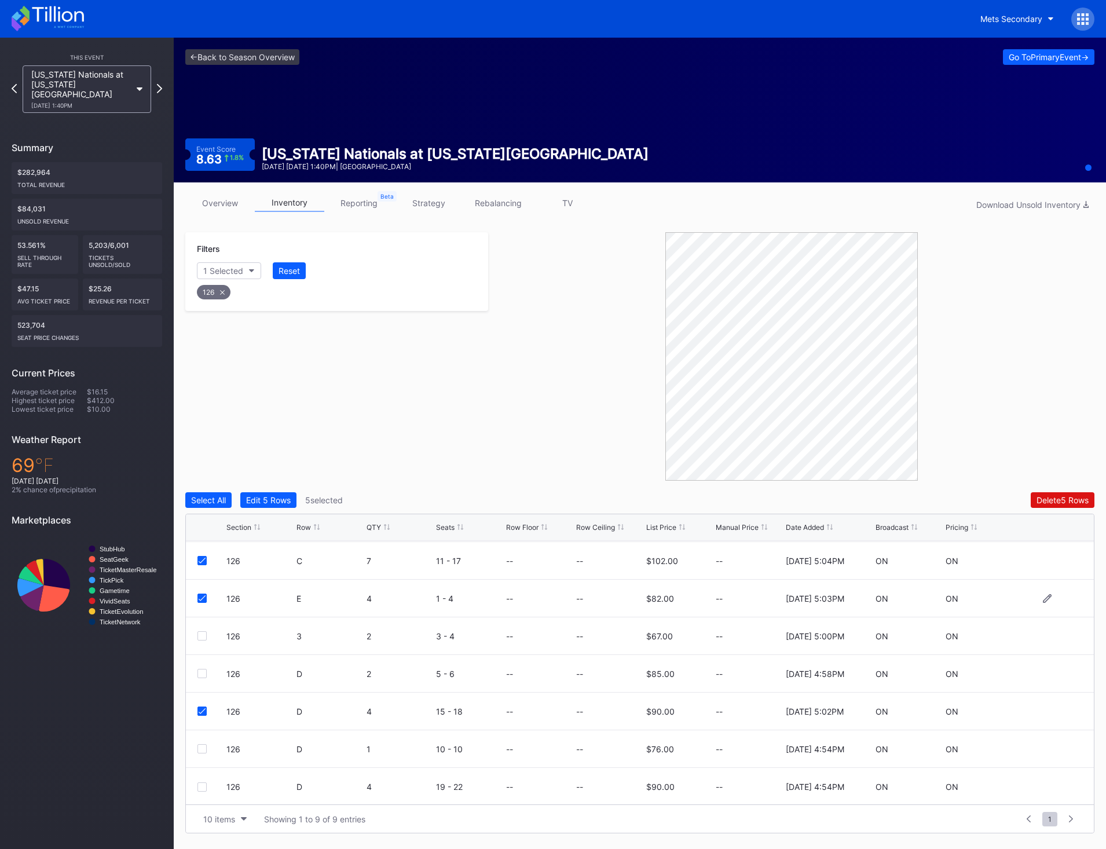
scroll to position [75, 0]
click at [201, 782] on div at bounding box center [201, 785] width 9 height 9
click at [1066, 495] on div "Delete 6 Rows" at bounding box center [1063, 500] width 52 height 10
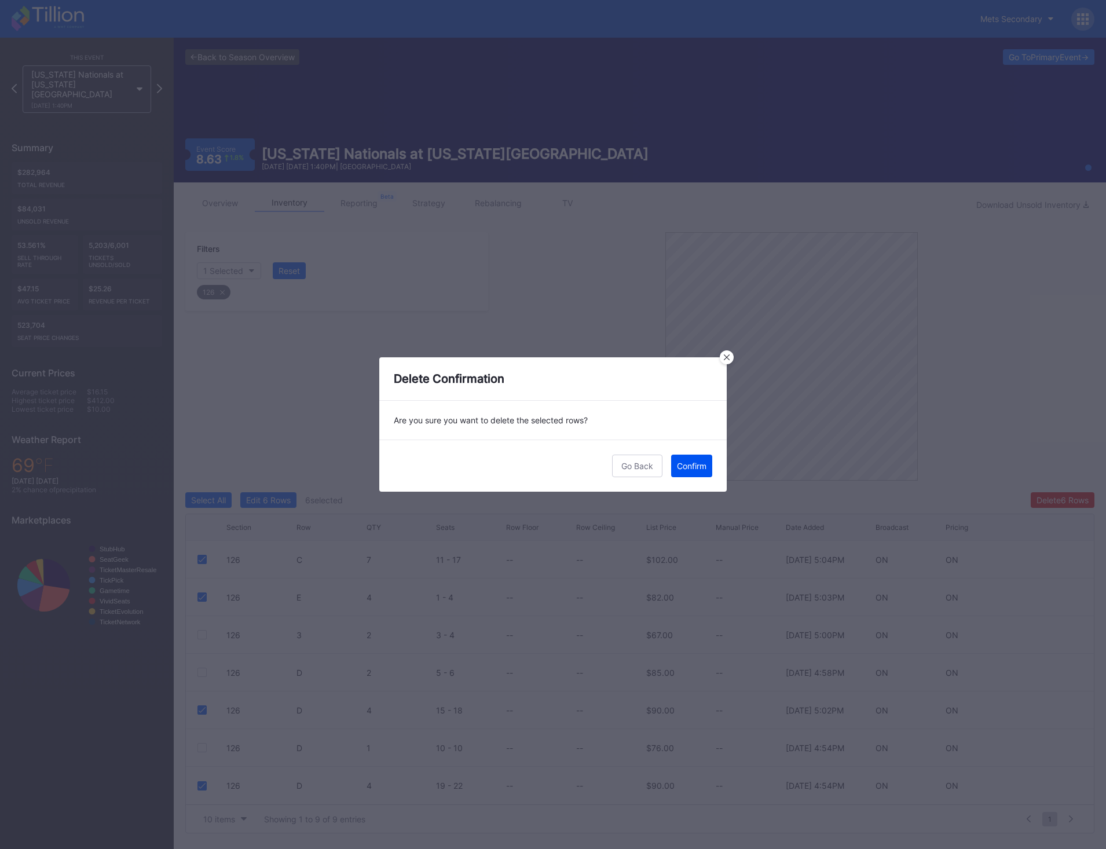
click at [702, 465] on div "Confirm" at bounding box center [692, 466] width 30 height 10
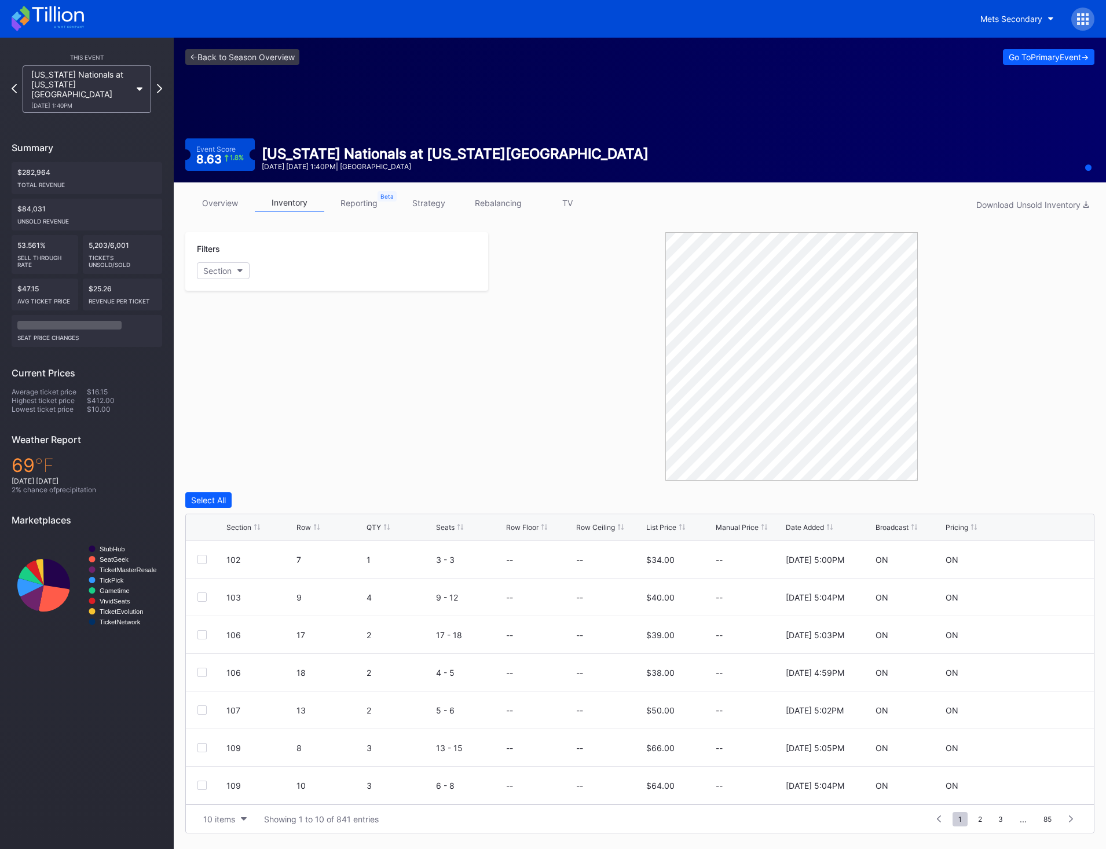
click at [390, 528] on div "QTY" at bounding box center [400, 527] width 67 height 9
click at [229, 275] on div "Section" at bounding box center [217, 271] width 28 height 10
click at [263, 382] on div "126" at bounding box center [264, 375] width 135 height 21
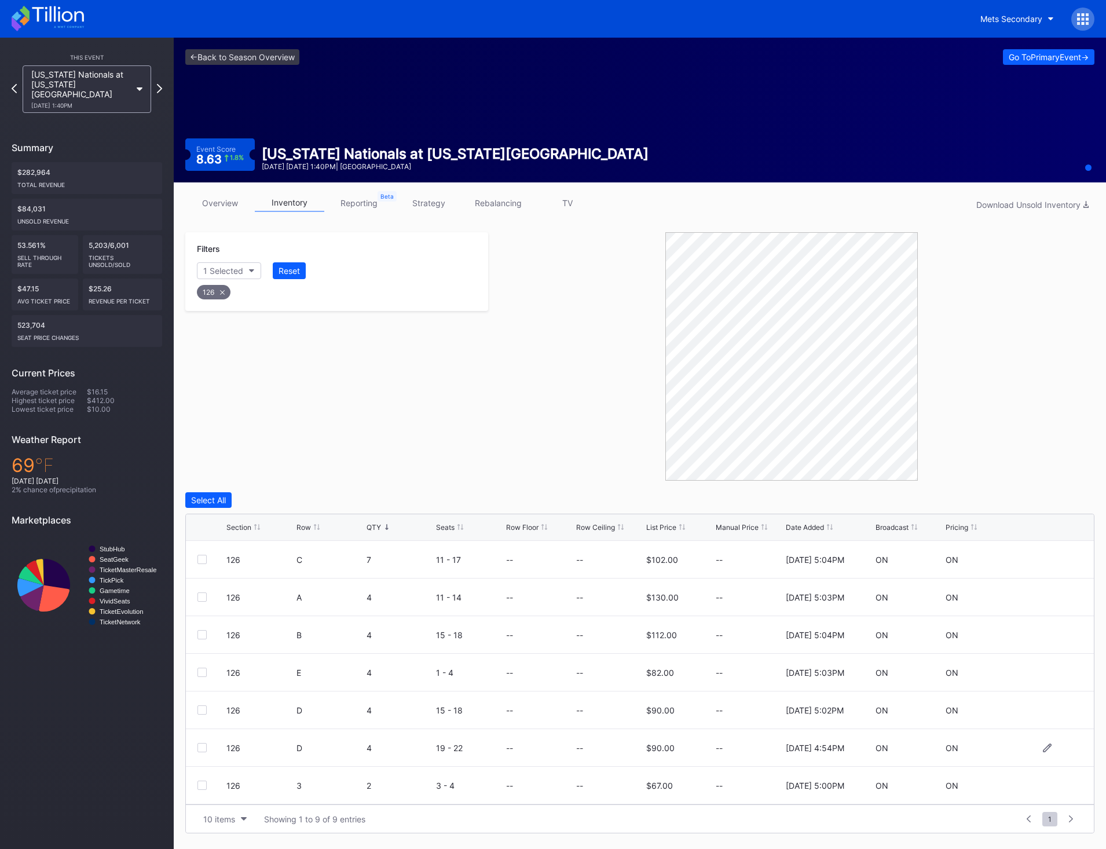
click at [206, 747] on div at bounding box center [201, 747] width 9 height 9
click at [196, 711] on div "126 D 4 15 - 18 -- -- $90.00 -- 11/25/2024 5:02PM ON ON" at bounding box center [640, 710] width 908 height 38
click at [202, 708] on div at bounding box center [201, 709] width 9 height 9
click at [199, 671] on div at bounding box center [201, 672] width 9 height 9
click at [207, 640] on div "126 B 4 15 - 18 -- -- $112.00 -- 11/25/2024 5:04PM ON ON" at bounding box center [640, 635] width 908 height 38
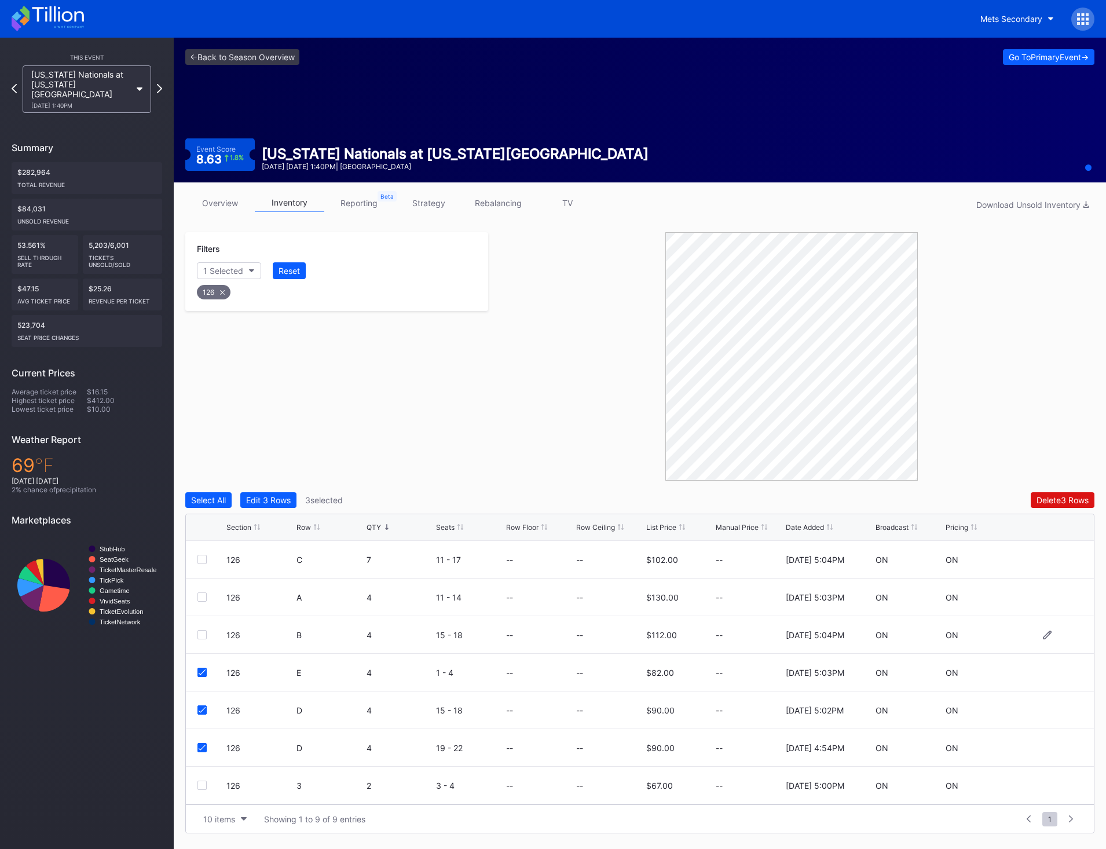
click at [206, 634] on div at bounding box center [201, 634] width 9 height 9
click at [205, 614] on div "126 A 4 11 - 14 -- -- $130.00 -- 11/25/2024 5:03PM ON ON" at bounding box center [640, 598] width 908 height 38
click at [204, 604] on div "126 A 4 11 - 14 -- -- $130.00 -- 11/25/2024 5:03PM ON ON" at bounding box center [640, 598] width 908 height 38
click at [204, 596] on div at bounding box center [201, 596] width 9 height 9
click at [204, 565] on div "126 C 7 11 - 17 -- -- $102.00 -- 11/25/2024 5:04PM ON ON" at bounding box center [640, 560] width 908 height 38
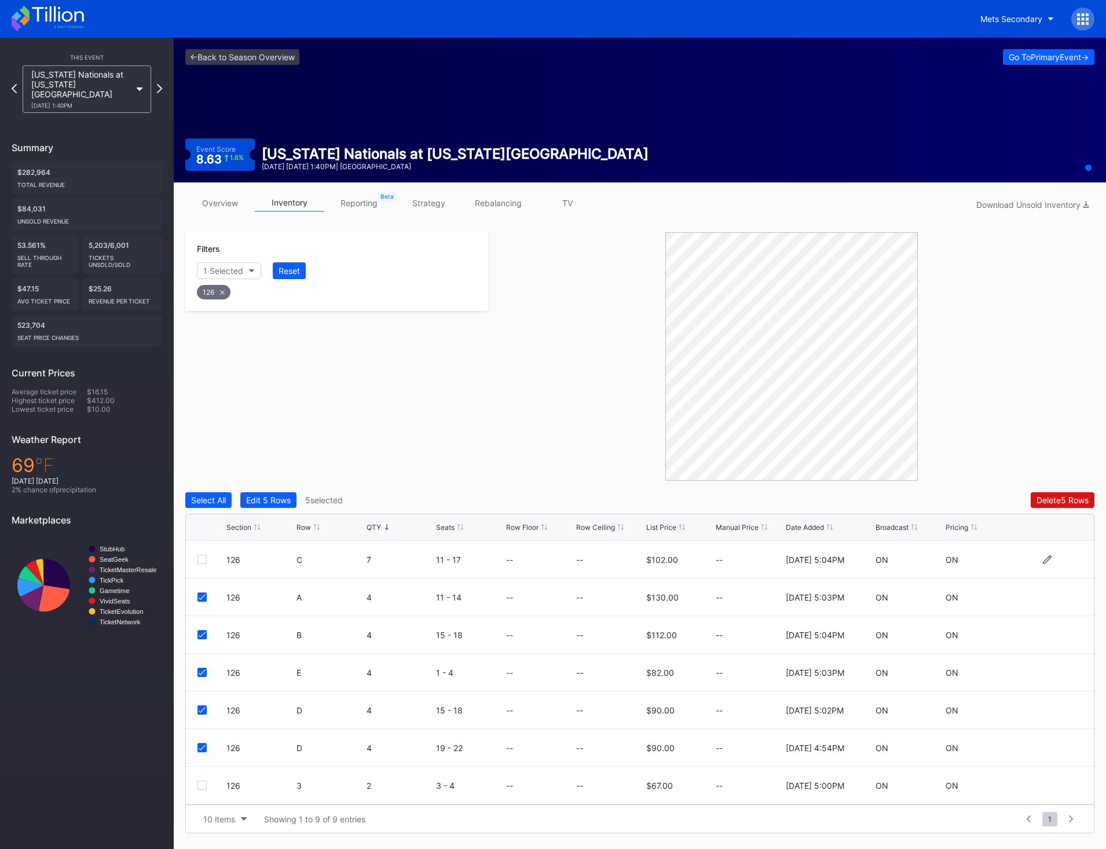
click at [204, 565] on div "126 C 7 11 - 17 -- -- $102.00 -- 11/25/2024 5:04PM ON ON" at bounding box center [640, 560] width 908 height 38
click at [204, 558] on div at bounding box center [201, 559] width 9 height 9
click at [1052, 504] on div "Delete 6 Rows" at bounding box center [1063, 500] width 52 height 10
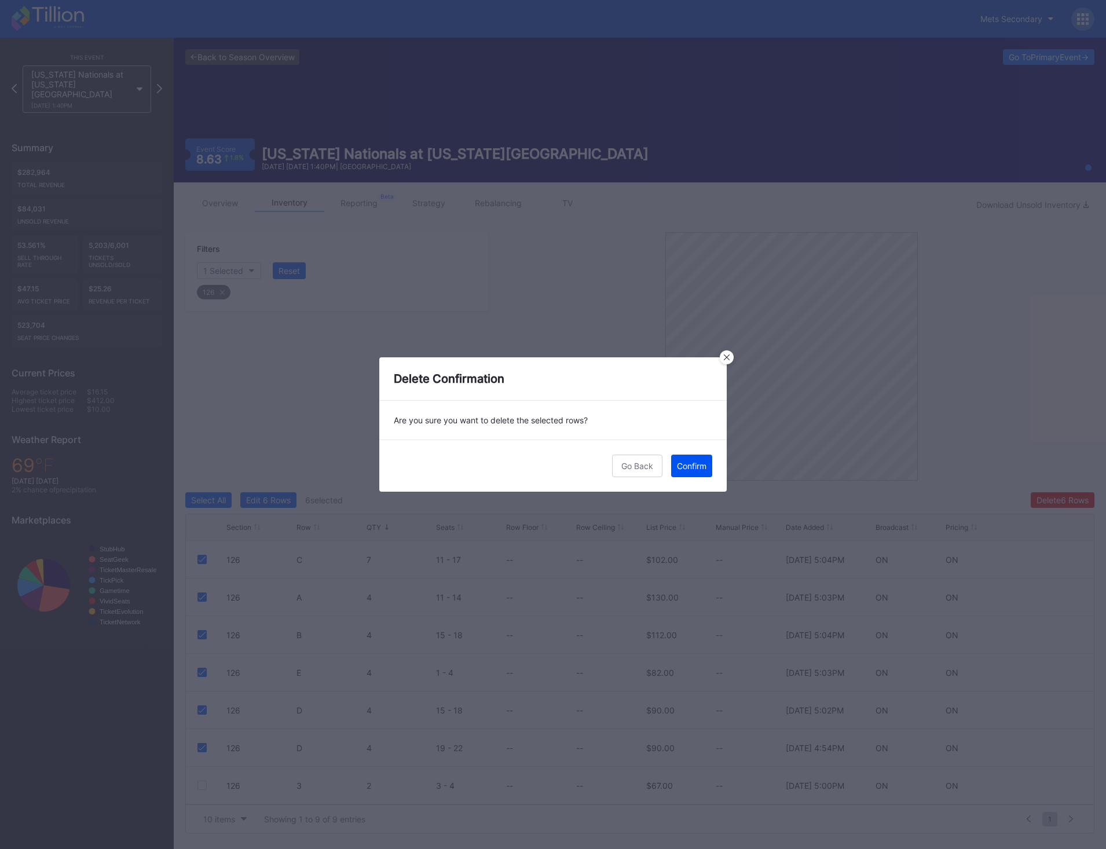
click at [698, 469] on div "Confirm" at bounding box center [692, 466] width 30 height 10
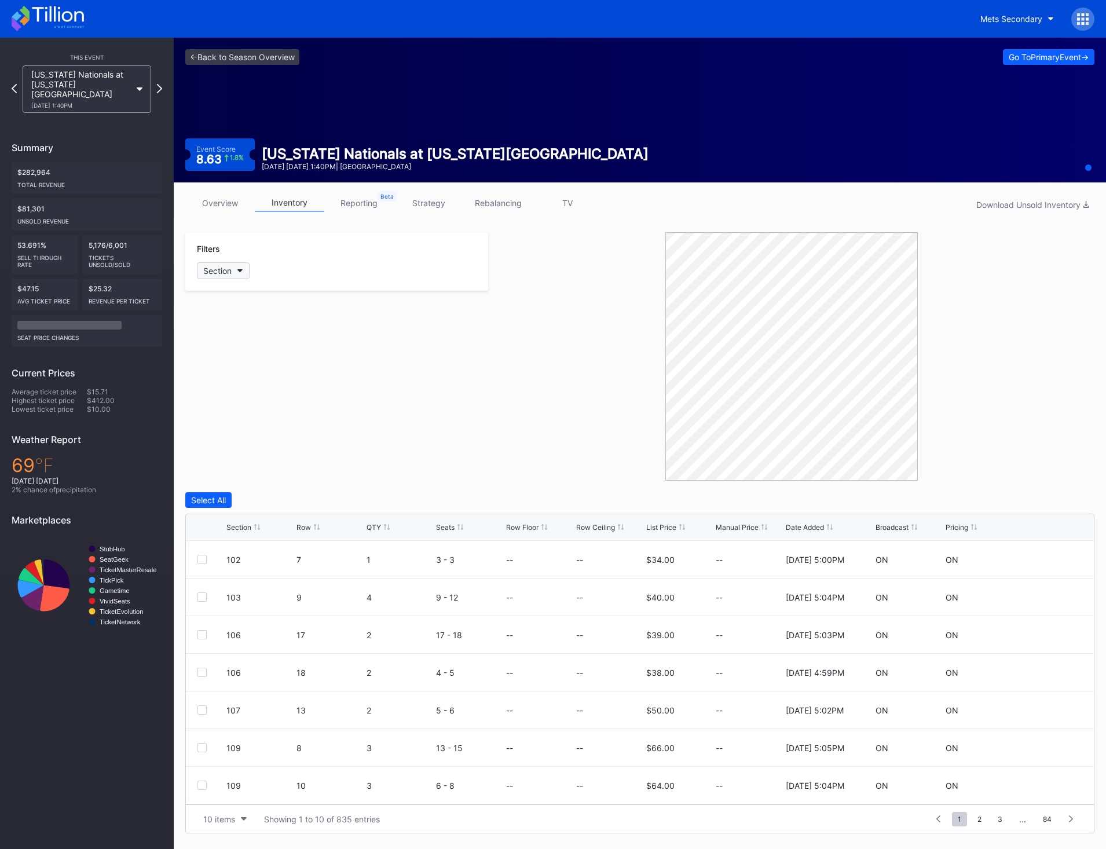
click at [239, 272] on icon "button" at bounding box center [240, 270] width 6 height 3
click at [270, 543] on div "126" at bounding box center [264, 549] width 135 height 21
